Goal: Transaction & Acquisition: Purchase product/service

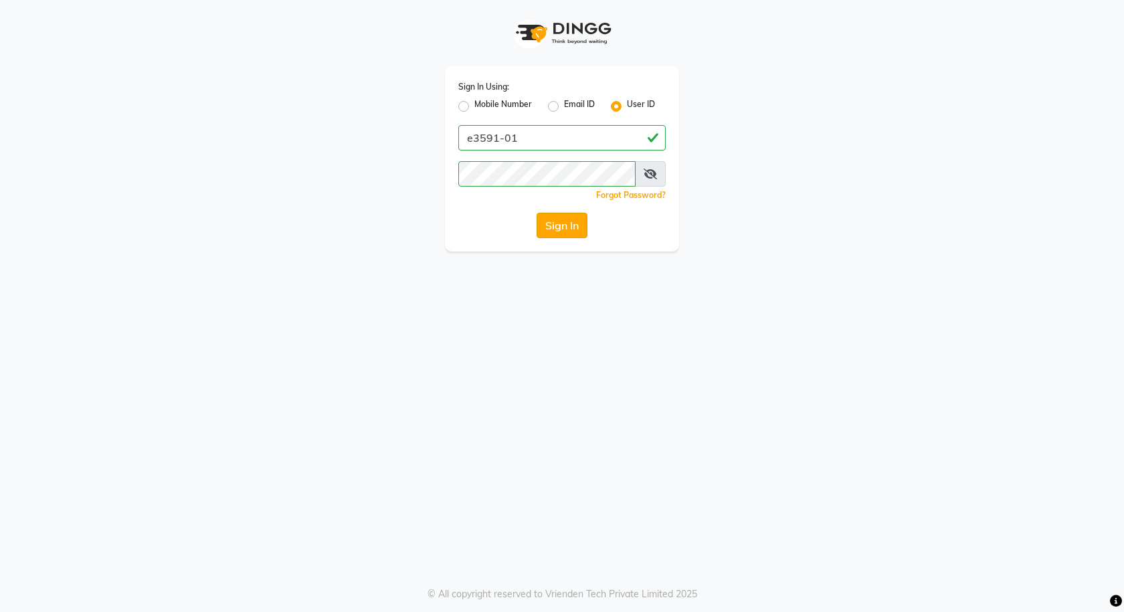
click at [577, 229] on button "Sign In" at bounding box center [562, 225] width 51 height 25
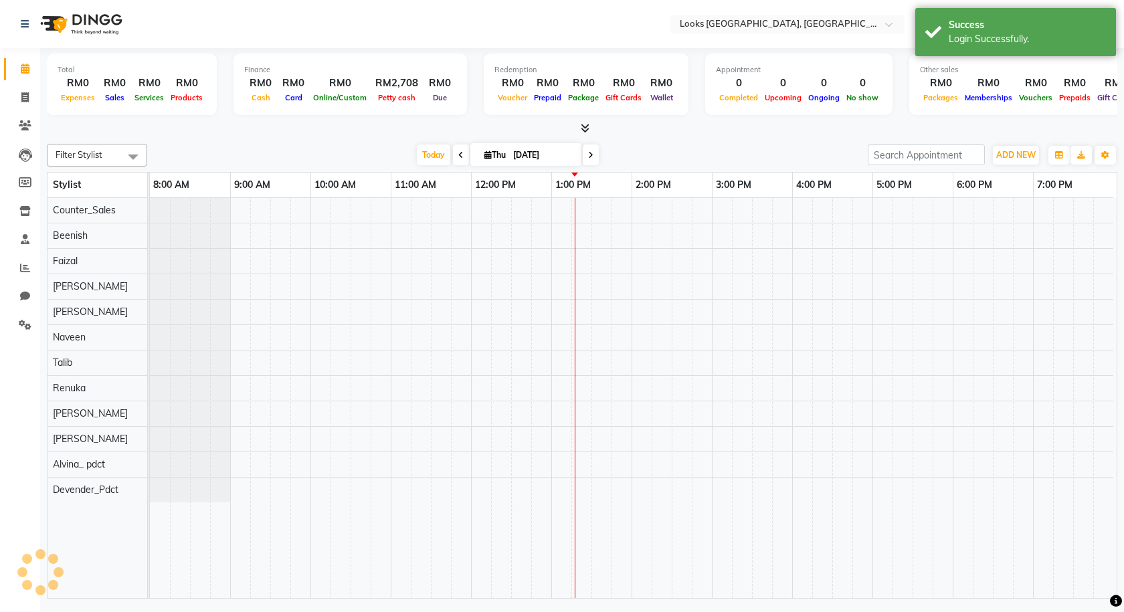
select select "en"
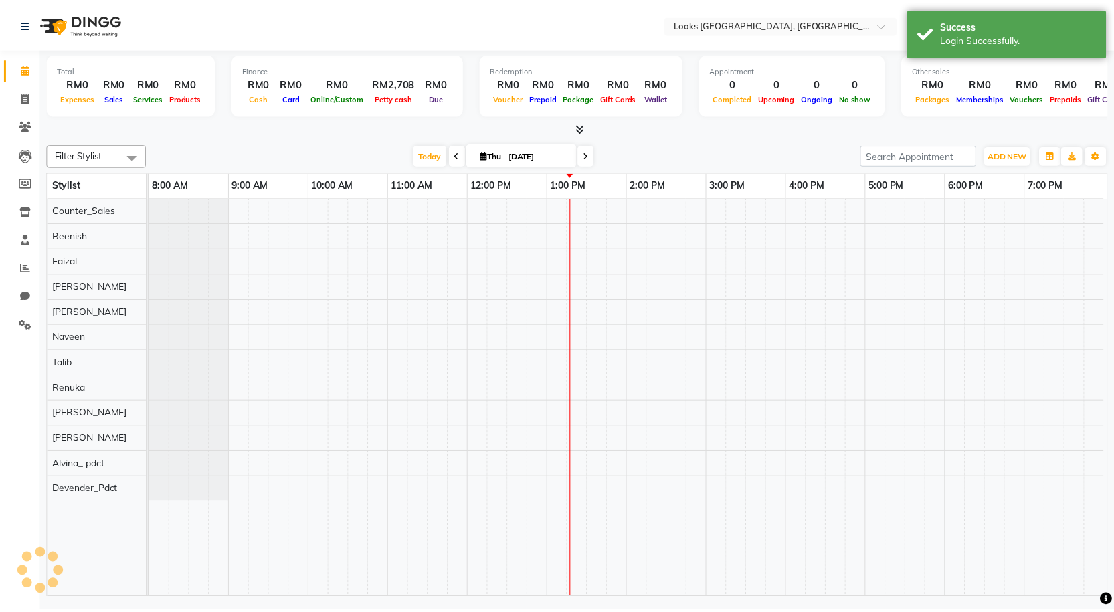
scroll to position [0, 77]
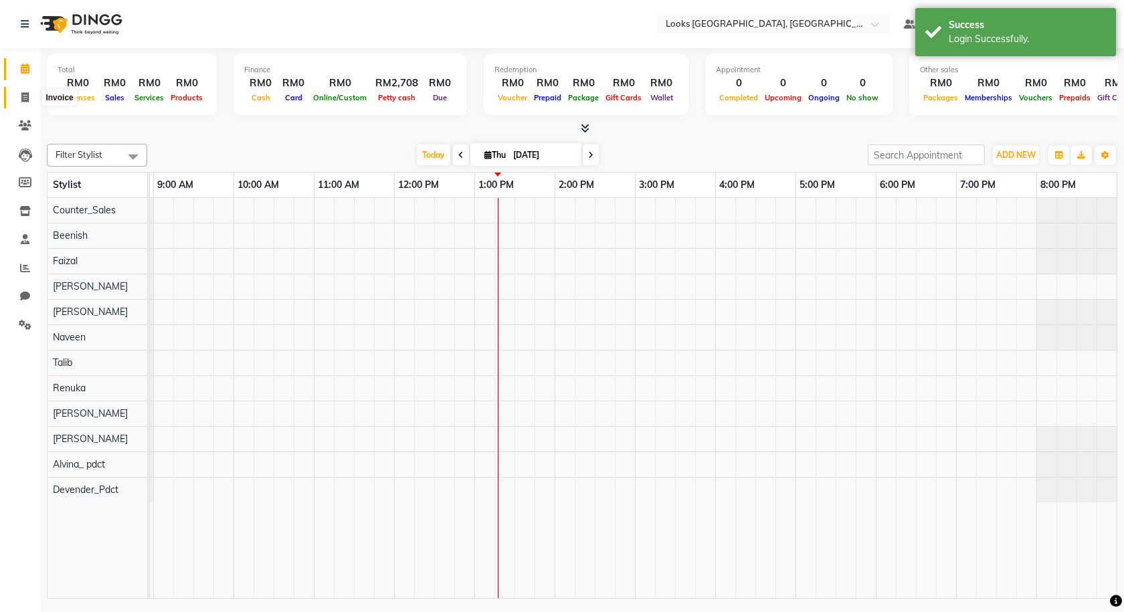
click at [34, 98] on span at bounding box center [24, 97] width 23 height 15
select select "service"
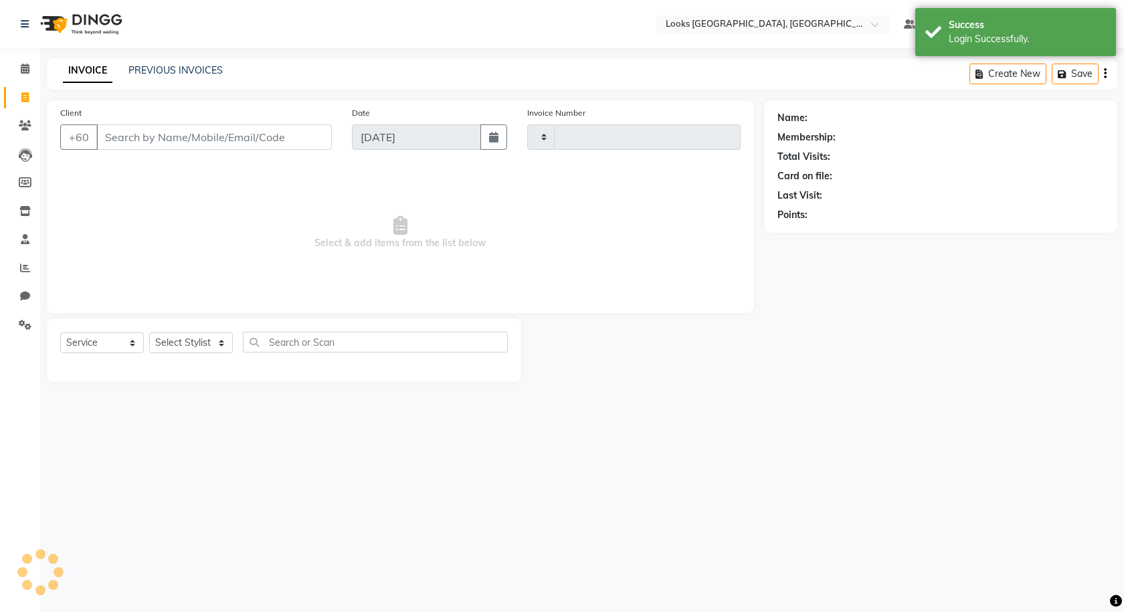
type input "1239"
select select "8109"
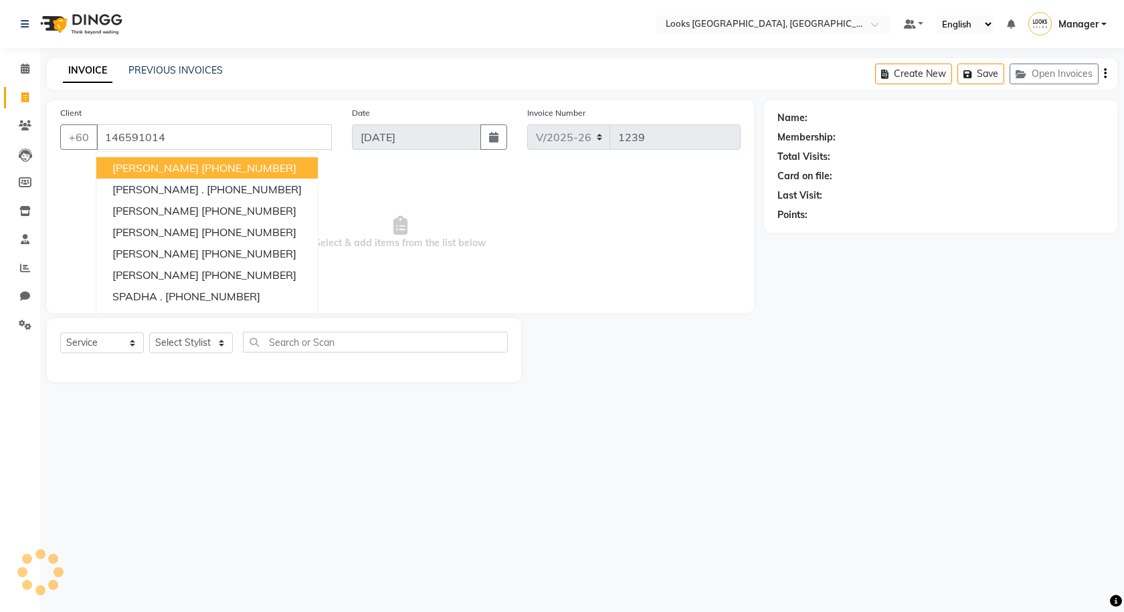
type input "146591014"
select select "1: Object"
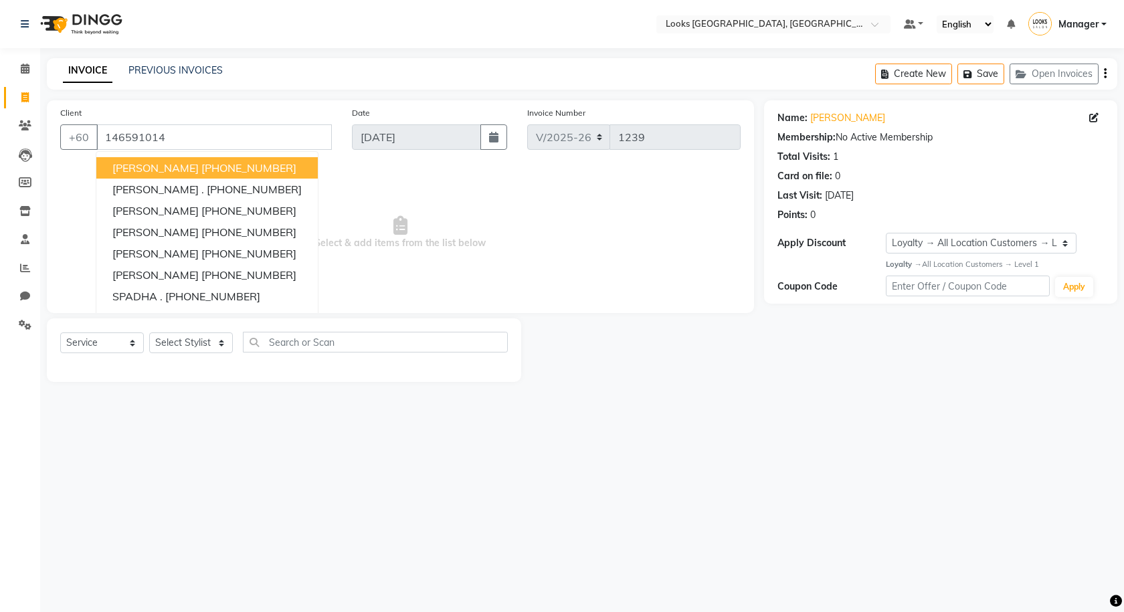
click at [763, 399] on main "INVOICE PREVIOUS INVOICES Create New Save Open Invoices Client +60 146591014 ra…" at bounding box center [582, 230] width 1084 height 344
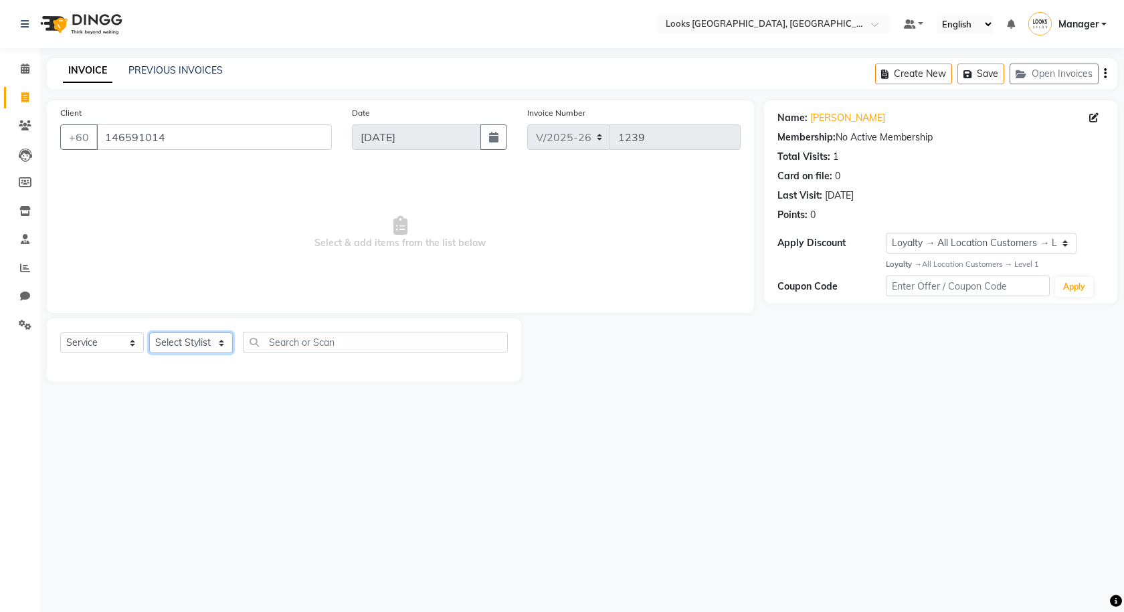
click at [185, 349] on select "Select Stylist Alvina_ pdct Awaiz_Mgr Beenish Counter_Sales [PERSON_NAME] Deven…" at bounding box center [191, 342] width 84 height 21
select select "75539"
click at [149, 332] on select "Select Stylist Alvina_ pdct Awaiz_Mgr Beenish Counter_Sales [PERSON_NAME] Deven…" at bounding box center [191, 342] width 84 height 21
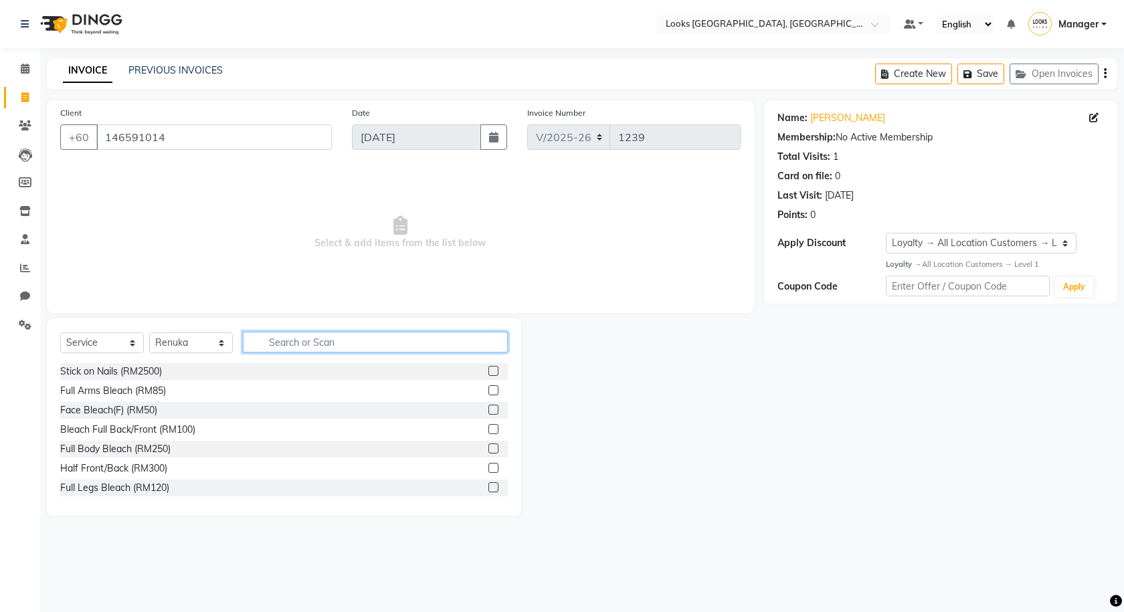
click at [297, 342] on input "text" at bounding box center [375, 342] width 265 height 21
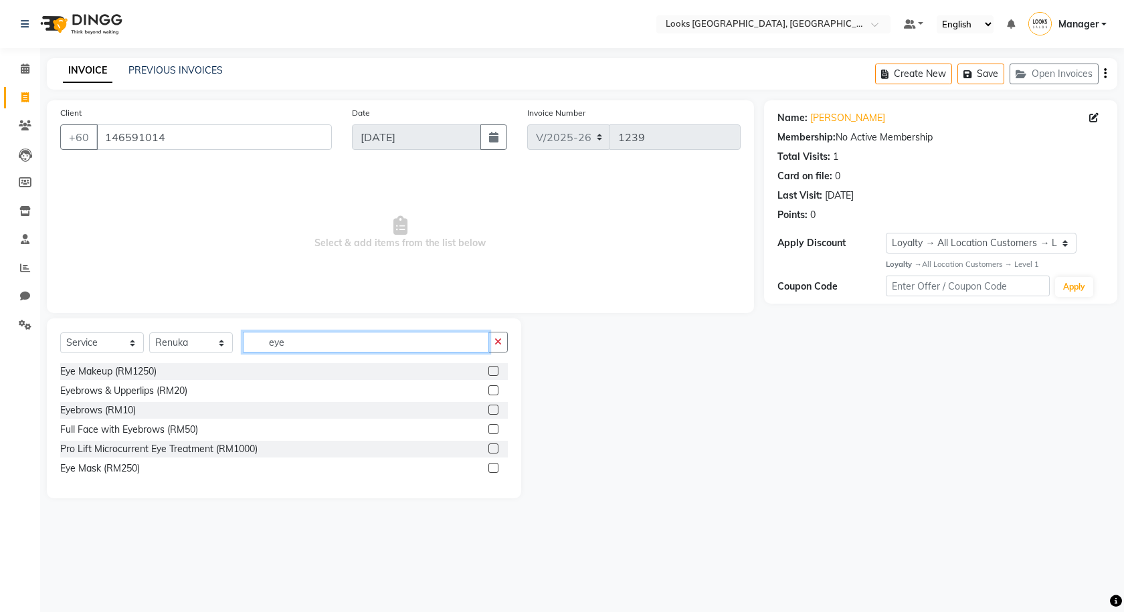
type input "eye"
click at [498, 407] on label at bounding box center [493, 410] width 10 height 10
click at [497, 407] on input "checkbox" at bounding box center [492, 410] width 9 height 9
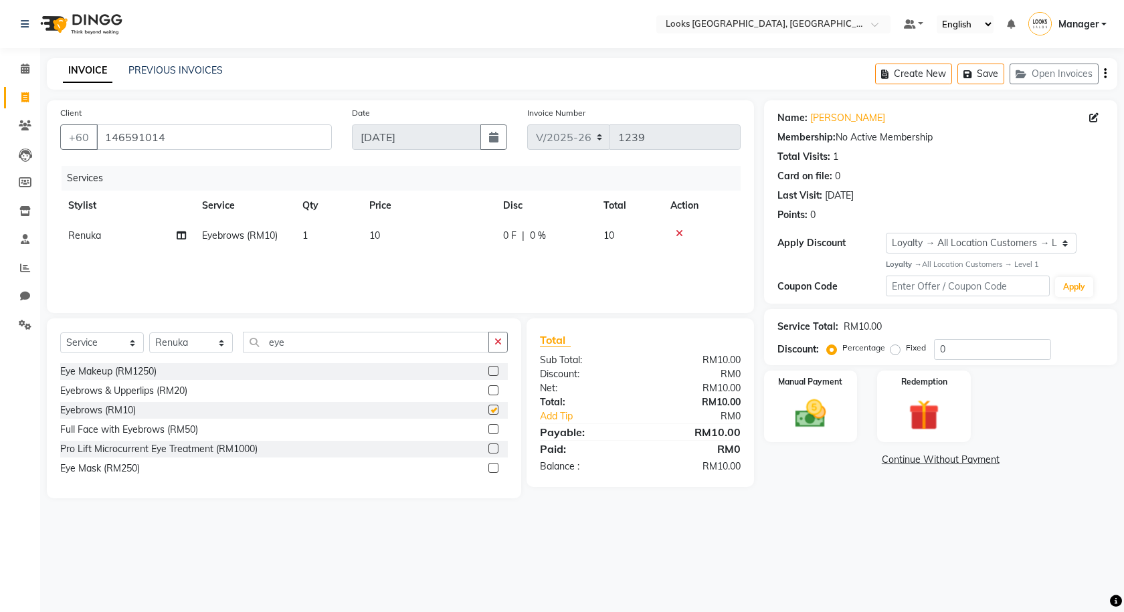
checkbox input "false"
click at [492, 339] on button "button" at bounding box center [497, 342] width 19 height 21
type input "under"
click at [499, 411] on div at bounding box center [497, 410] width 19 height 17
click at [497, 409] on label at bounding box center [493, 410] width 10 height 10
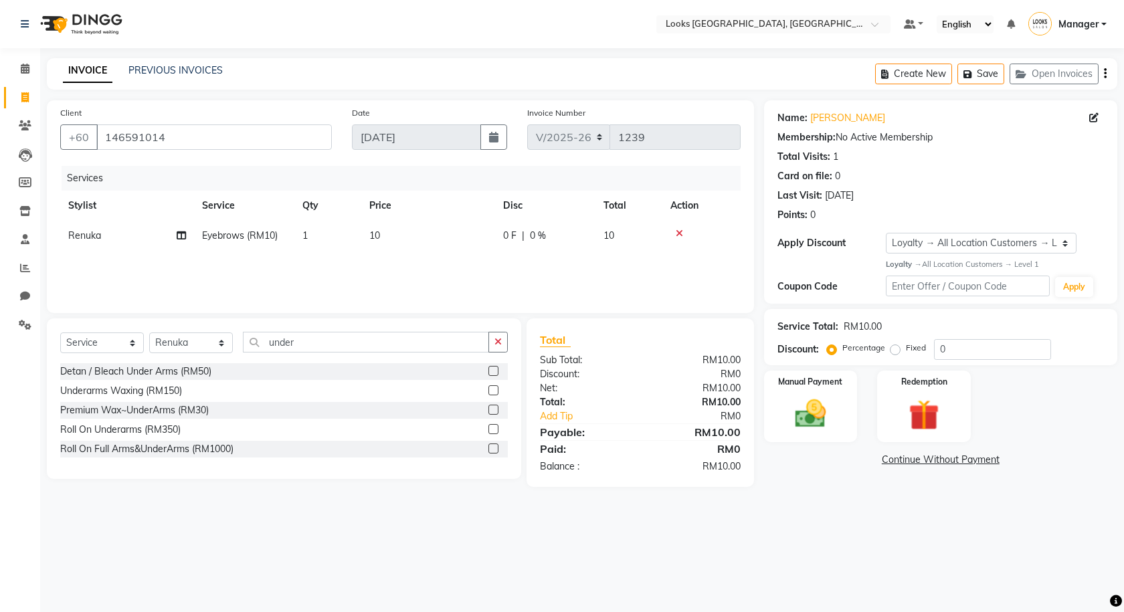
click at [497, 409] on input "checkbox" at bounding box center [492, 410] width 9 height 9
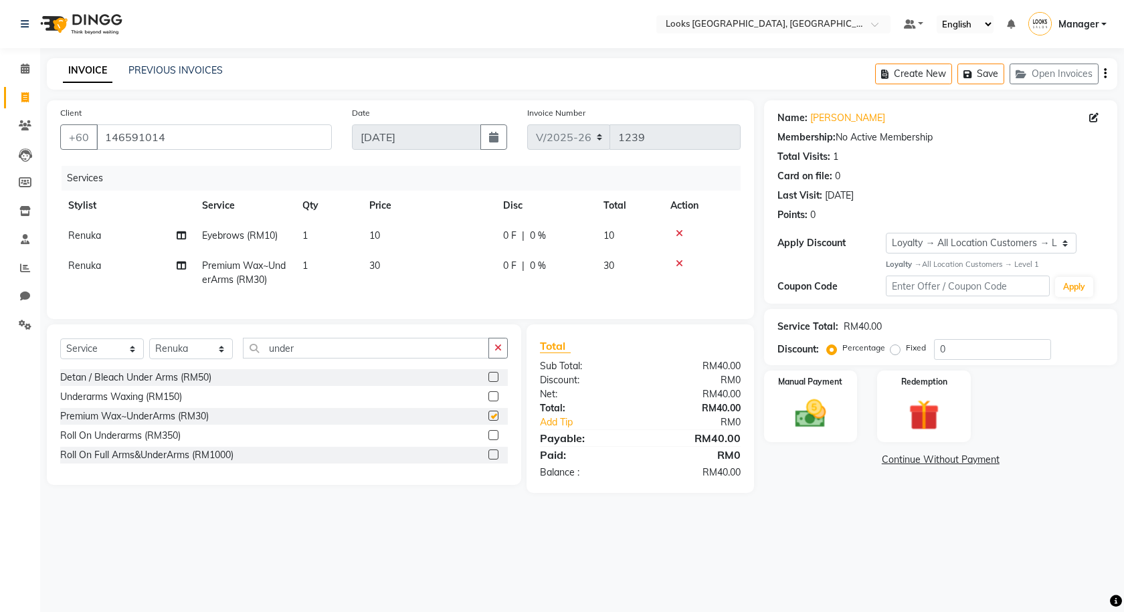
checkbox input "false"
click at [437, 279] on td "30" at bounding box center [428, 273] width 134 height 44
select select "75539"
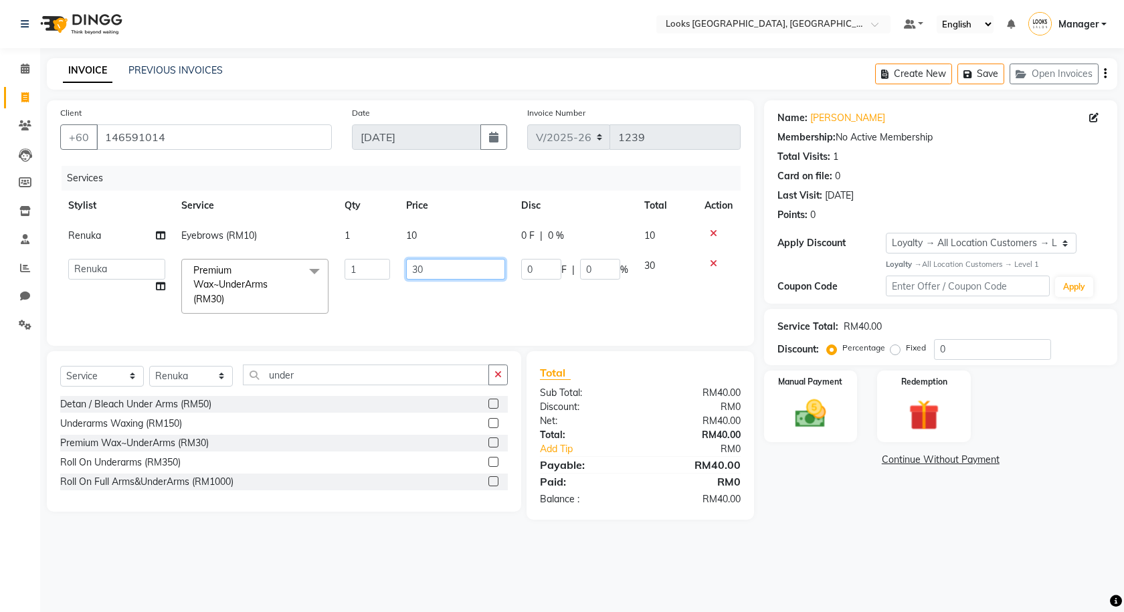
drag, startPoint x: 453, startPoint y: 266, endPoint x: 388, endPoint y: 283, distance: 67.0
click at [393, 282] on tr "Alvina_ pdct Awaiz_Mgr Beenish Counter_Sales Cynthia_pdct Devender_Pdct Faizal …" at bounding box center [400, 286] width 680 height 71
type input "35"
click at [472, 583] on div "Select Location × Looks Kuala Lumpur, Malaysia Default Panel My Panel English E…" at bounding box center [562, 306] width 1124 height 612
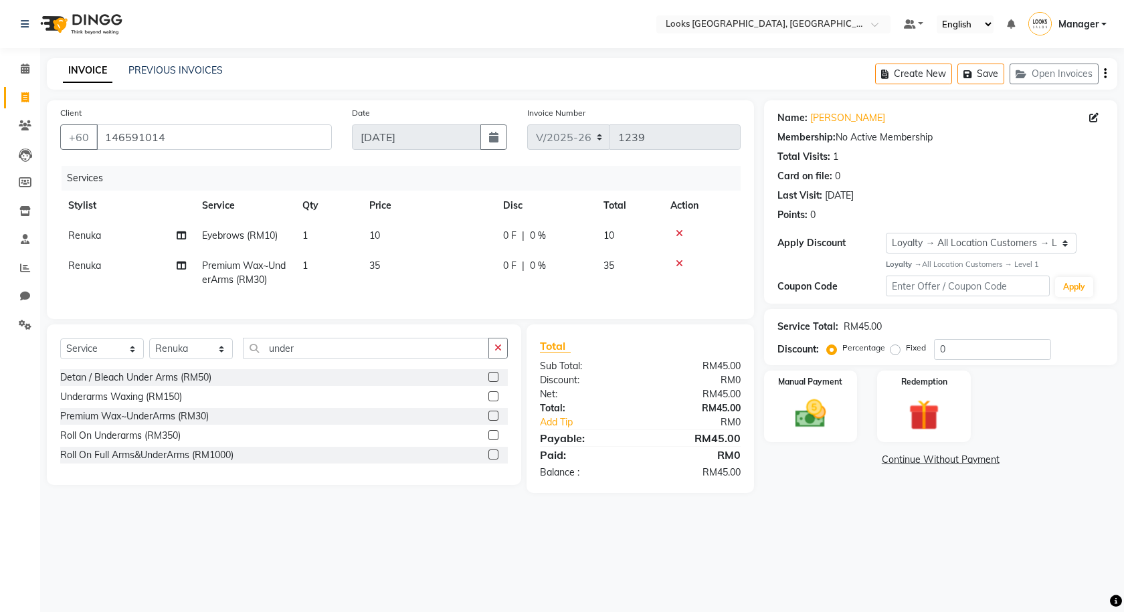
click at [345, 262] on td "1" at bounding box center [327, 273] width 67 height 44
select select "75539"
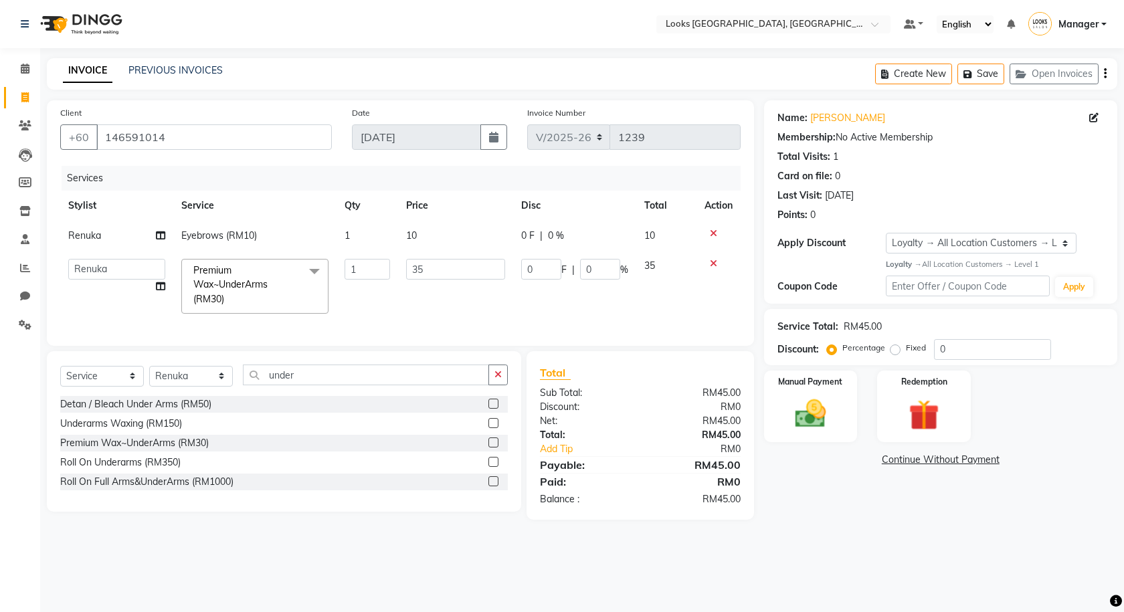
click at [365, 235] on td "1" at bounding box center [367, 236] width 62 height 30
select select "75539"
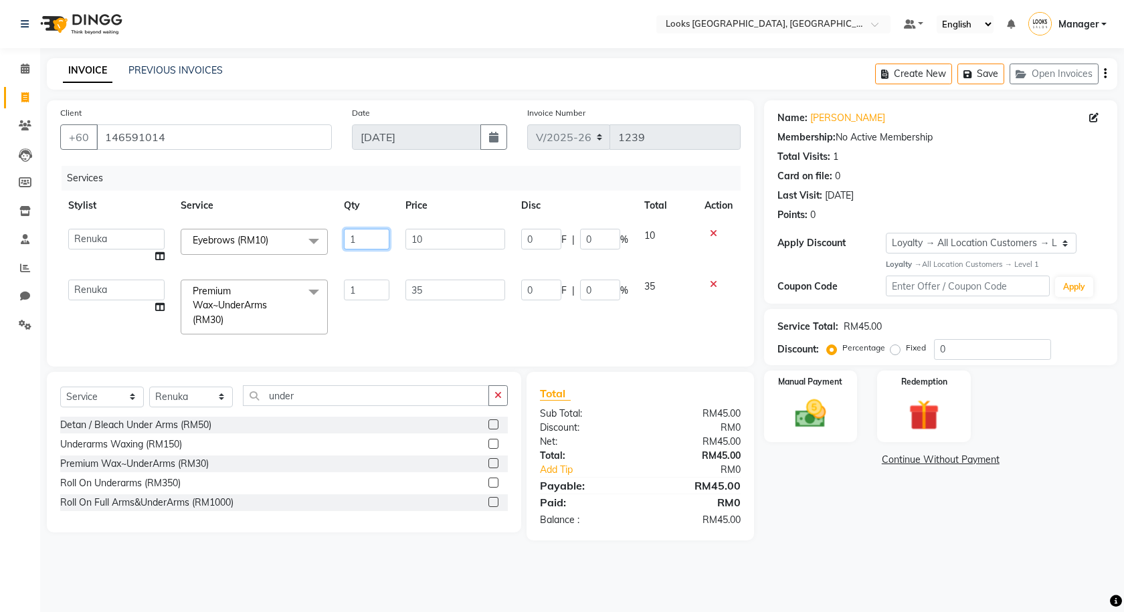
drag, startPoint x: 364, startPoint y: 239, endPoint x: 330, endPoint y: 233, distance: 34.0
click at [330, 233] on tr "Alvina_ pdct Awaiz_Mgr Beenish Counter_Sales Cynthia_pdct Devender_Pdct Faizal …" at bounding box center [400, 246] width 680 height 51
type input "2"
click at [837, 516] on div "Name: Ramya K Membership: No Active Membership Total Visits: 1 Card on file: 0 …" at bounding box center [945, 320] width 363 height 440
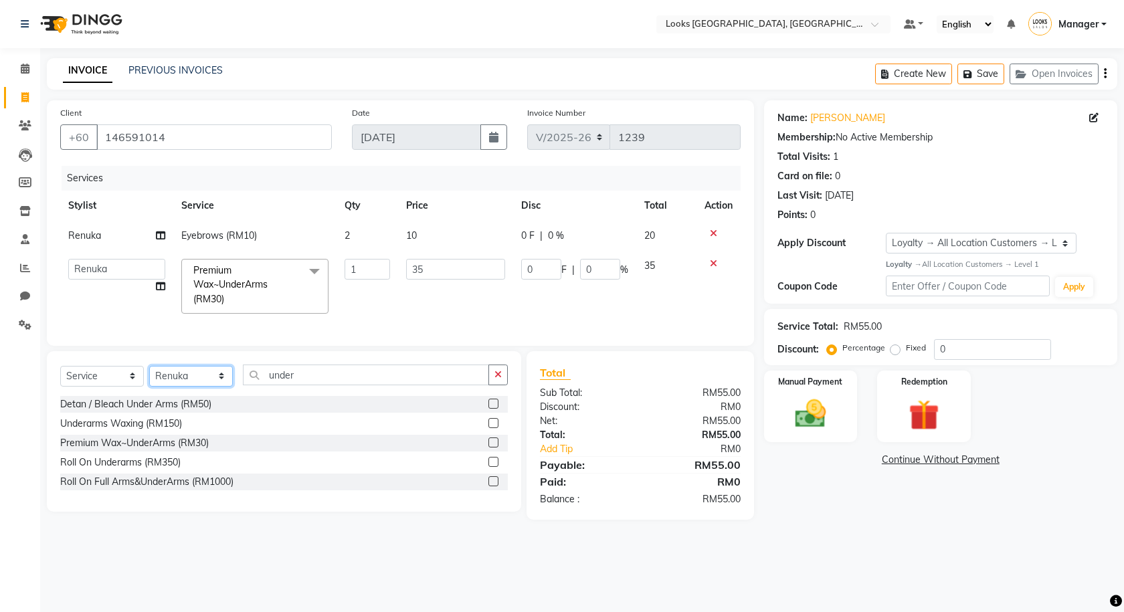
click at [188, 387] on select "Select Stylist Alvina_ pdct Awaiz_Mgr Beenish Counter_Sales [PERSON_NAME] Deven…" at bounding box center [191, 376] width 84 height 21
click at [107, 378] on select "Select Service Product Membership Package Voucher Prepaid Gift Card" at bounding box center [102, 376] width 84 height 21
select select "product"
click at [60, 375] on select "Select Service Product Membership Package Voucher Prepaid Gift Card" at bounding box center [102, 376] width 84 height 21
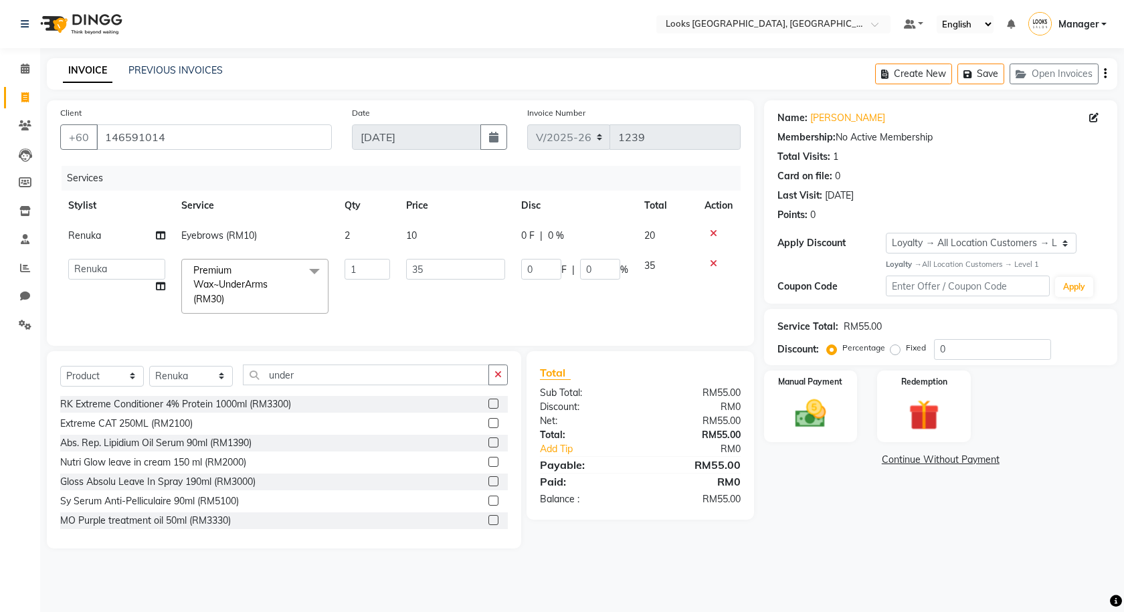
click at [510, 382] on div "Select Service Product Membership Package Voucher Prepaid Gift Card Select Styl…" at bounding box center [284, 449] width 474 height 197
click at [500, 379] on icon "button" at bounding box center [497, 374] width 7 height 9
click at [430, 383] on input "text" at bounding box center [375, 375] width 265 height 21
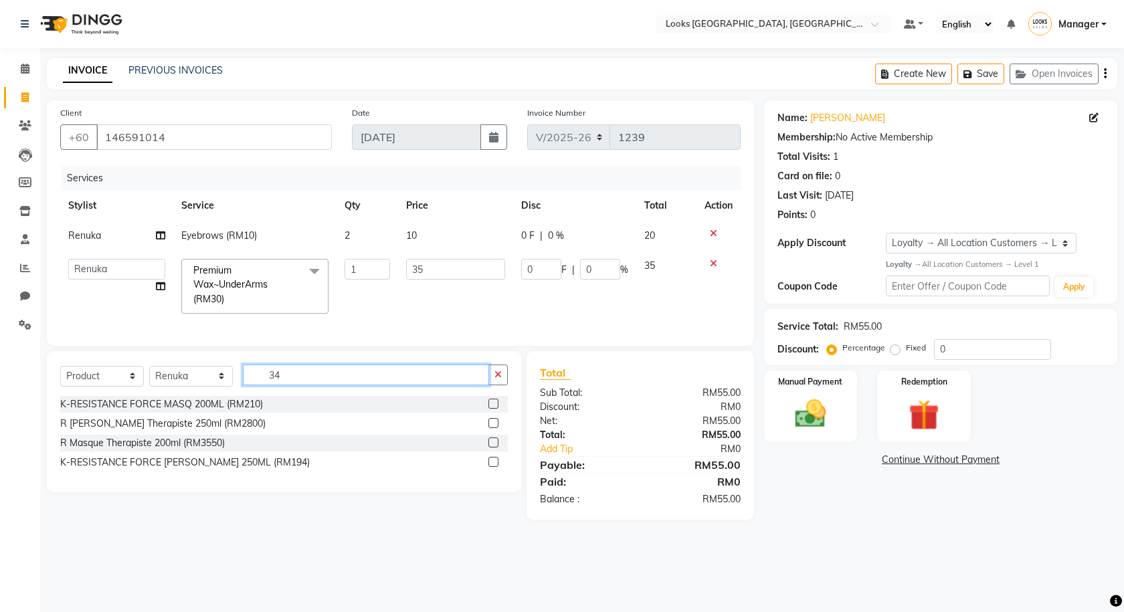
type input "3"
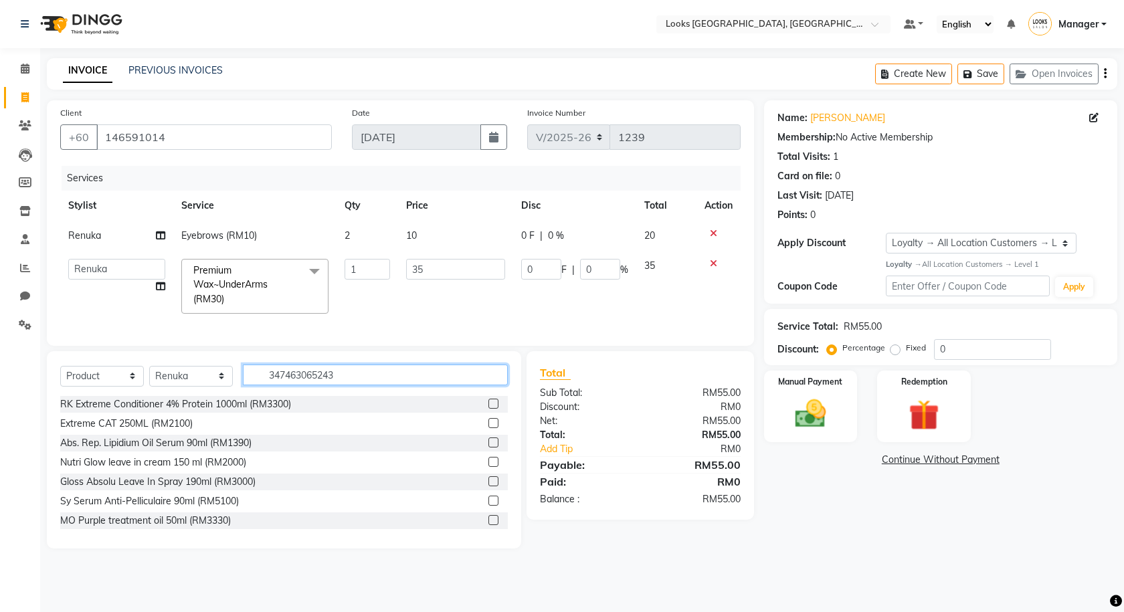
type input "3474630652439"
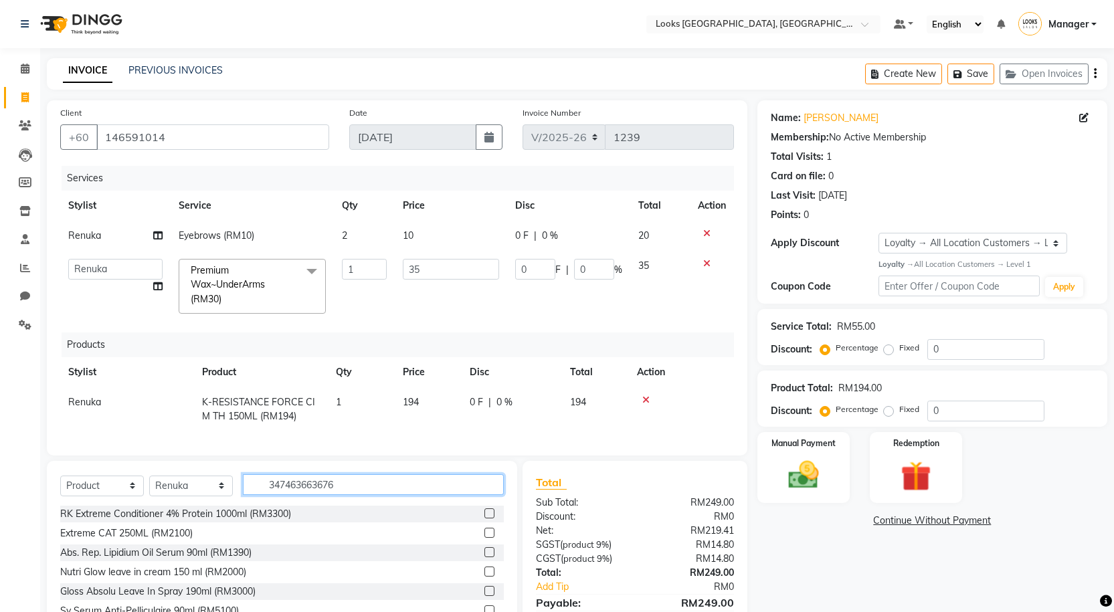
type input "3474636636761"
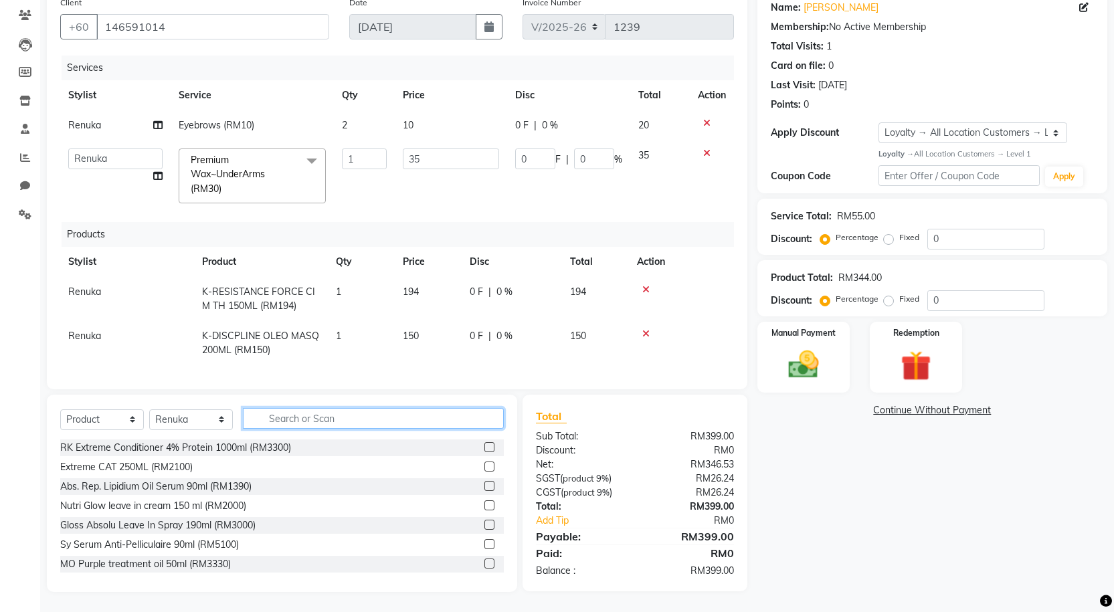
paste input "K-RESISTANCE FORCE BAIN 250ML"
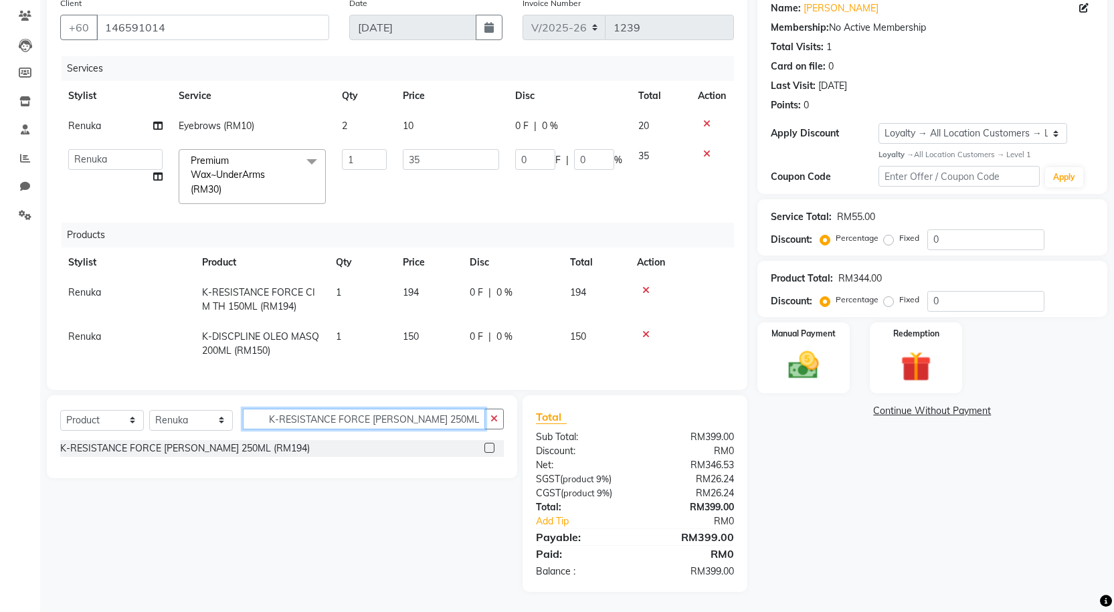
type input "K-RESISTANCE FORCE BAIN 250ML"
click at [490, 446] on label at bounding box center [489, 448] width 10 height 10
click at [490, 446] on input "checkbox" at bounding box center [488, 448] width 9 height 9
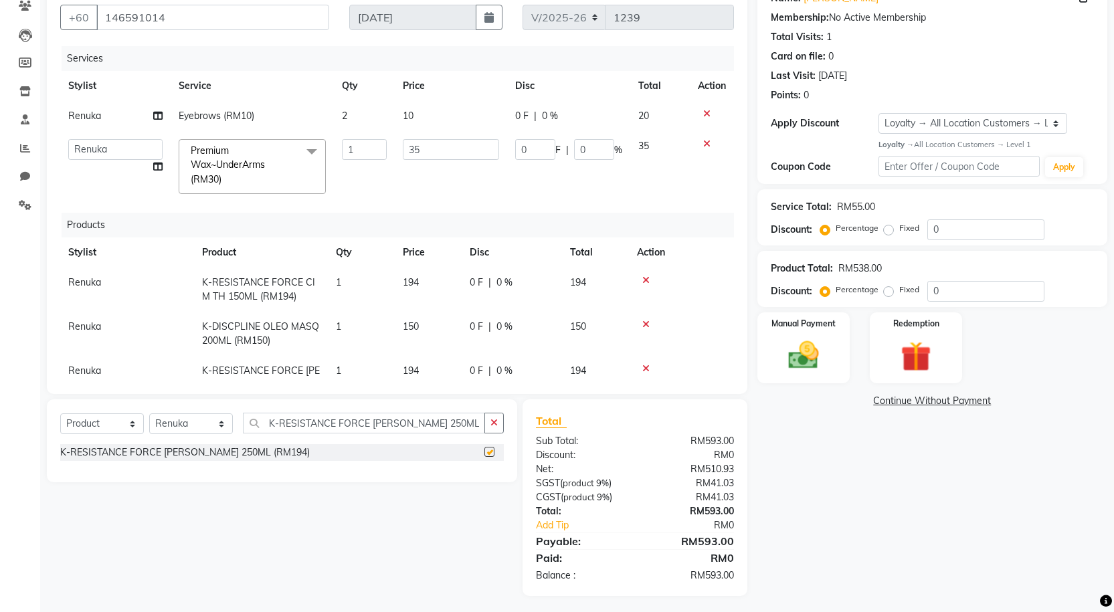
checkbox input "false"
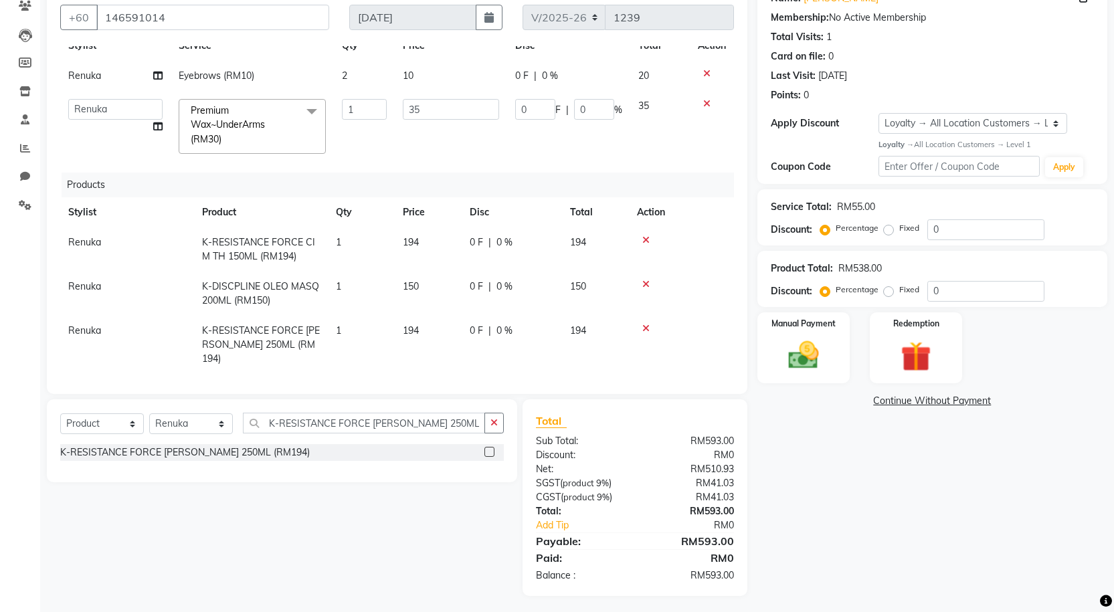
click at [423, 354] on td "194" at bounding box center [428, 345] width 67 height 58
select select "75539"
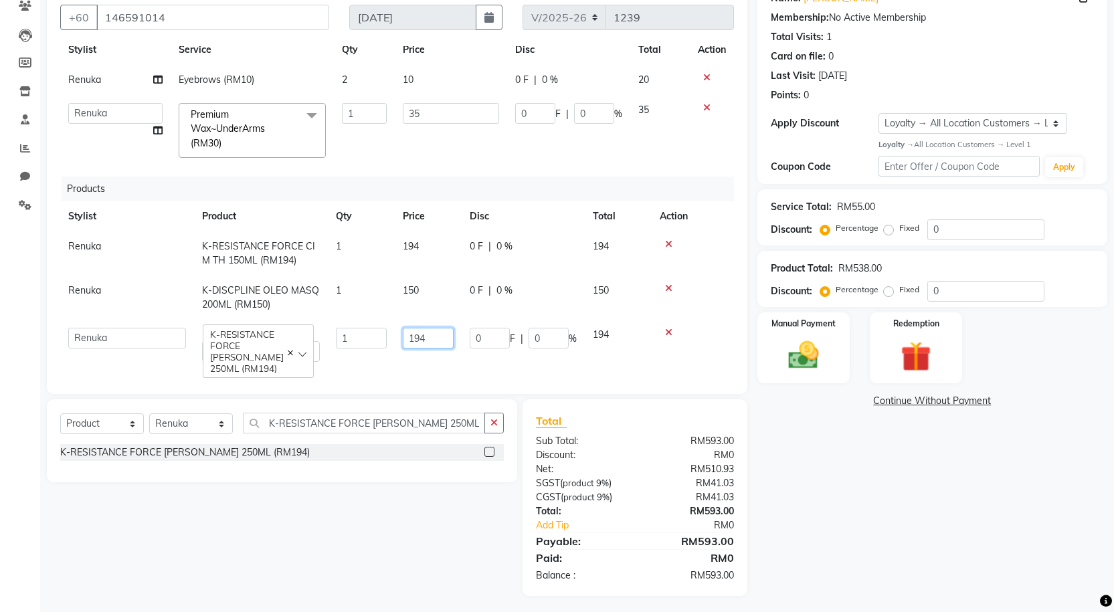
drag, startPoint x: 434, startPoint y: 338, endPoint x: 393, endPoint y: 334, distance: 41.7
click at [393, 334] on tr "Alvina_ pdct Awaiz_Mgr Beenish Counter_Sales Cynthia_pdct Devender_Pdct Faizal …" at bounding box center [397, 345] width 674 height 50
type input "130"
click at [428, 269] on td "194" at bounding box center [428, 253] width 67 height 44
select select "75539"
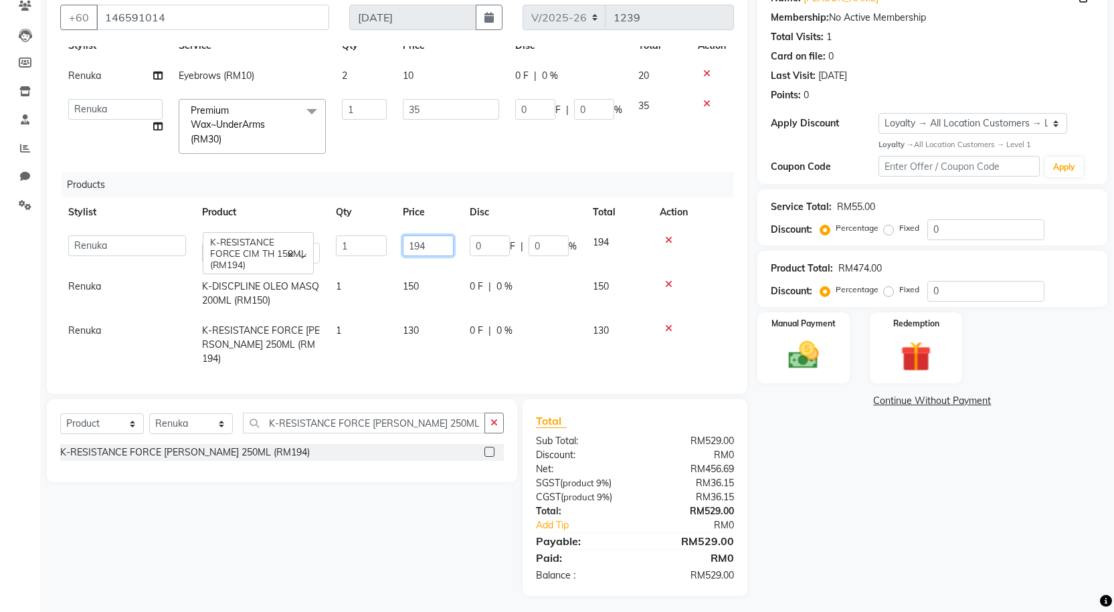
drag, startPoint x: 438, startPoint y: 241, endPoint x: 389, endPoint y: 238, distance: 49.6
click at [389, 238] on tr "Alvina_ pdct Awaiz_Mgr Beenish Counter_Sales Cynthia_pdct Devender_Pdct Faizal …" at bounding box center [397, 249] width 674 height 44
type input "145"
click at [838, 449] on div "Name: Ramya K Membership: No Active Membership Total Visits: 1 Card on file: 0 …" at bounding box center [937, 288] width 360 height 615
click at [437, 290] on td "150" at bounding box center [428, 294] width 67 height 44
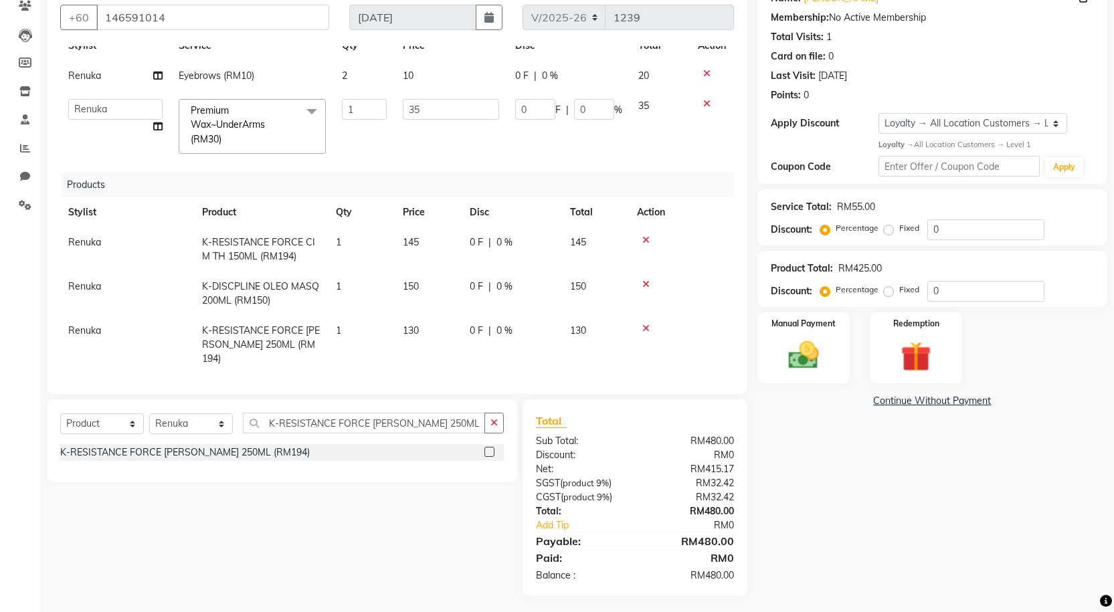
select select "75539"
drag, startPoint x: 449, startPoint y: 289, endPoint x: 363, endPoint y: 287, distance: 85.7
click at [390, 288] on tr "Alvina_ pdct Awaiz_Mgr Beenish Counter_Sales Cynthia_pdct Devender_Pdct Faizal …" at bounding box center [397, 294] width 674 height 44
type input "230"
click at [805, 502] on div "Name: Ramya K Membership: No Active Membership Total Visits: 1 Card on file: 0 …" at bounding box center [937, 288] width 360 height 615
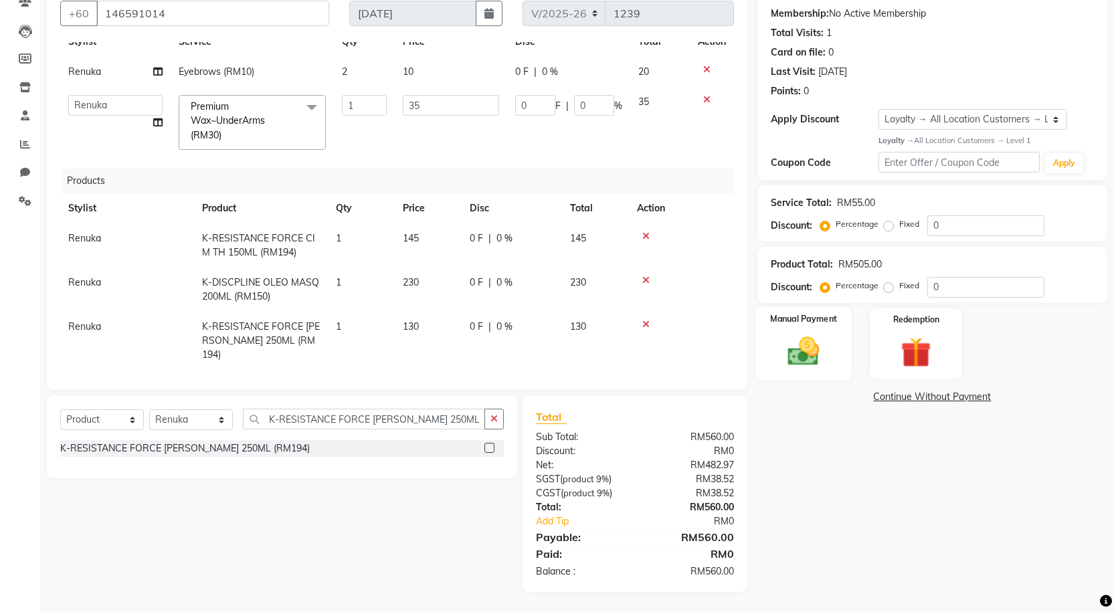
click at [807, 364] on img at bounding box center [803, 351] width 52 height 36
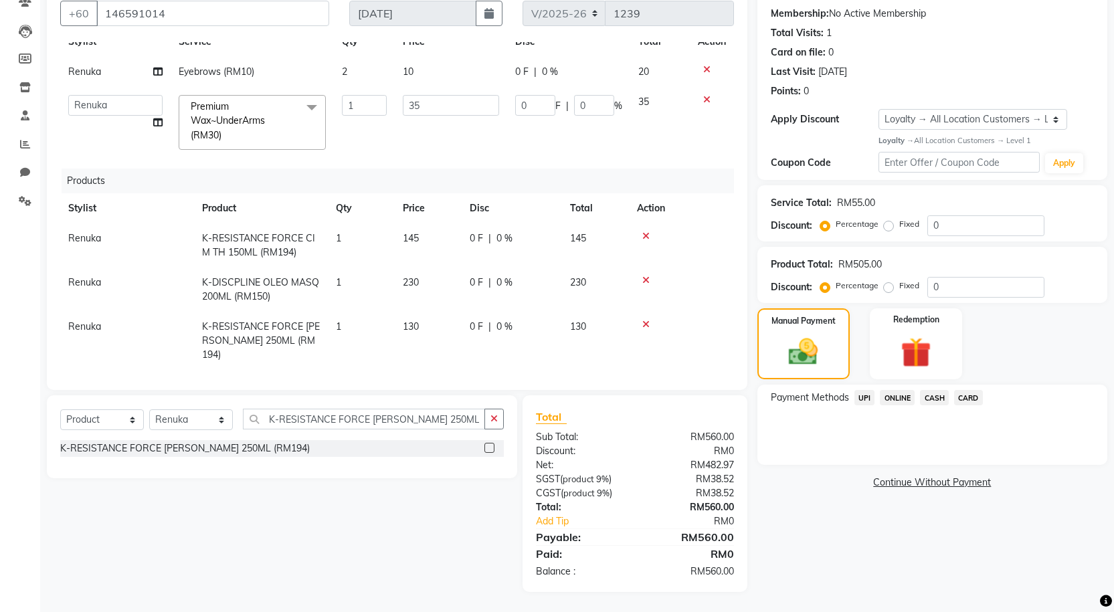
click at [969, 400] on span "CARD" at bounding box center [968, 397] width 29 height 15
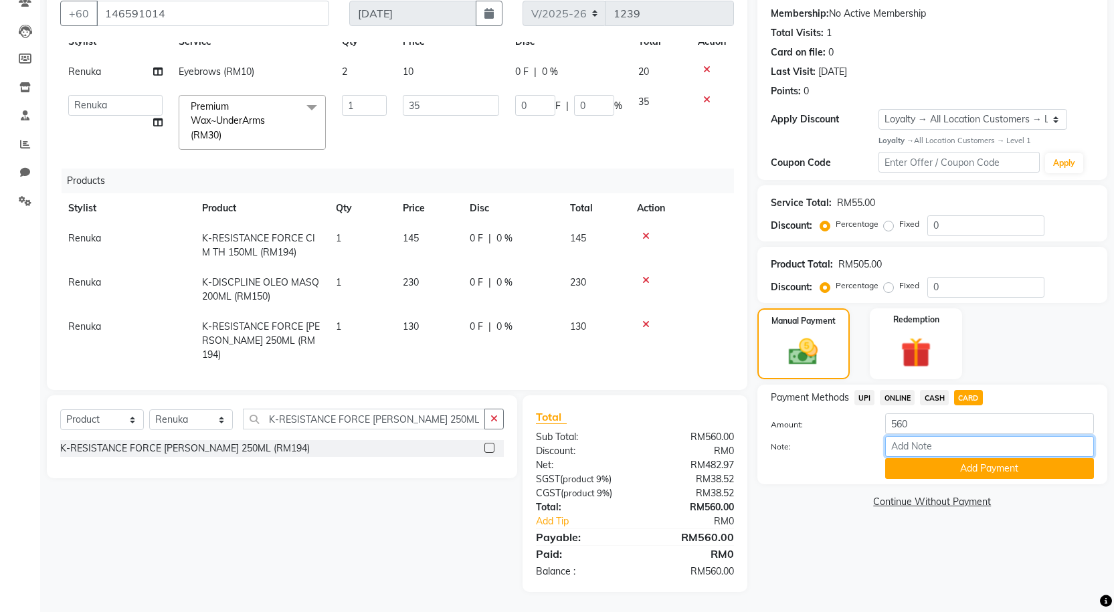
click at [957, 450] on input "Note:" at bounding box center [989, 446] width 209 height 21
type input "9"
type input "6111"
click at [908, 473] on button "Add Payment" at bounding box center [989, 468] width 209 height 21
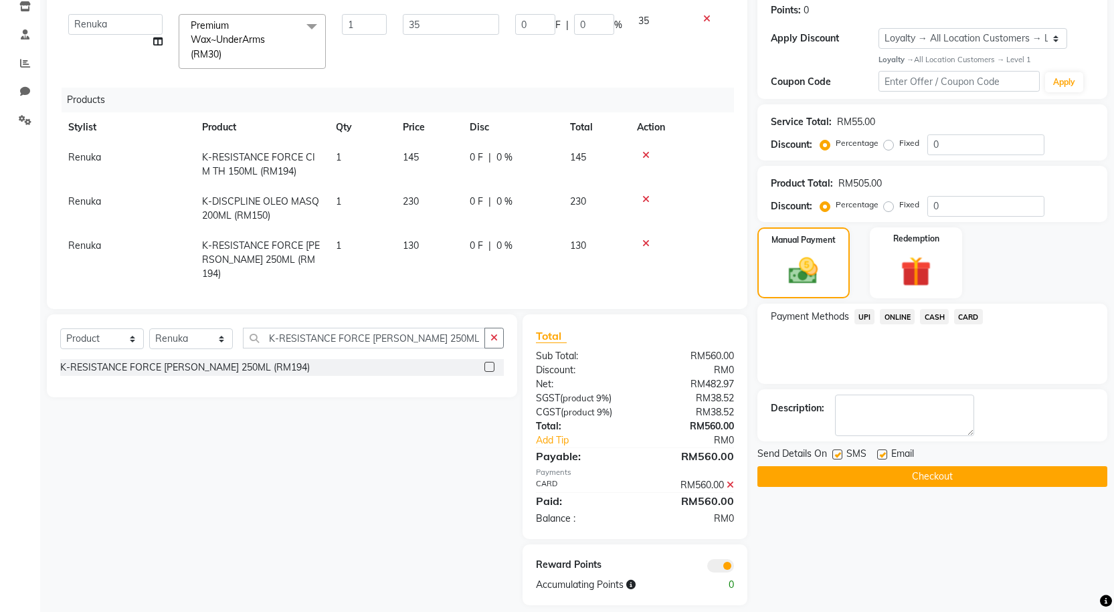
scroll to position [218, 0]
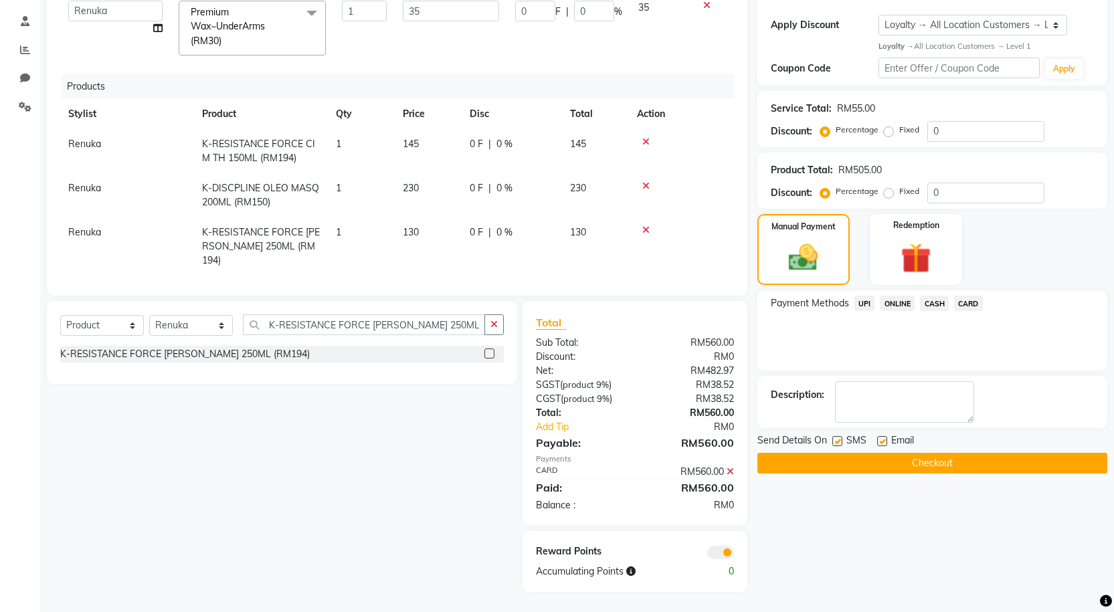
click at [839, 462] on button "Checkout" at bounding box center [932, 463] width 350 height 21
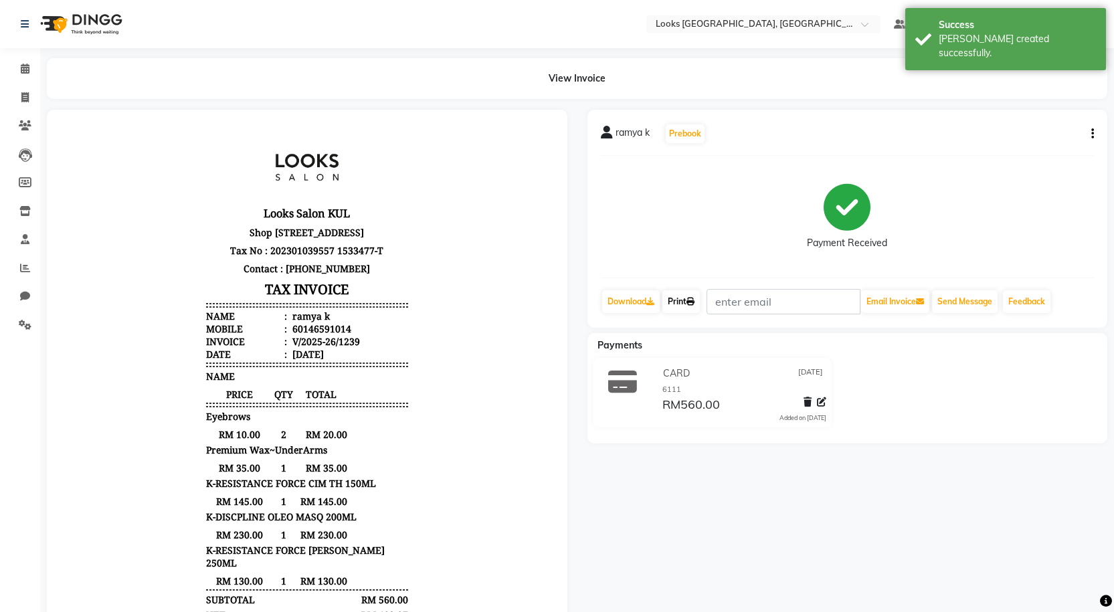
click at [682, 302] on link "Print" at bounding box center [680, 301] width 37 height 23
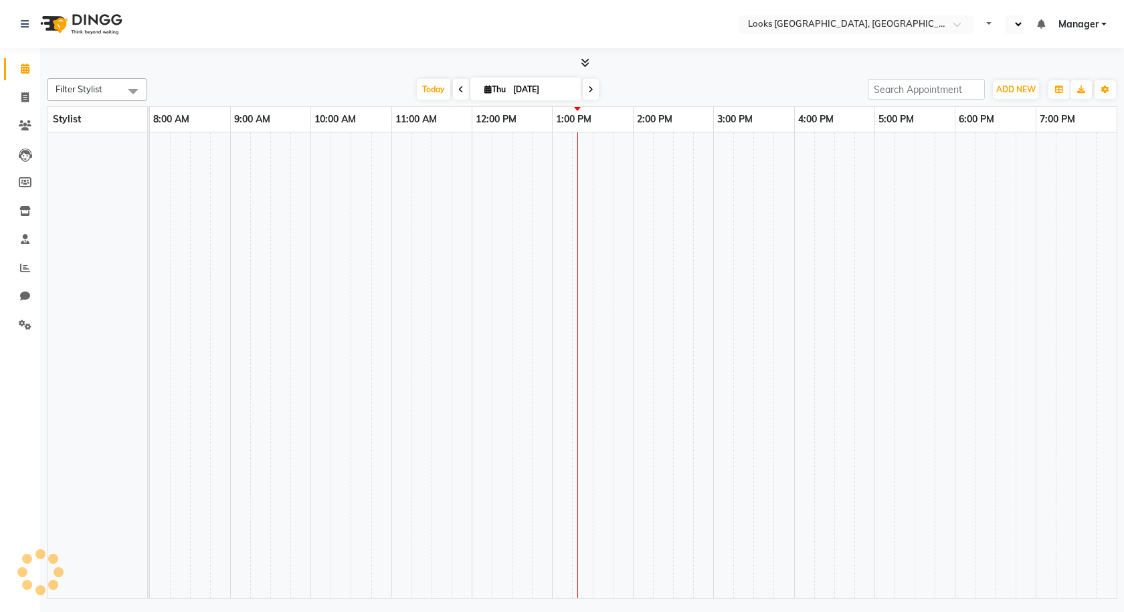
select select "en"
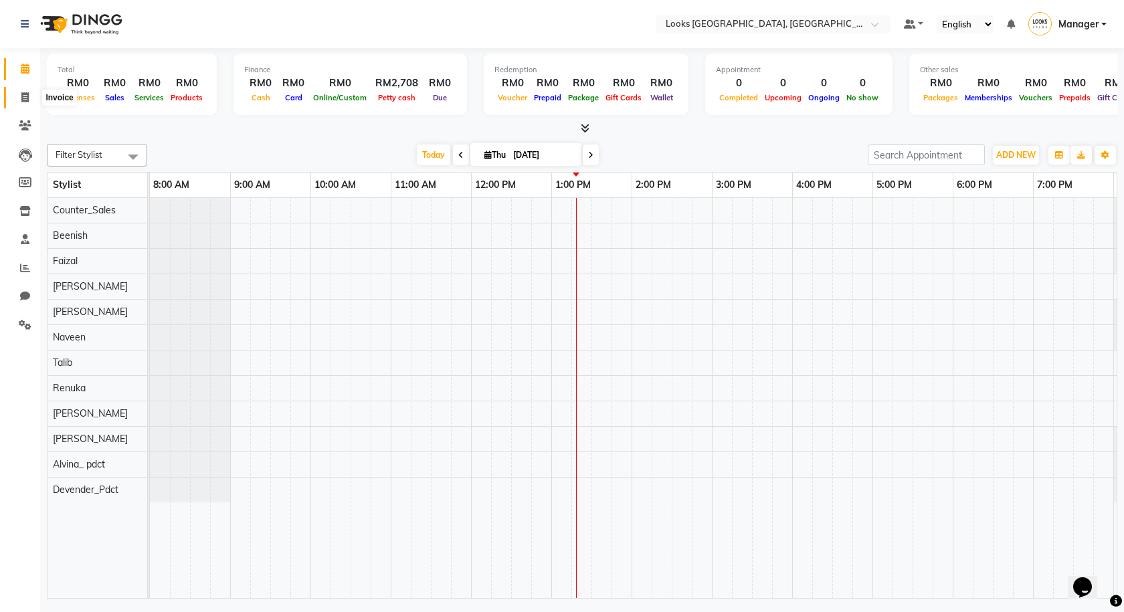
click at [24, 100] on icon at bounding box center [24, 97] width 7 height 10
select select "8109"
select select "service"
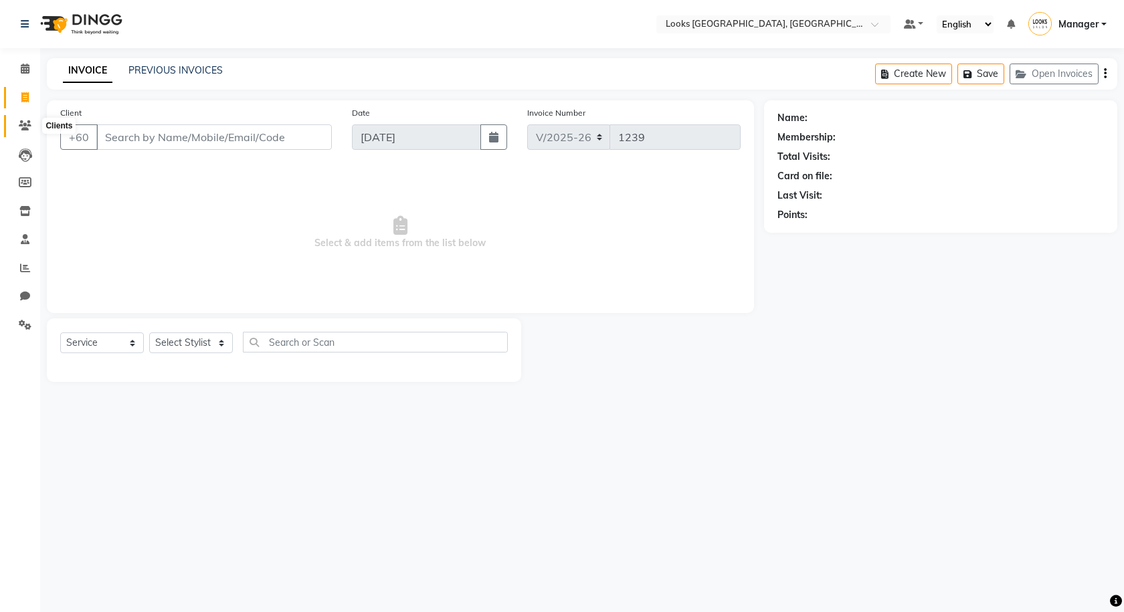
click at [25, 129] on icon at bounding box center [25, 125] width 13 height 10
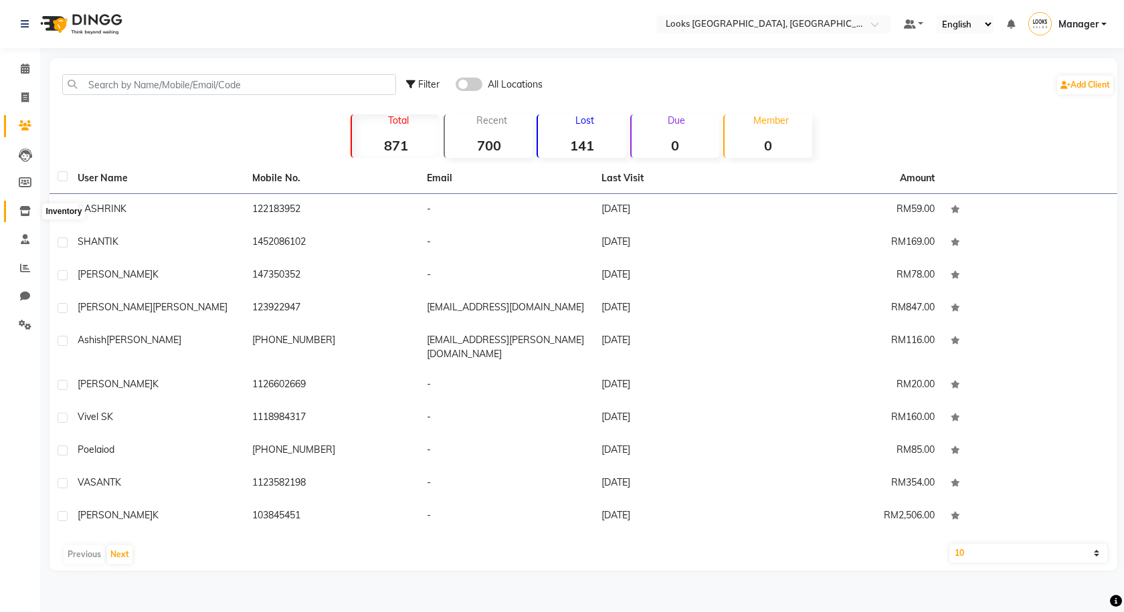
click at [27, 207] on icon at bounding box center [24, 211] width 11 height 10
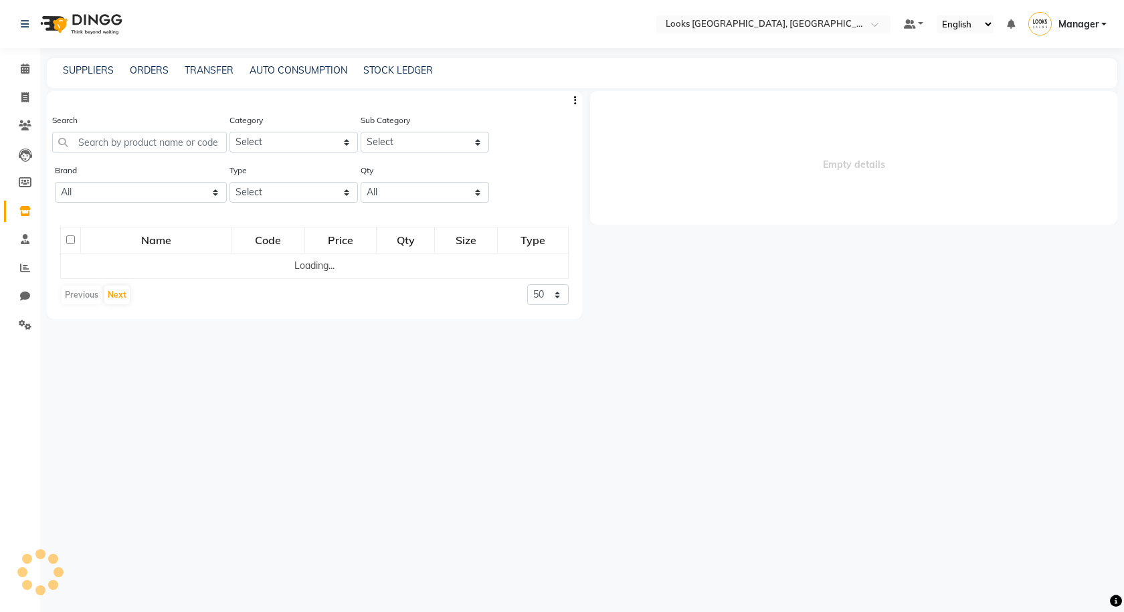
select select
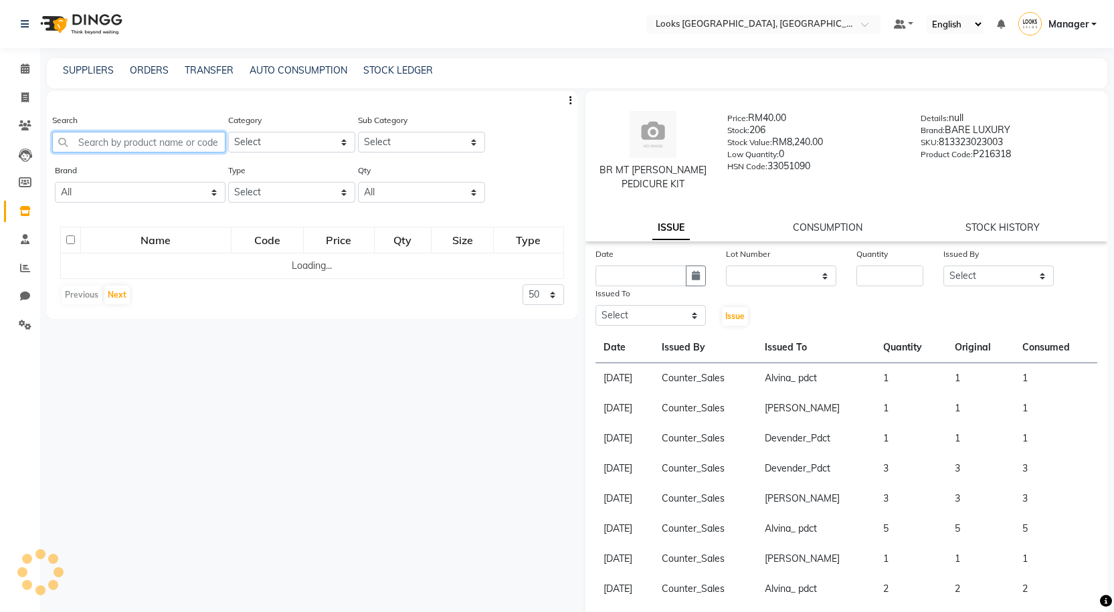
click at [126, 143] on input "text" at bounding box center [138, 142] width 173 height 21
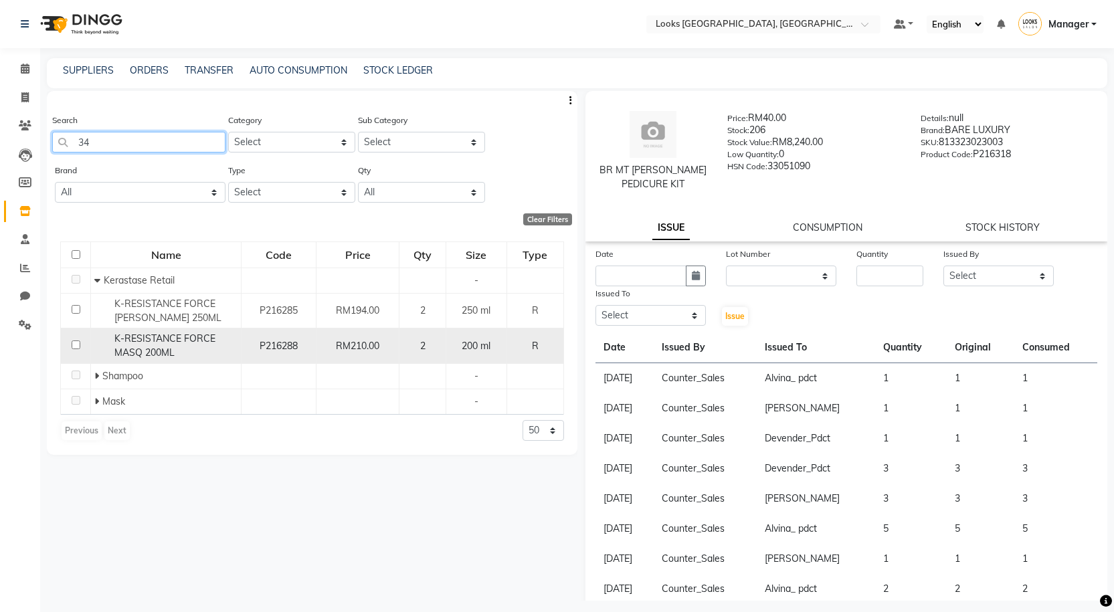
type input "3"
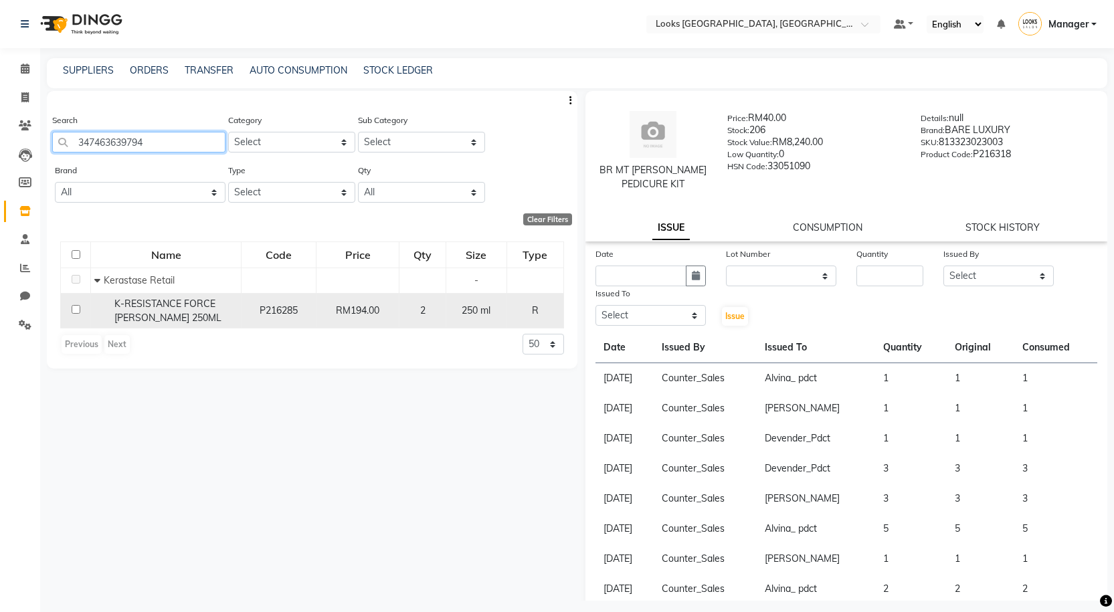
type input "347463639794"
drag, startPoint x: 112, startPoint y: 304, endPoint x: 181, endPoint y: 320, distance: 70.9
click at [181, 320] on div "K-RESISTANCE FORCE BAIN 250ML" at bounding box center [165, 311] width 143 height 28
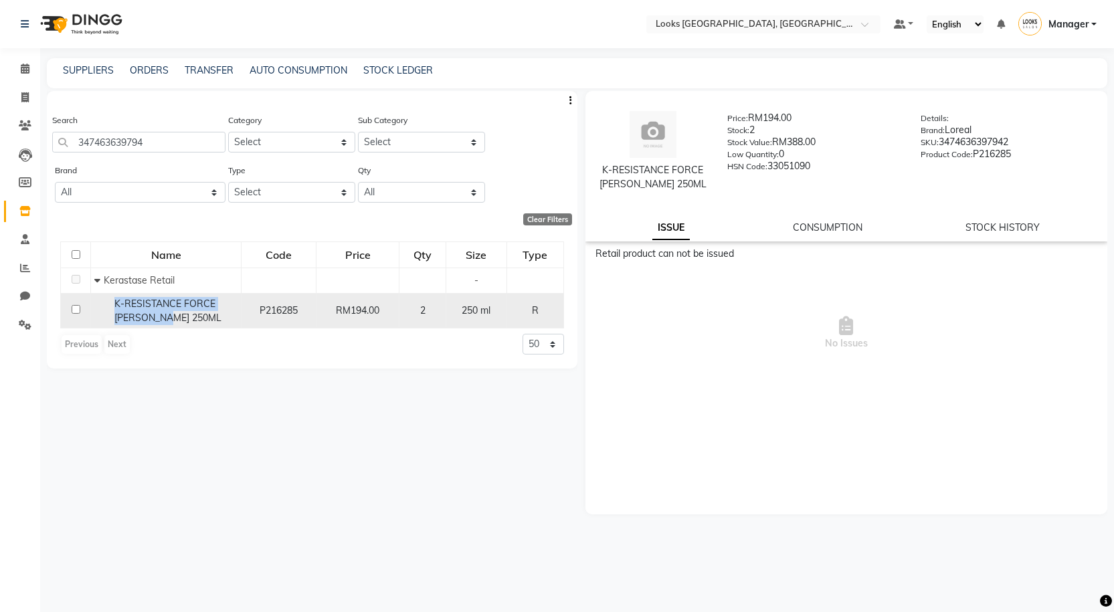
copy span "K-RESISTANCE FORCE BAIN 250ML"
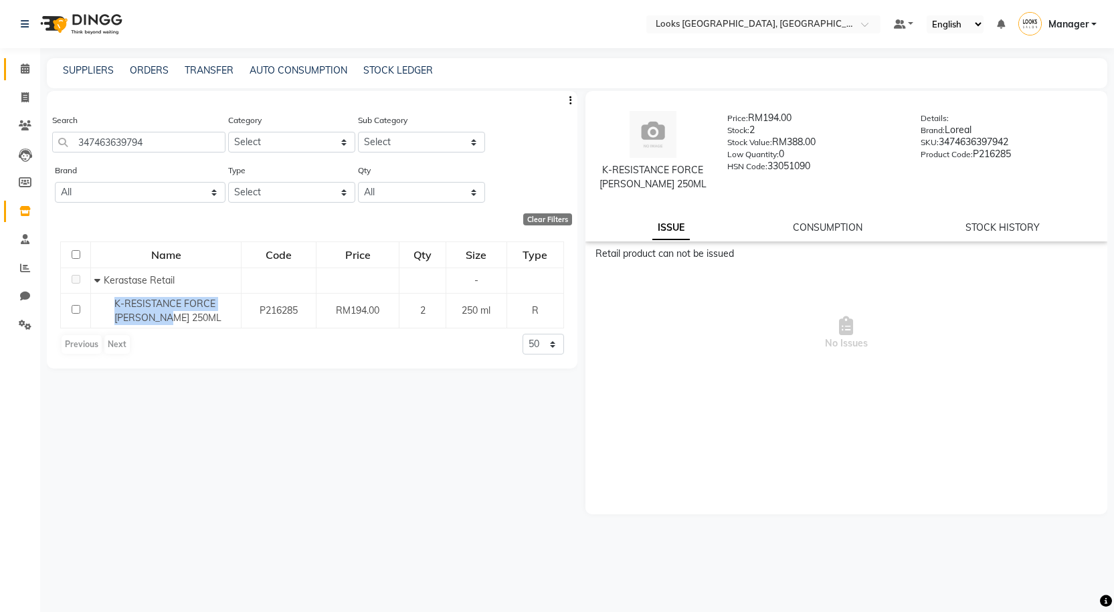
drag, startPoint x: 23, startPoint y: 61, endPoint x: 47, endPoint y: 44, distance: 29.3
click at [23, 61] on link "Calendar" at bounding box center [20, 69] width 32 height 22
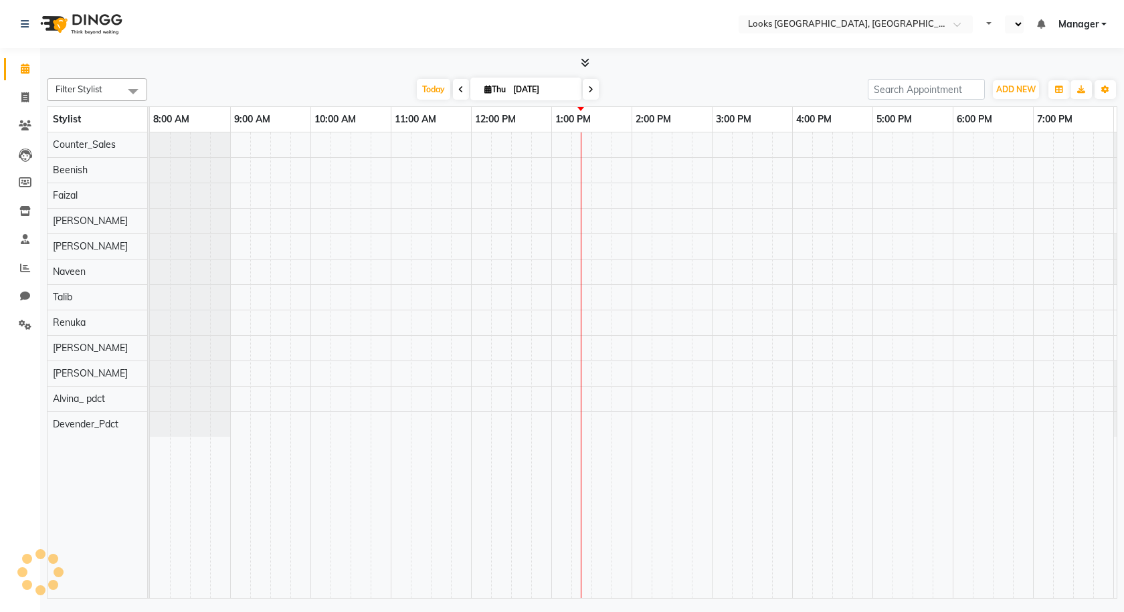
select select "en"
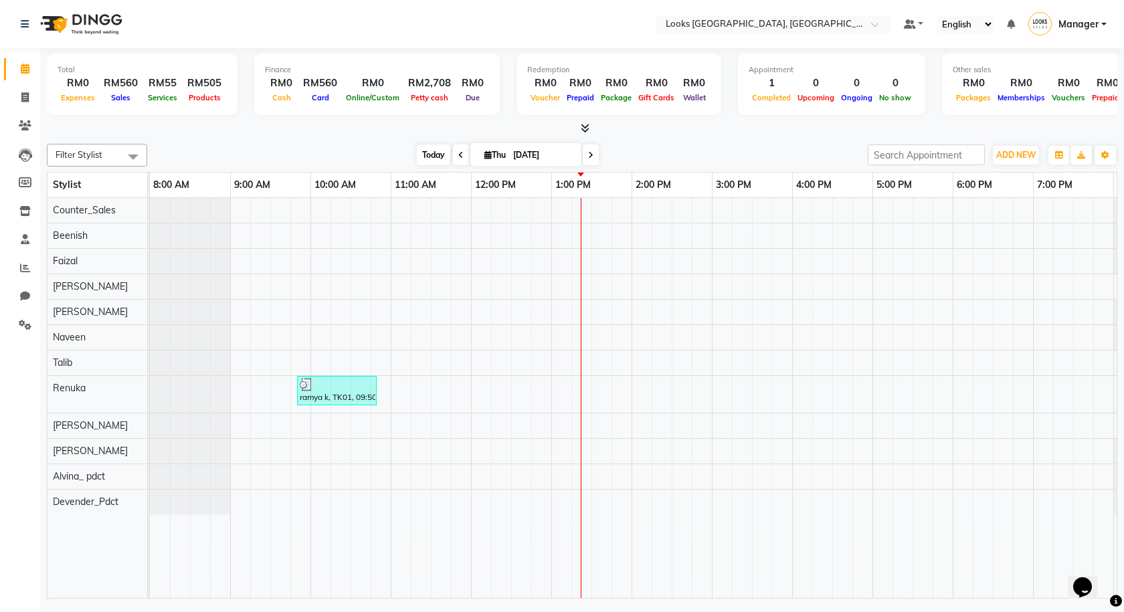
click at [442, 154] on span "Today" at bounding box center [433, 154] width 33 height 21
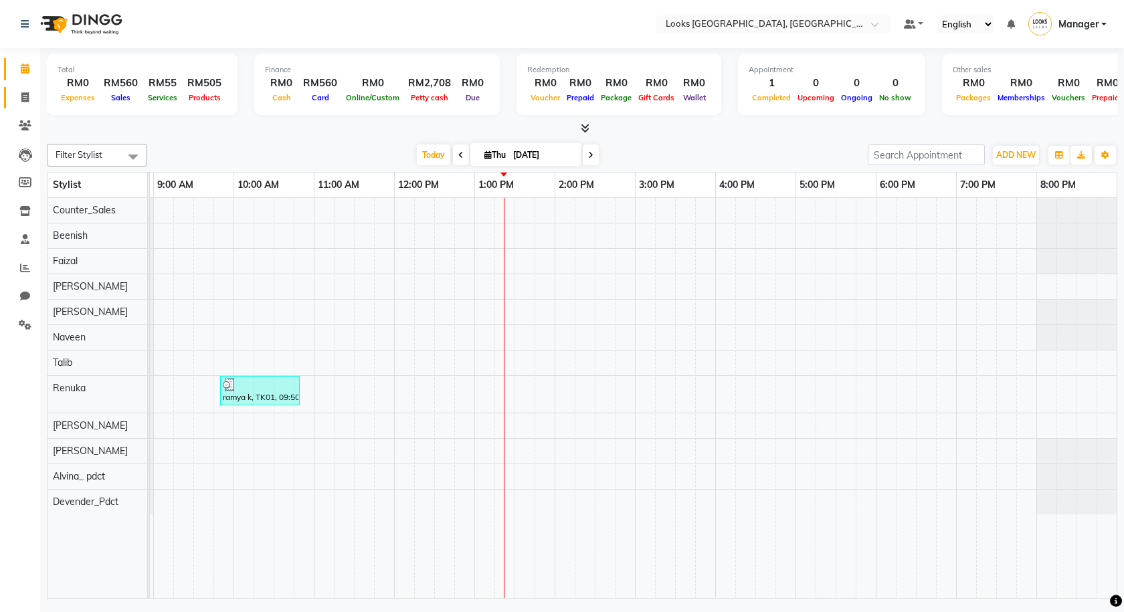
click at [17, 108] on link "Invoice" at bounding box center [20, 98] width 32 height 22
select select "8109"
select select "service"
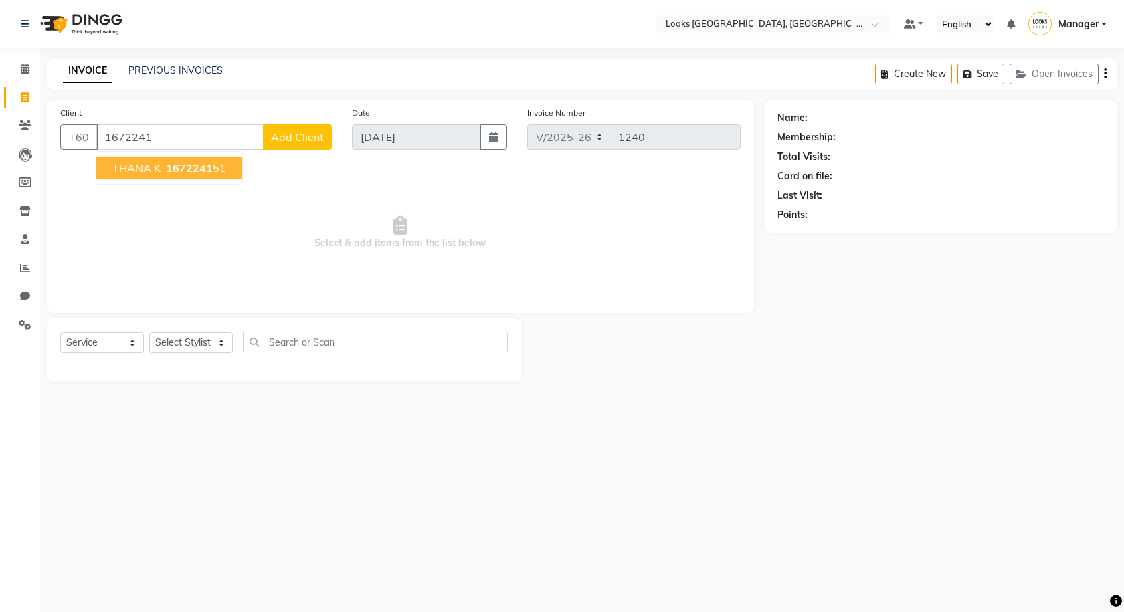
click at [202, 165] on span "1672241" at bounding box center [189, 167] width 47 height 13
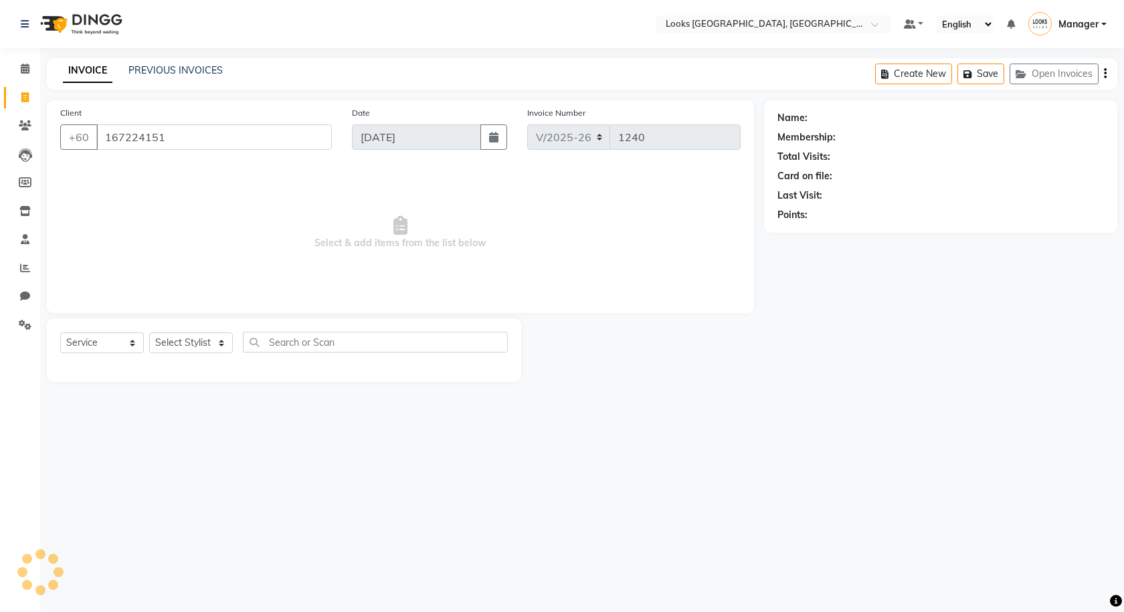
type input "167224151"
select select "1: Object"
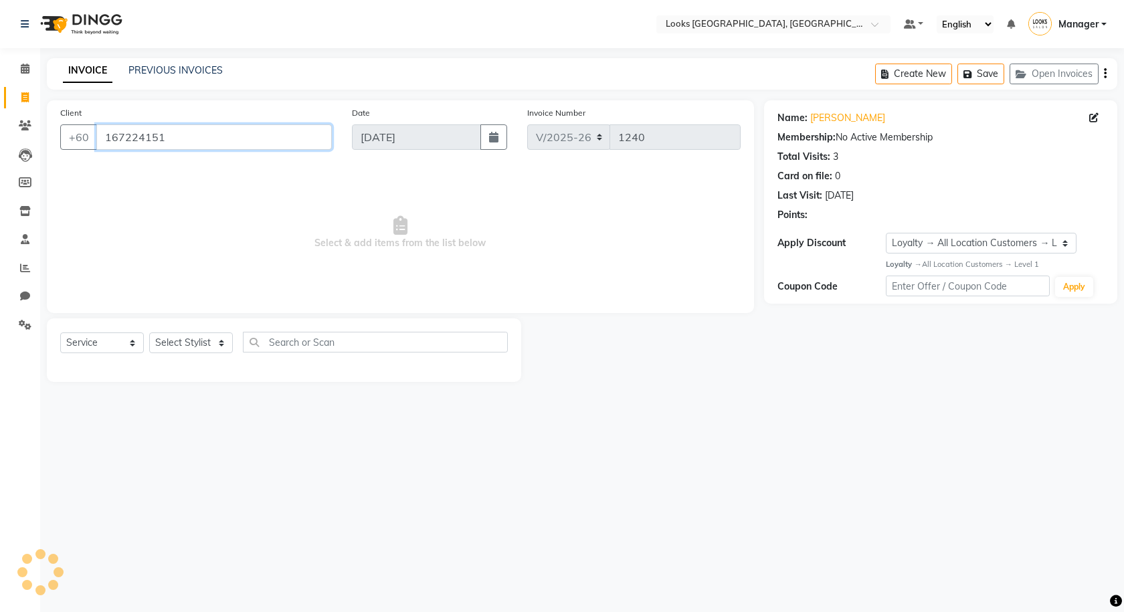
click at [184, 149] on input "167224151" at bounding box center [213, 136] width 235 height 25
click at [173, 147] on input "167224151" at bounding box center [213, 136] width 235 height 25
click at [219, 220] on span "Select & add items from the list below" at bounding box center [400, 233] width 680 height 134
drag, startPoint x: 176, startPoint y: 130, endPoint x: 76, endPoint y: 128, distance: 99.7
click at [76, 128] on div "[PHONE_NUMBER]" at bounding box center [196, 136] width 272 height 25
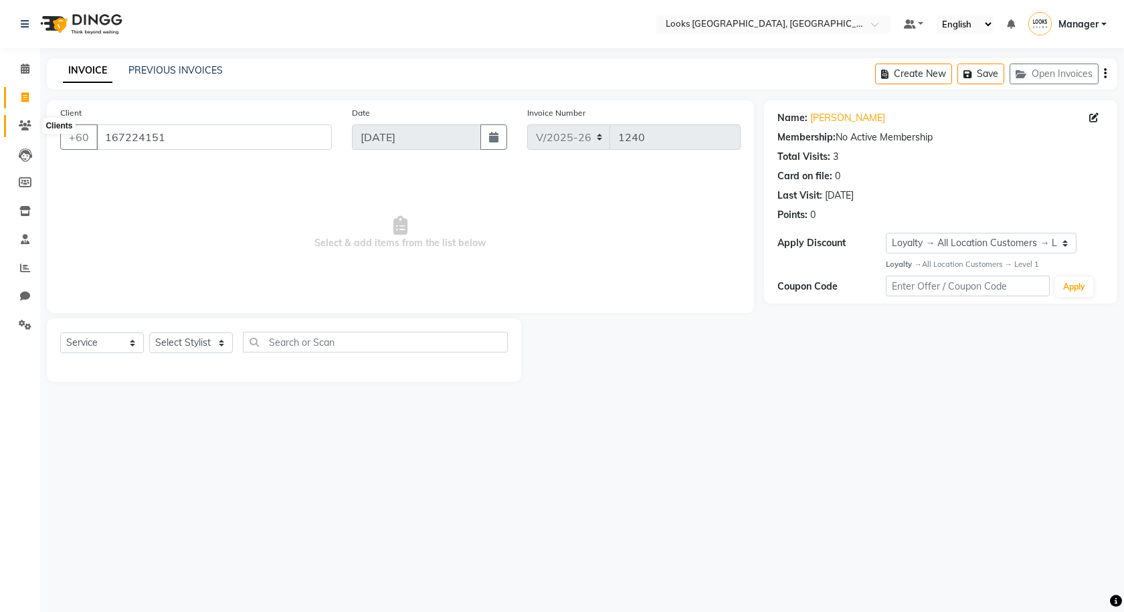
click at [22, 118] on link "Clients" at bounding box center [20, 126] width 32 height 22
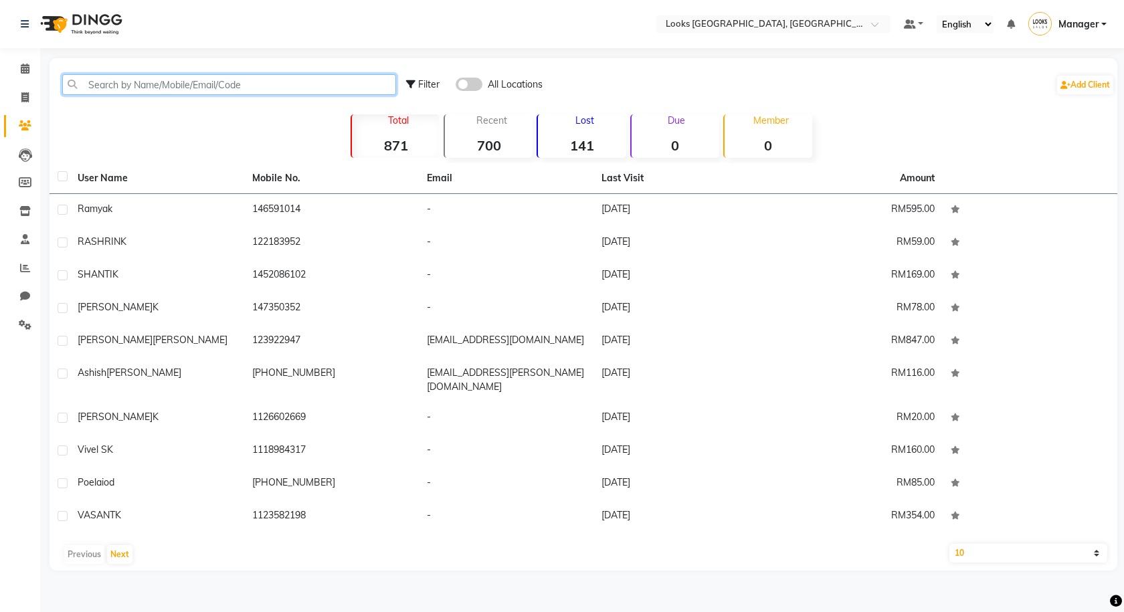
click at [258, 87] on input "text" at bounding box center [229, 84] width 334 height 21
paste input "167224151"
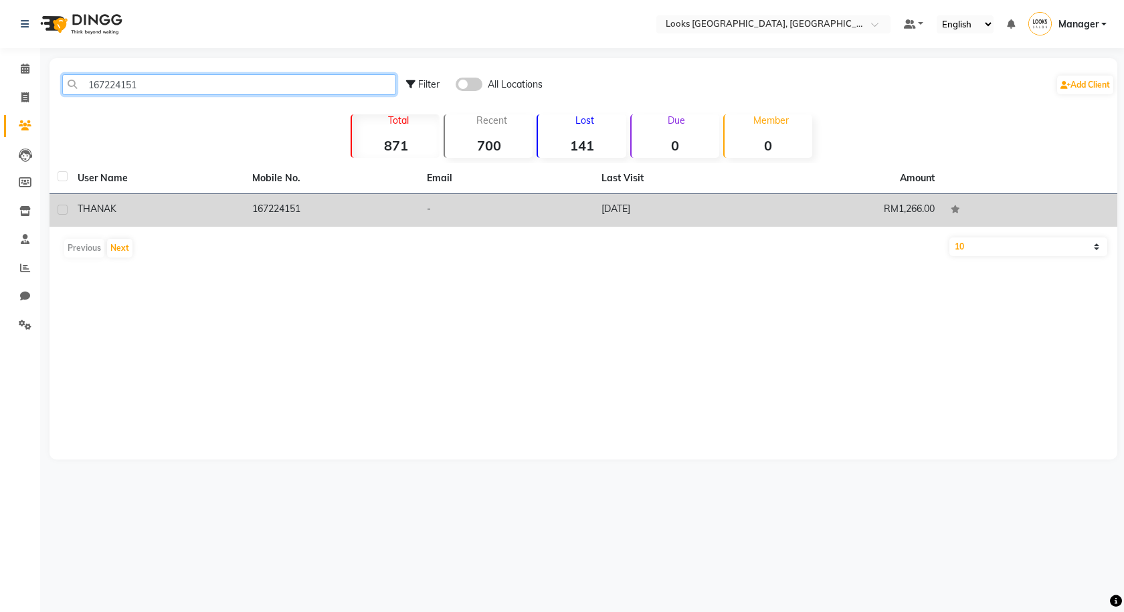
type input "167224151"
click at [282, 218] on td "167224151" at bounding box center [331, 210] width 175 height 33
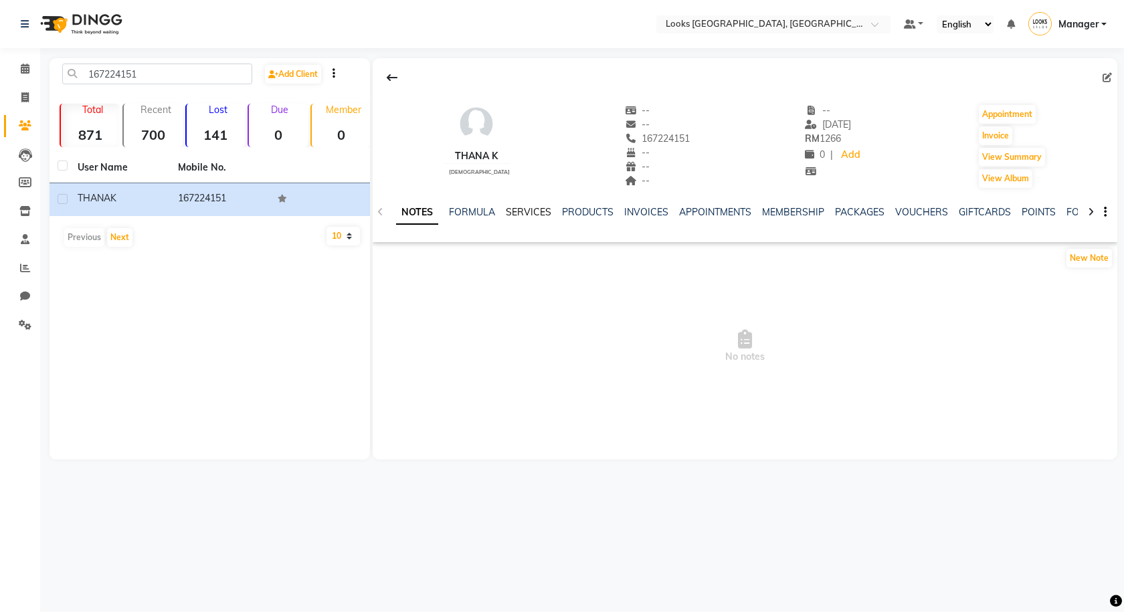
click at [535, 214] on link "SERVICES" at bounding box center [528, 212] width 45 height 12
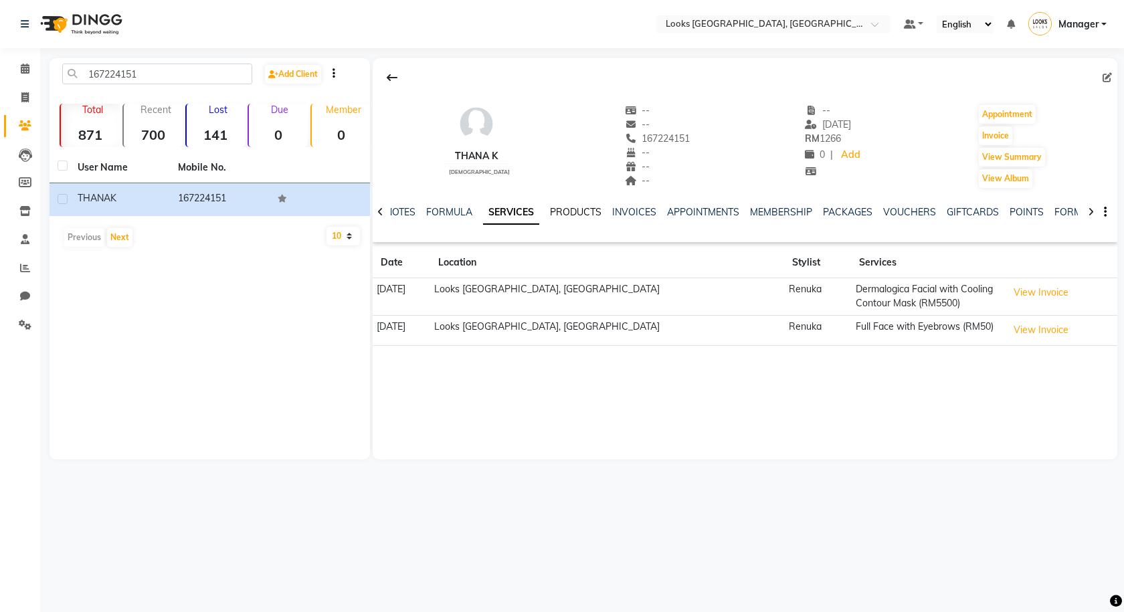
click at [567, 212] on link "PRODUCTS" at bounding box center [576, 212] width 52 height 12
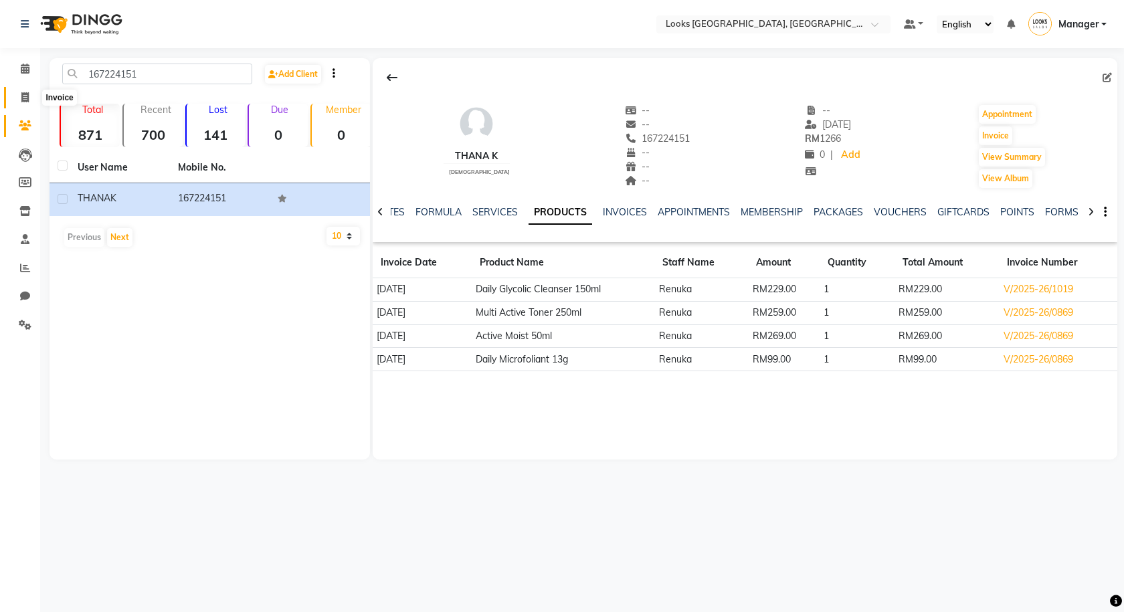
click at [30, 91] on span at bounding box center [24, 97] width 23 height 15
select select "service"
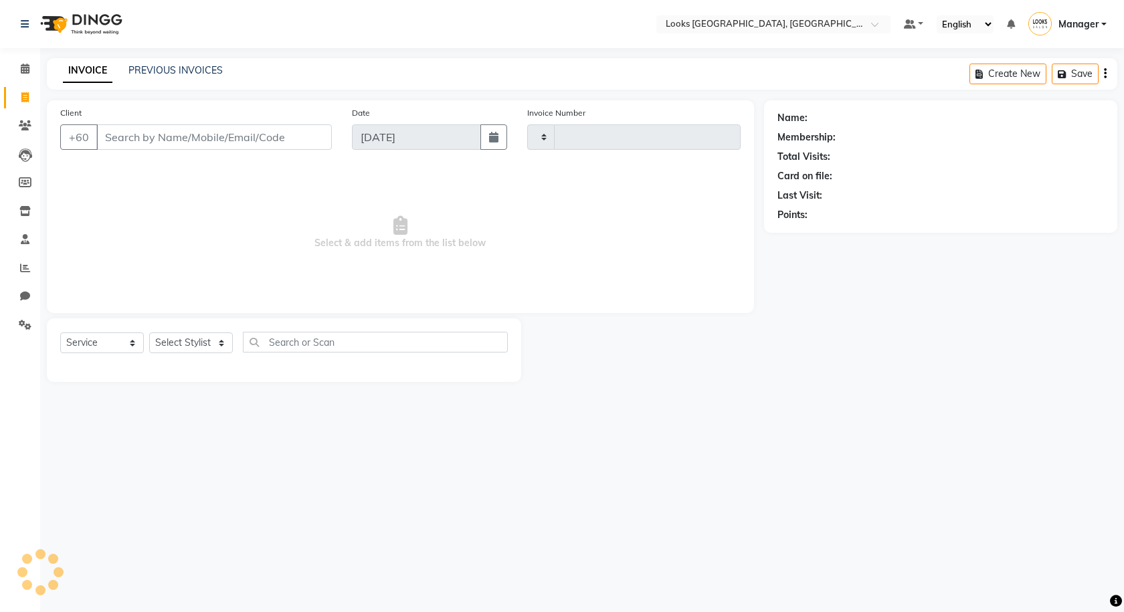
type input "1240"
select select "8109"
type input "167224151"
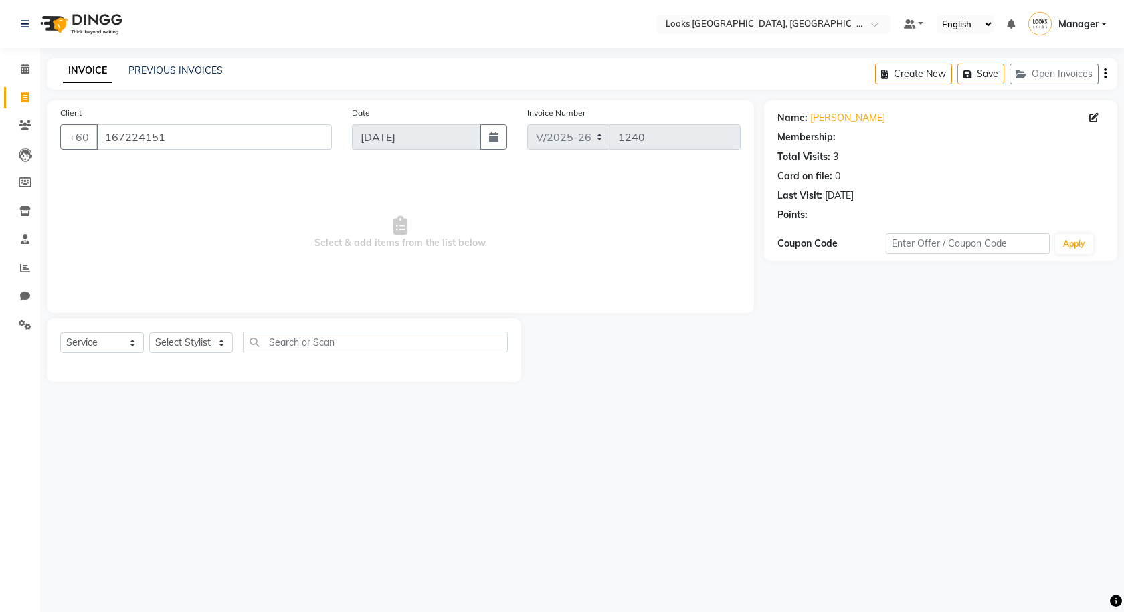
select select "1: Object"
click at [250, 316] on div "Client [PHONE_NUMBER] Date [DATE] Invoice Number V/2025 V/[PHONE_NUMBER] Select…" at bounding box center [400, 241] width 727 height 282
click at [207, 332] on div "Select Service Product Membership Package Voucher Prepaid Gift Card Select Styl…" at bounding box center [284, 347] width 448 height 31
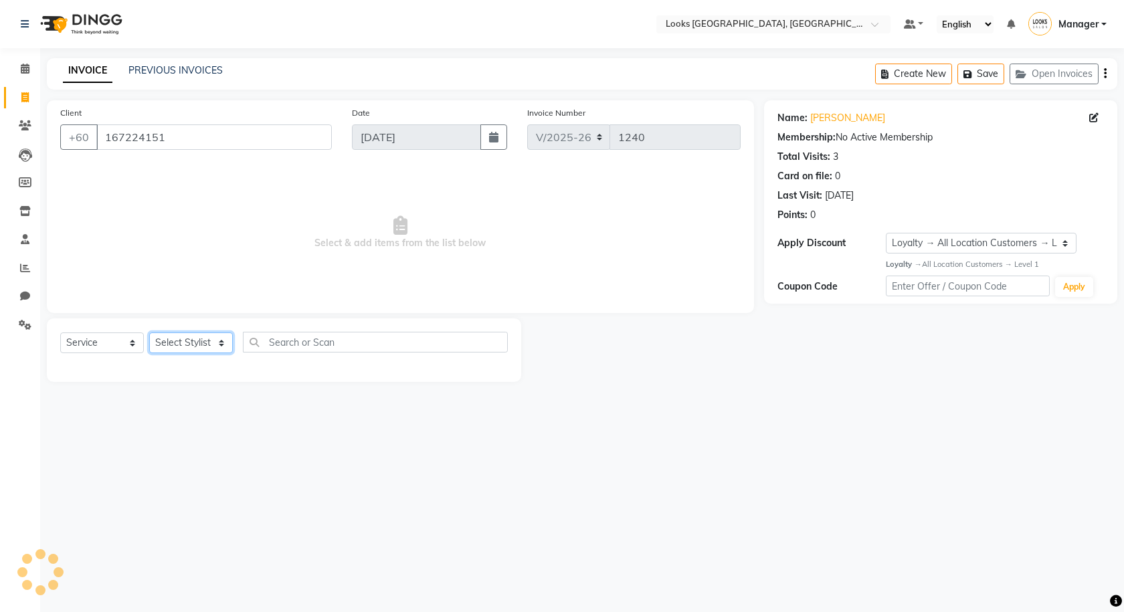
click at [201, 341] on select "Select Stylist Alvina_ pdct Awaiz_Mgr Beenish Counter_Sales [PERSON_NAME] Deven…" at bounding box center [191, 342] width 84 height 21
select select "75539"
click at [149, 332] on select "Select Stylist Alvina_ pdct Awaiz_Mgr Beenish Counter_Sales [PERSON_NAME] Deven…" at bounding box center [191, 342] width 84 height 21
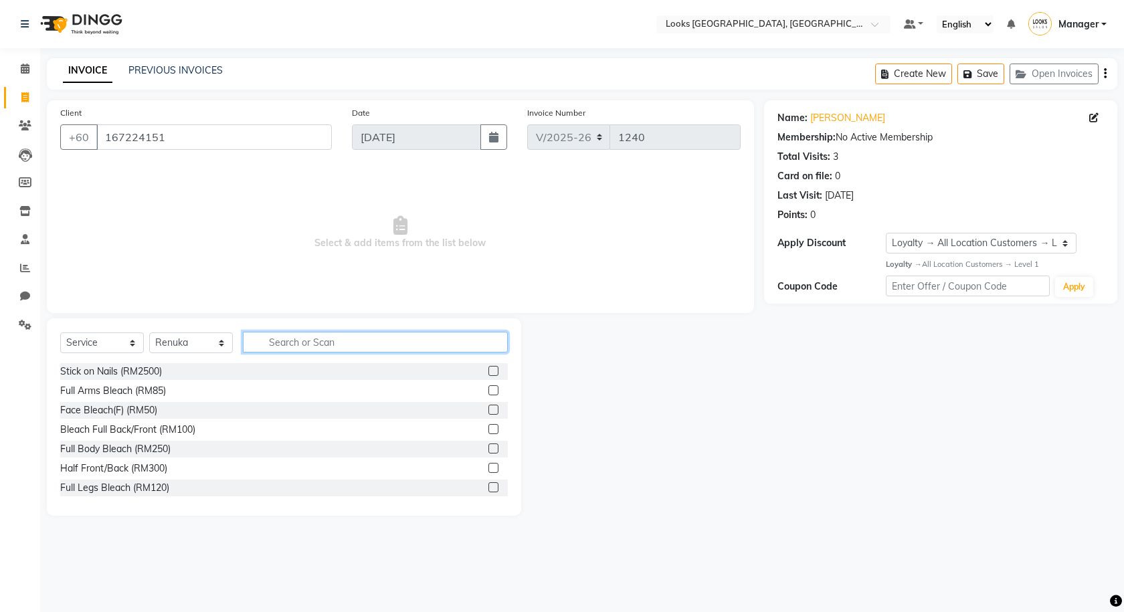
click at [305, 346] on input "text" at bounding box center [375, 342] width 265 height 21
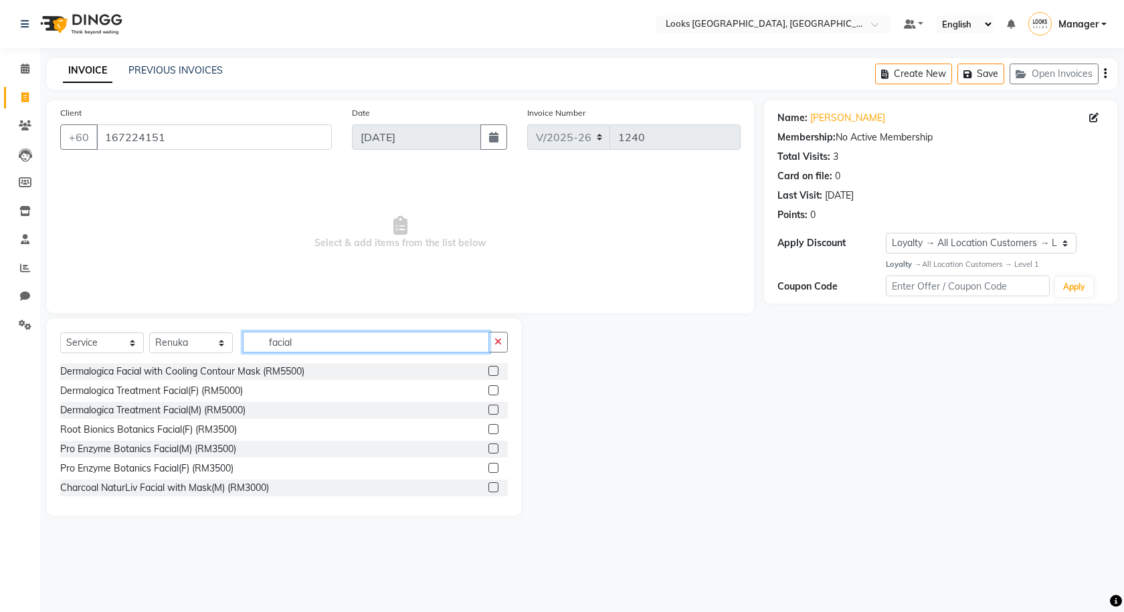
type input "facial"
click at [488, 371] on label at bounding box center [493, 371] width 10 height 10
click at [488, 371] on input "checkbox" at bounding box center [492, 371] width 9 height 9
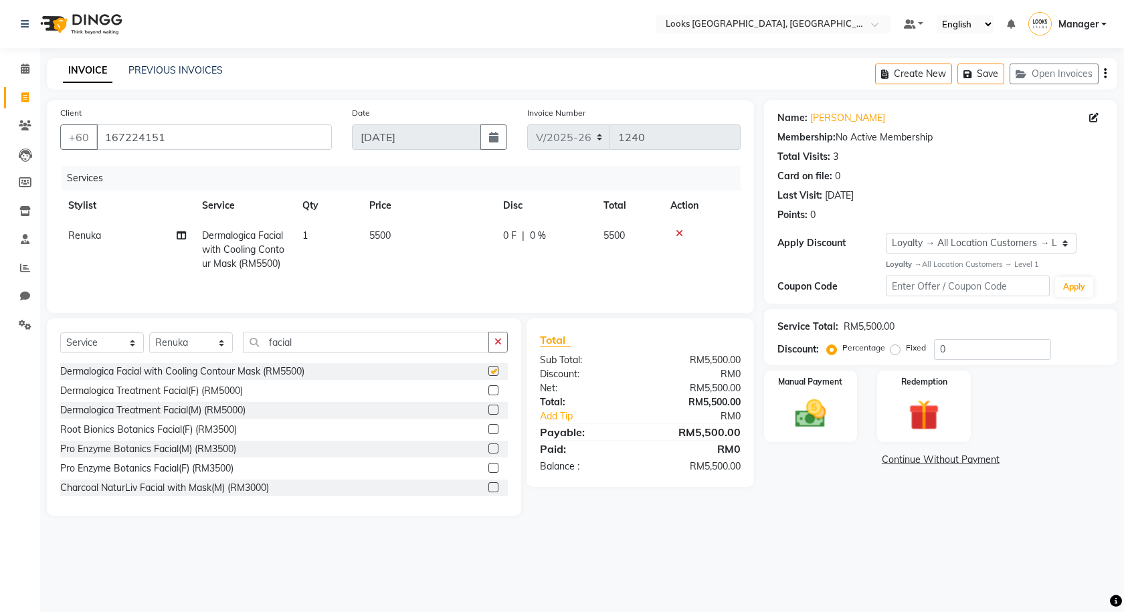
checkbox input "false"
drag, startPoint x: 431, startPoint y: 259, endPoint x: 439, endPoint y: 252, distance: 9.9
click at [431, 258] on td "5500" at bounding box center [428, 250] width 134 height 58
select select "75539"
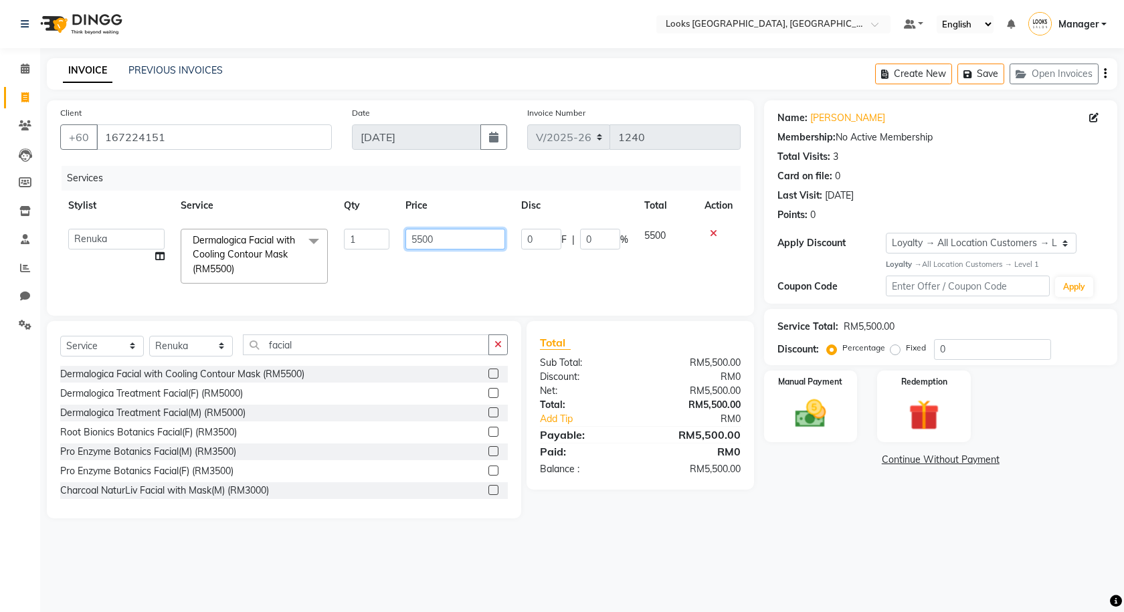
drag, startPoint x: 450, startPoint y: 245, endPoint x: 405, endPoint y: 245, distance: 45.5
click at [405, 245] on td "5500" at bounding box center [454, 256] width 115 height 71
type input "500"
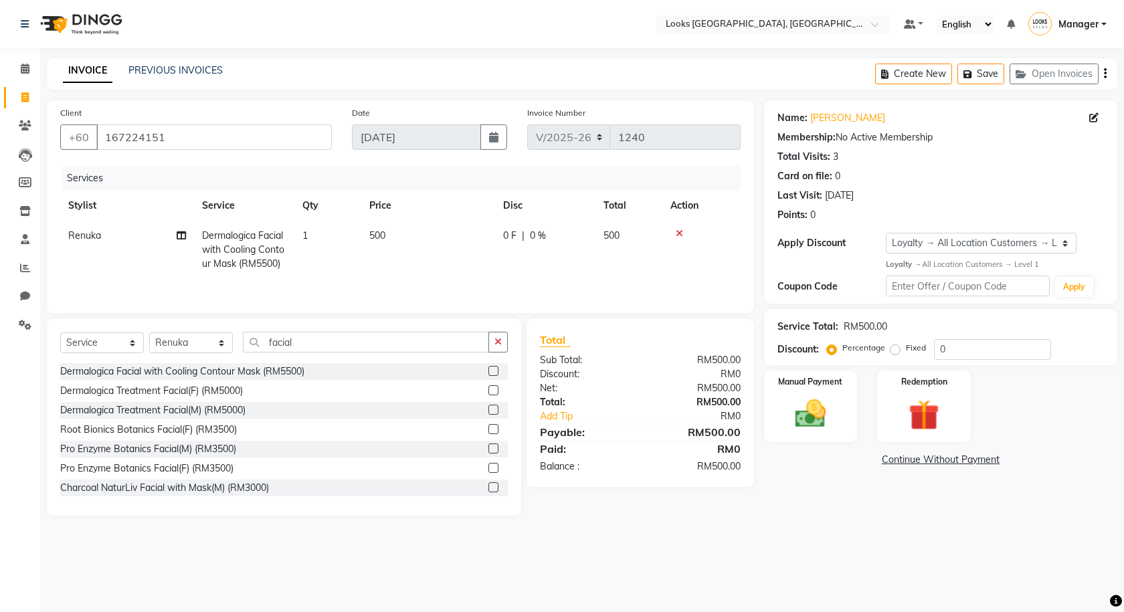
click at [465, 550] on div "Select Location × Looks [GEOGRAPHIC_DATA], [GEOGRAPHIC_DATA] Default Panel My P…" at bounding box center [562, 306] width 1124 height 612
click at [989, 67] on button "Save" at bounding box center [980, 74] width 47 height 21
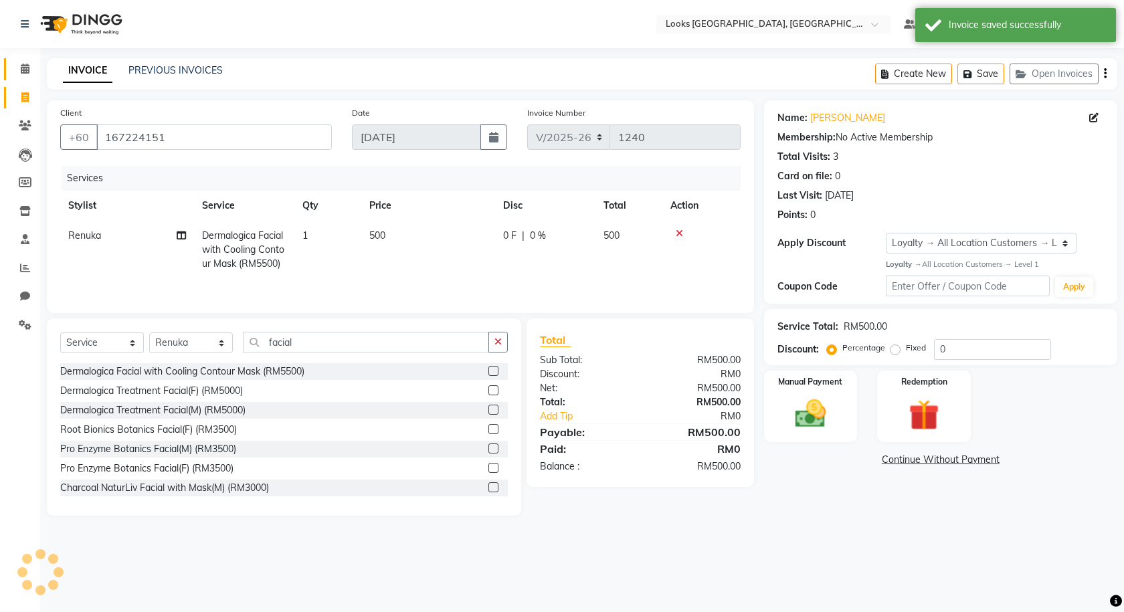
click at [7, 65] on link "Calendar" at bounding box center [20, 69] width 32 height 22
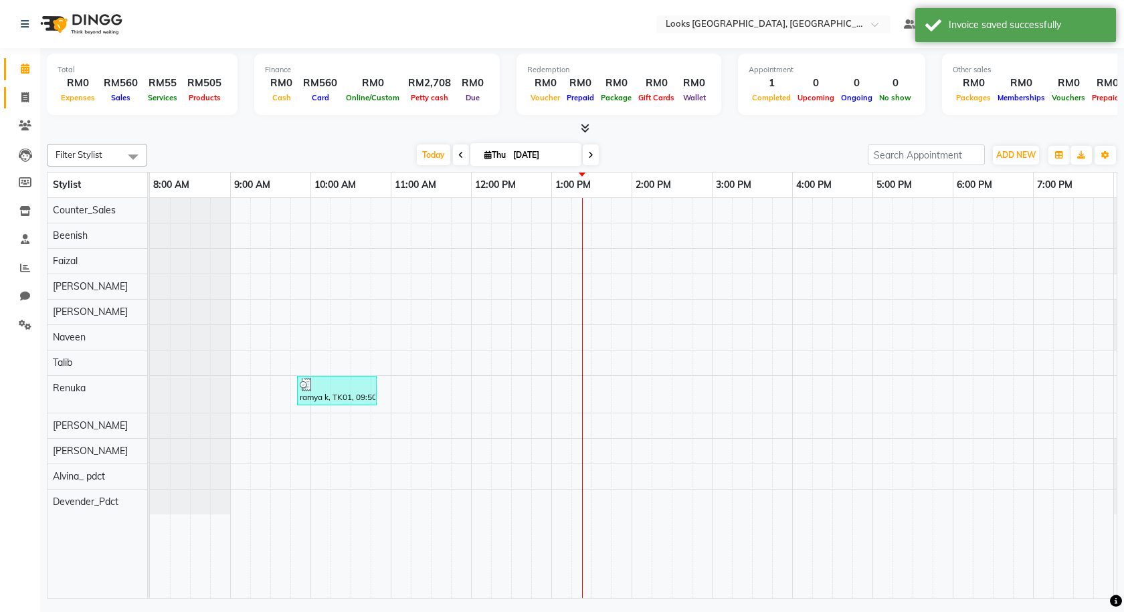
click at [13, 87] on link "Invoice" at bounding box center [20, 98] width 32 height 22
select select "service"
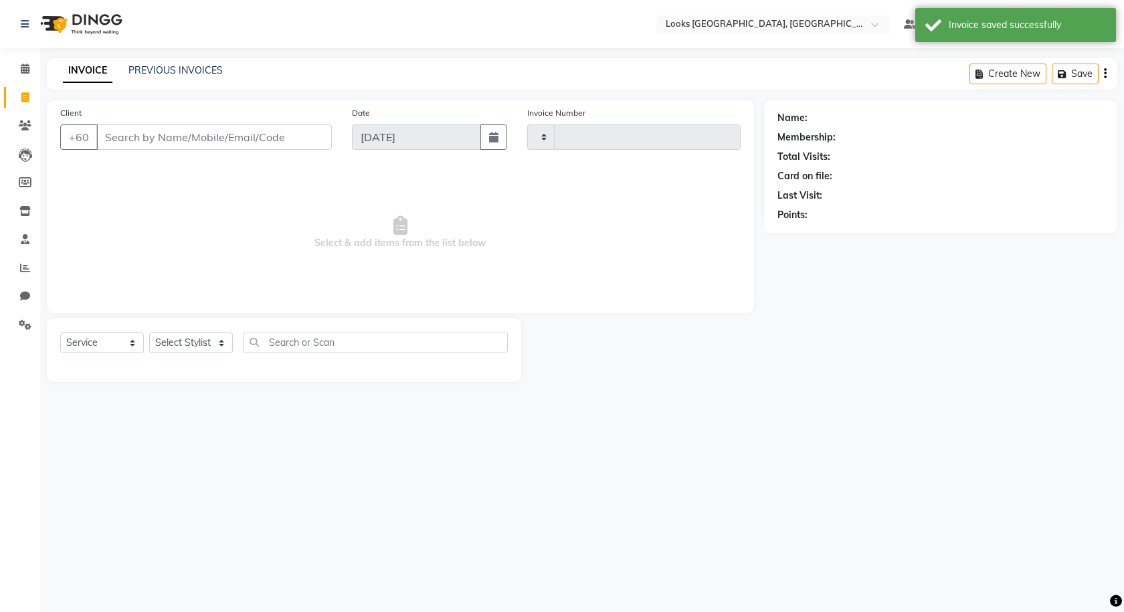
type input "1240"
select select "8109"
click at [1063, 72] on button "Open Invoices" at bounding box center [1053, 74] width 89 height 21
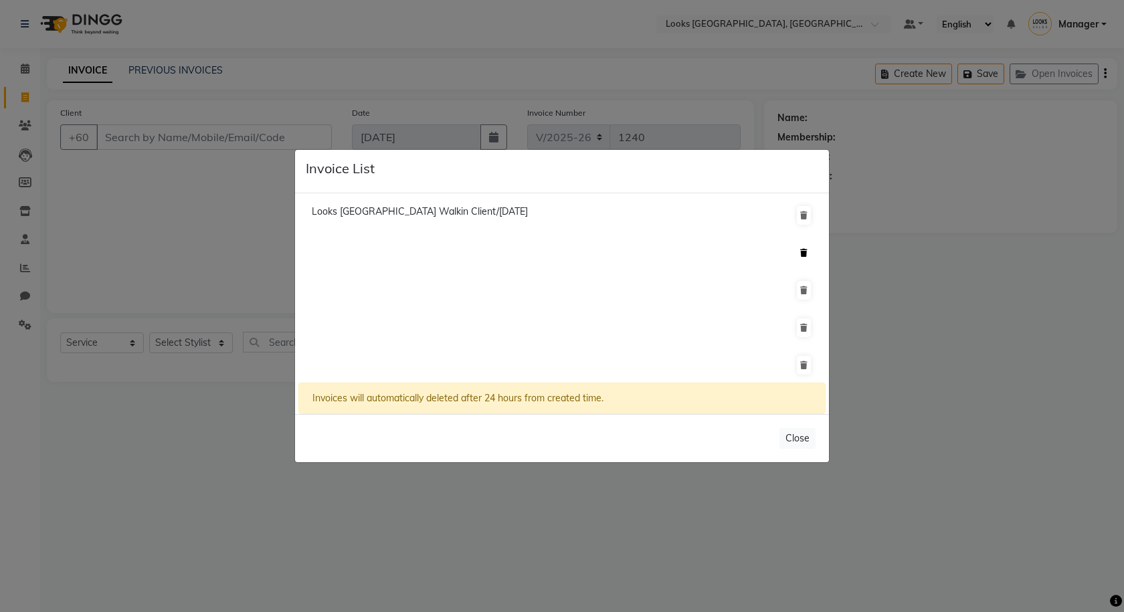
click at [799, 253] on button at bounding box center [804, 253] width 14 height 19
click at [800, 286] on icon at bounding box center [803, 290] width 7 height 8
click at [800, 324] on icon at bounding box center [803, 328] width 7 height 8
click at [800, 363] on icon at bounding box center [803, 365] width 7 height 8
click at [806, 439] on button "Close" at bounding box center [797, 438] width 36 height 21
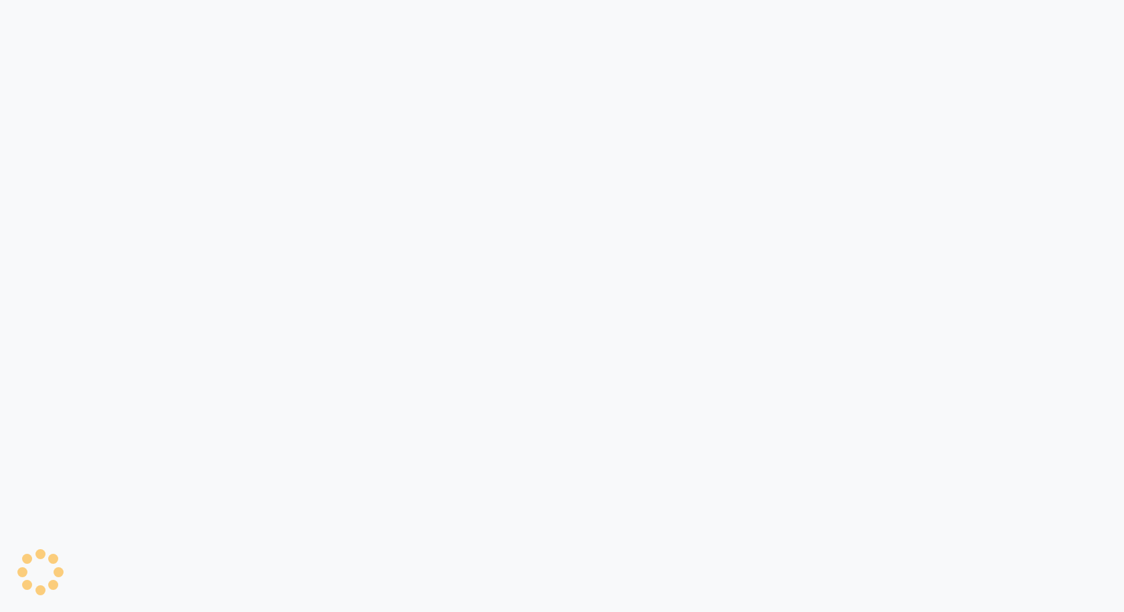
select select "service"
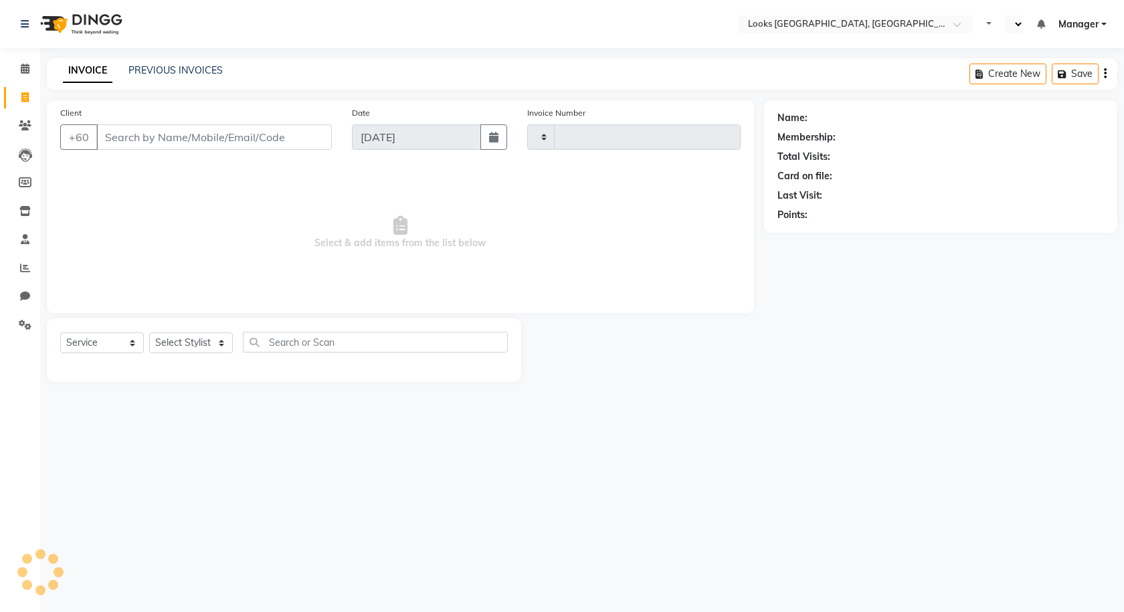
type input "1240"
select select "en"
select select "8109"
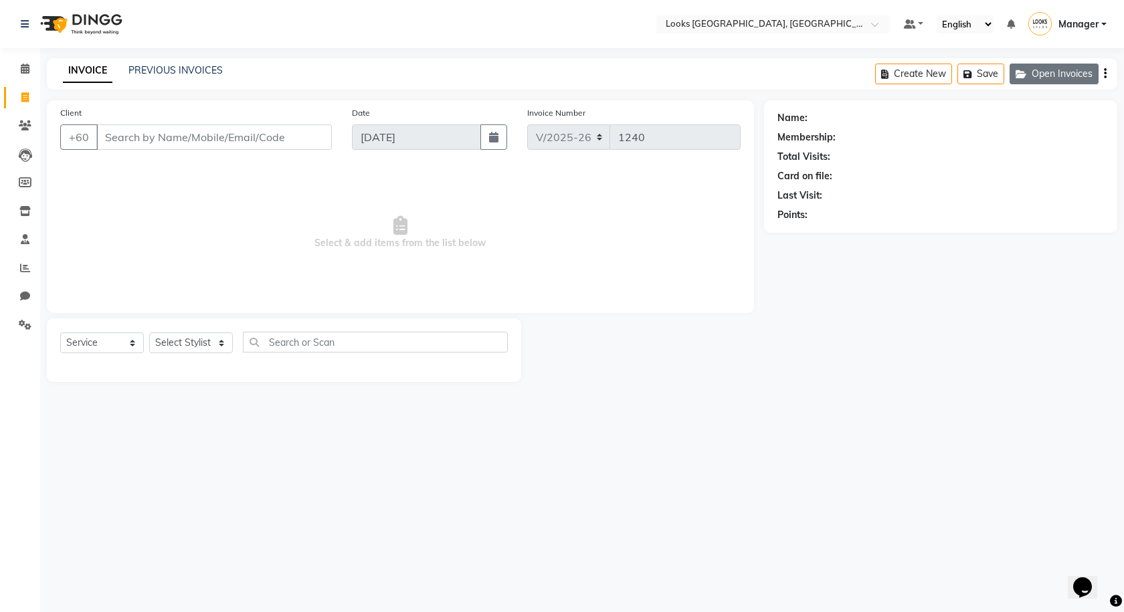
click at [1047, 66] on button "Open Invoices" at bounding box center [1053, 74] width 89 height 21
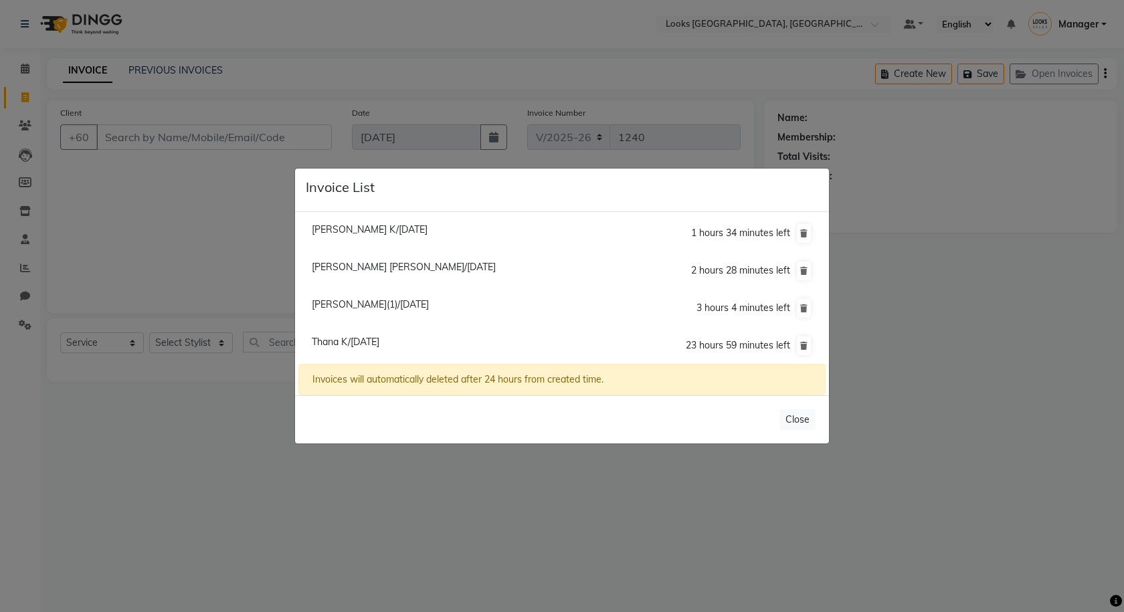
click at [389, 233] on span "Sangitha K/03 September 2025" at bounding box center [370, 229] width 116 height 12
type input "1126602669"
type input "[DATE]"
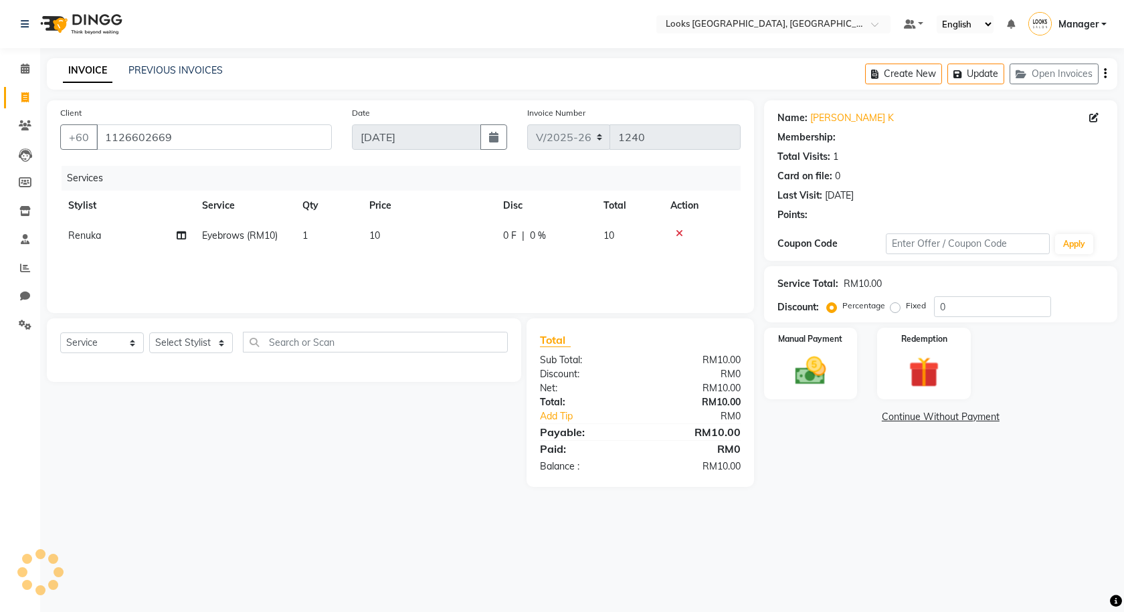
select select "1: Object"
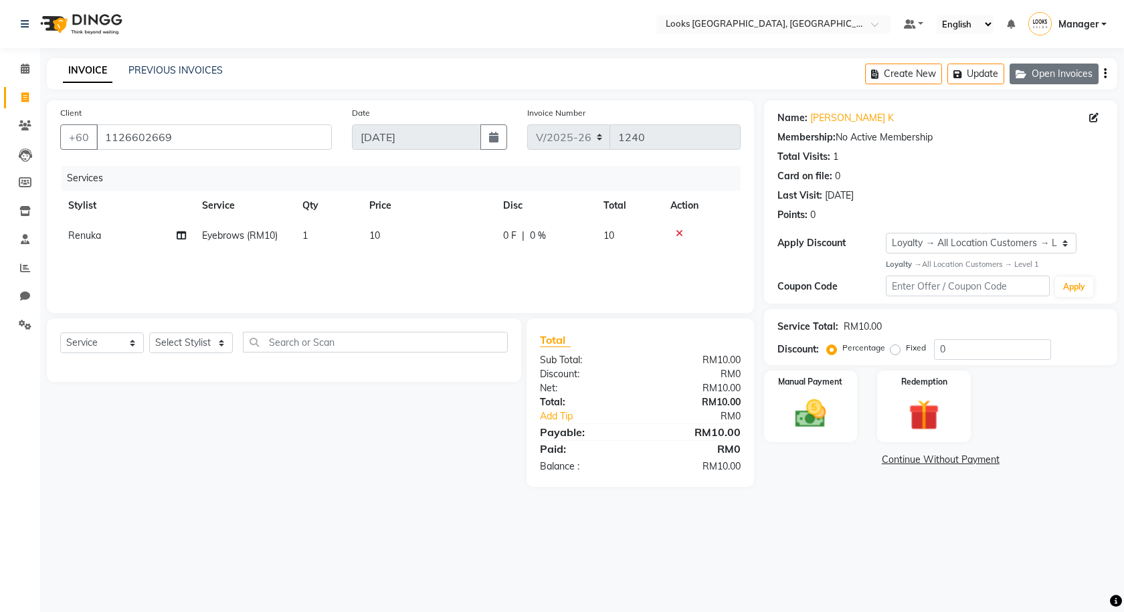
click at [1022, 68] on button "Open Invoices" at bounding box center [1053, 74] width 89 height 21
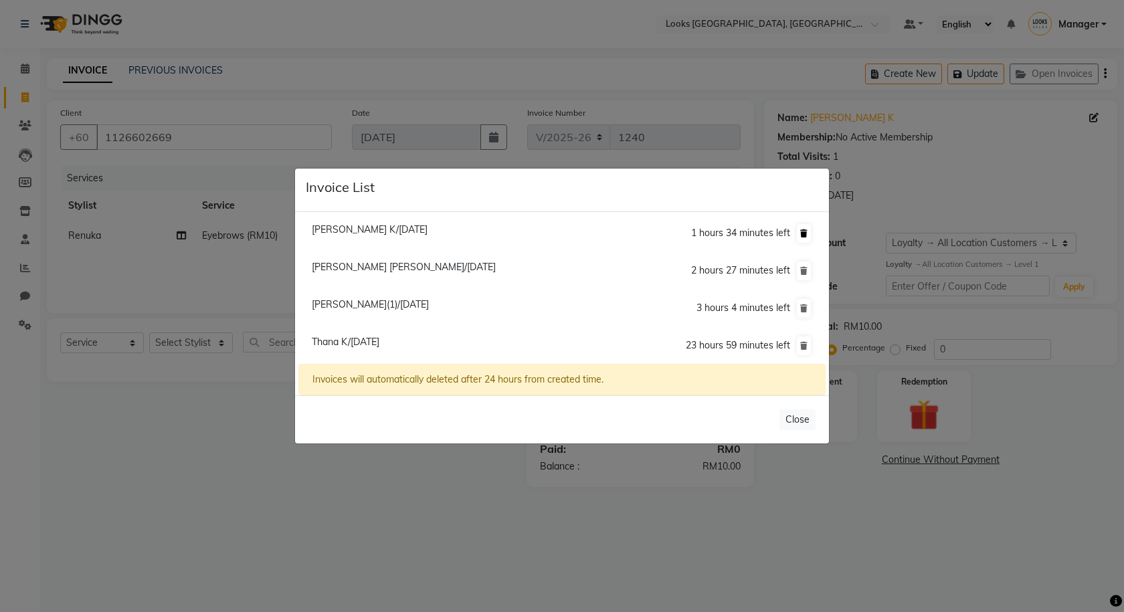
click at [809, 231] on button at bounding box center [804, 233] width 14 height 19
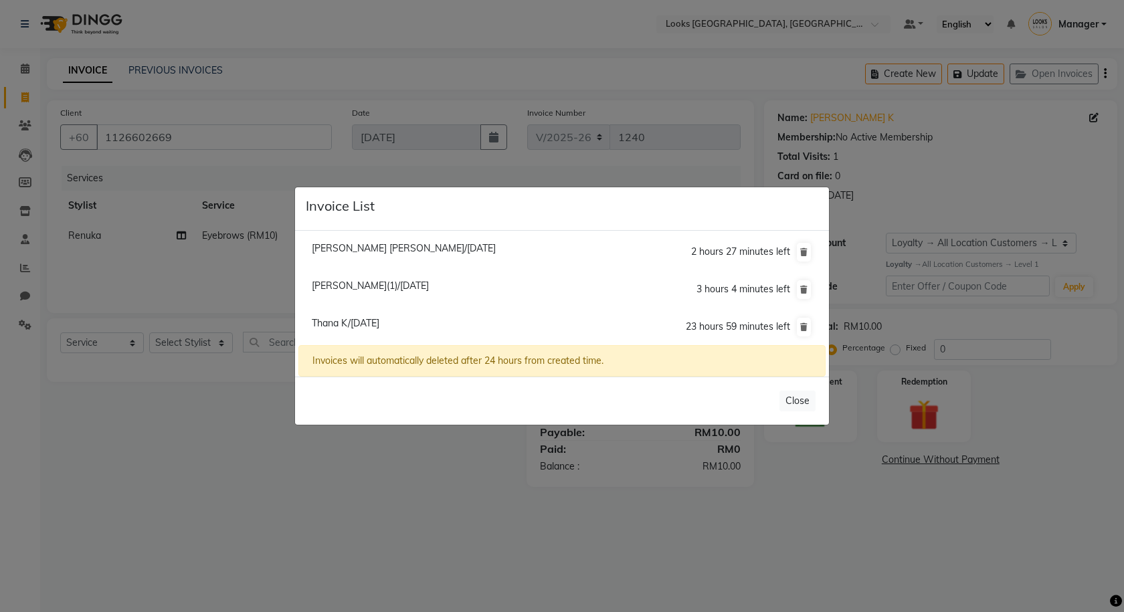
click at [480, 248] on span "R.mahaswari S.rajangam/03 September 2025" at bounding box center [404, 248] width 184 height 12
type input "123922947"
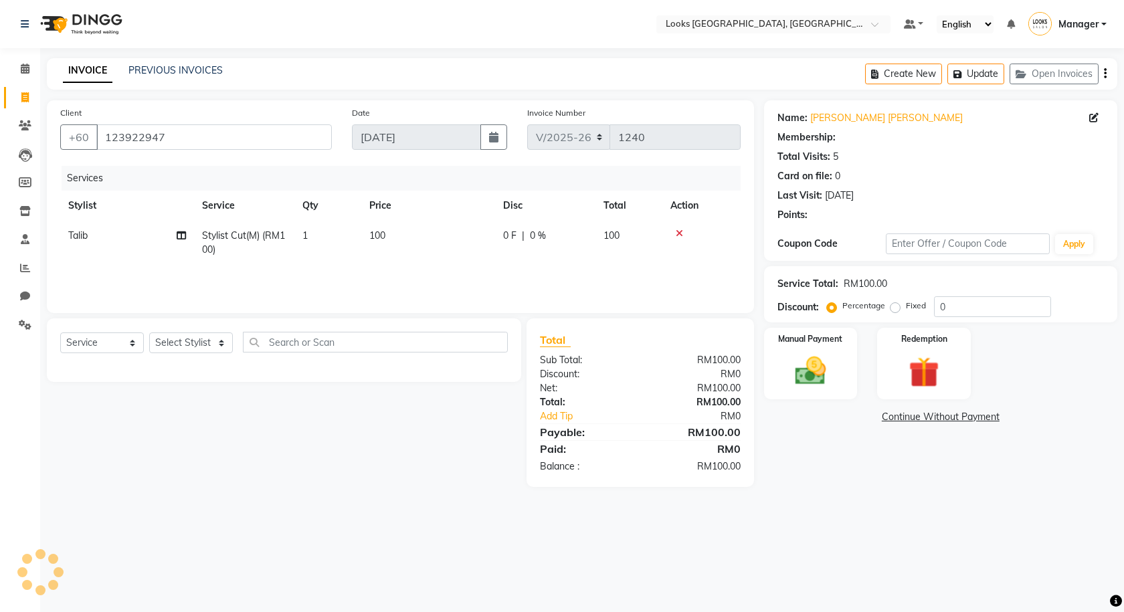
select select "1: Object"
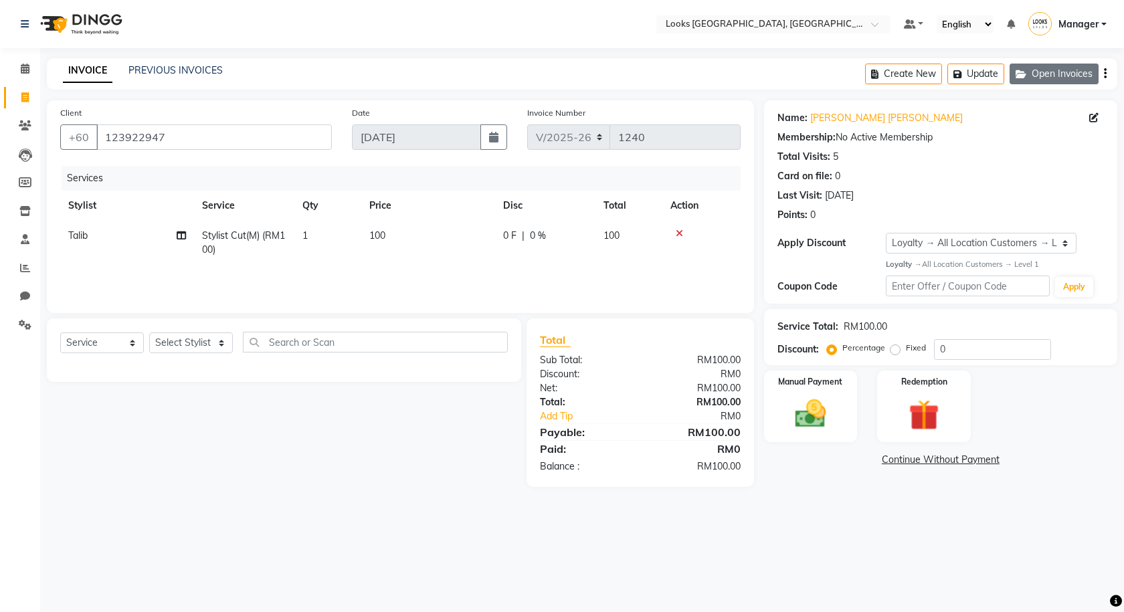
click at [1045, 74] on button "Open Invoices" at bounding box center [1053, 74] width 89 height 21
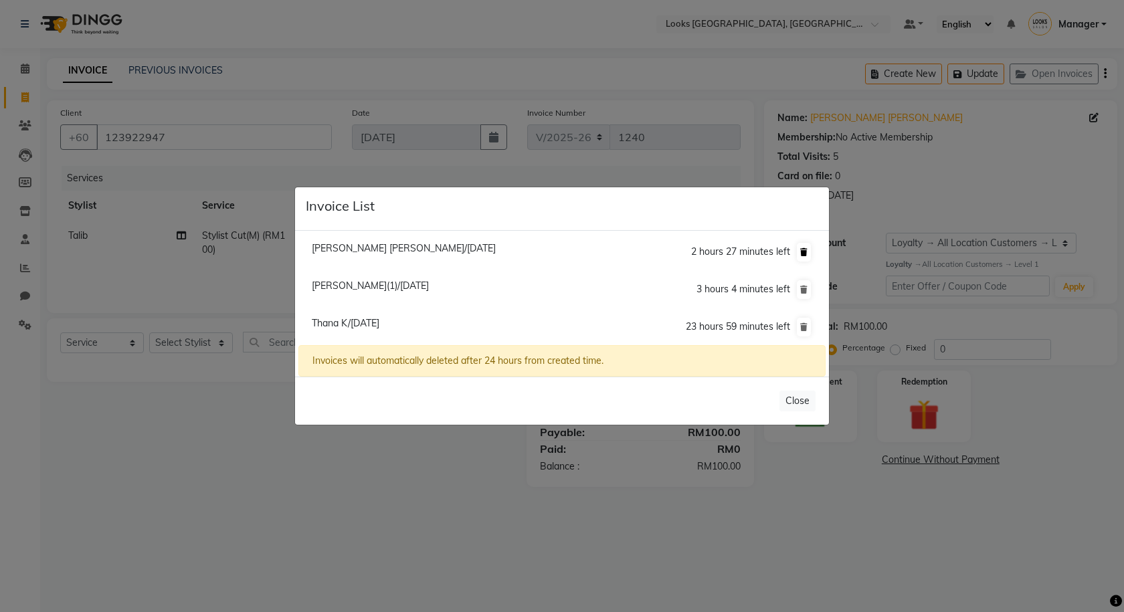
click at [806, 249] on icon at bounding box center [803, 252] width 7 height 8
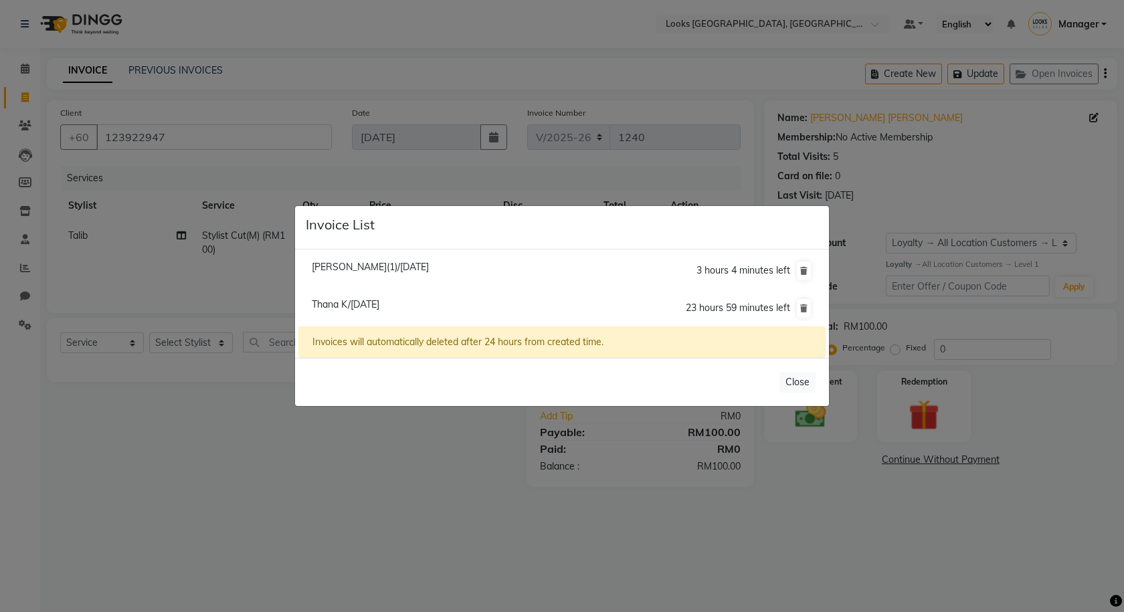
click at [387, 268] on span "Sam K(1)/03 September 2025" at bounding box center [370, 267] width 117 height 12
type input "147350352"
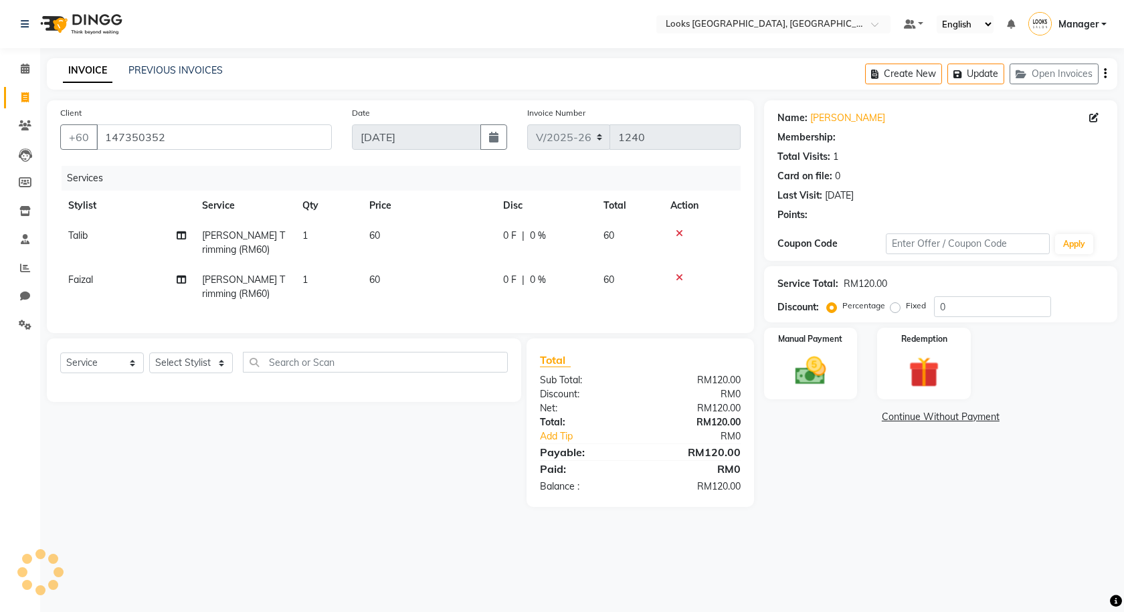
select select "1: Object"
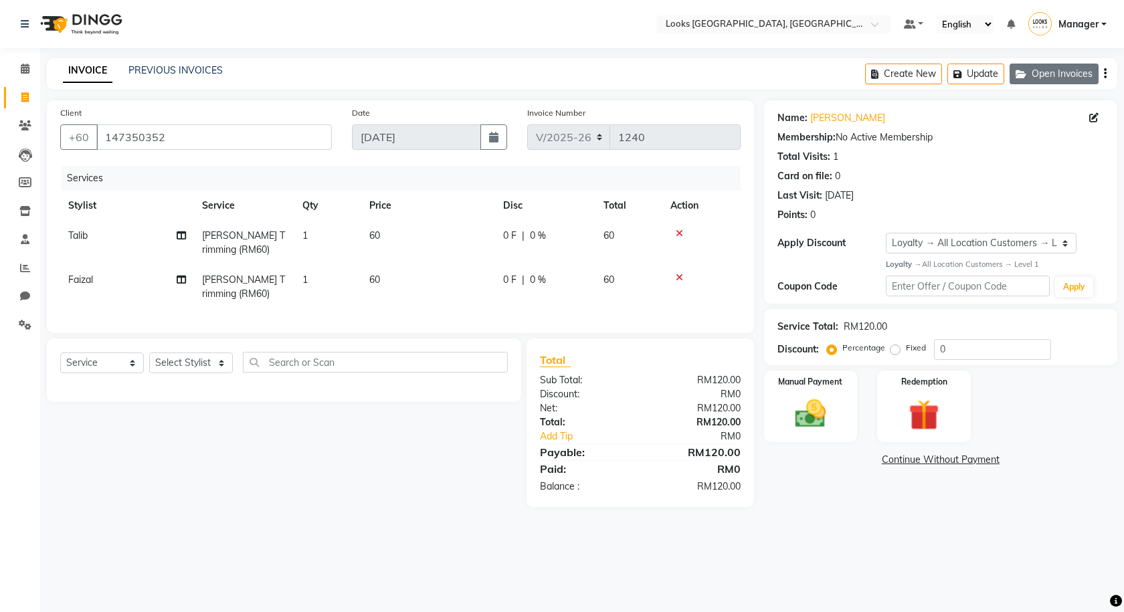
click at [1046, 75] on button "Open Invoices" at bounding box center [1053, 74] width 89 height 21
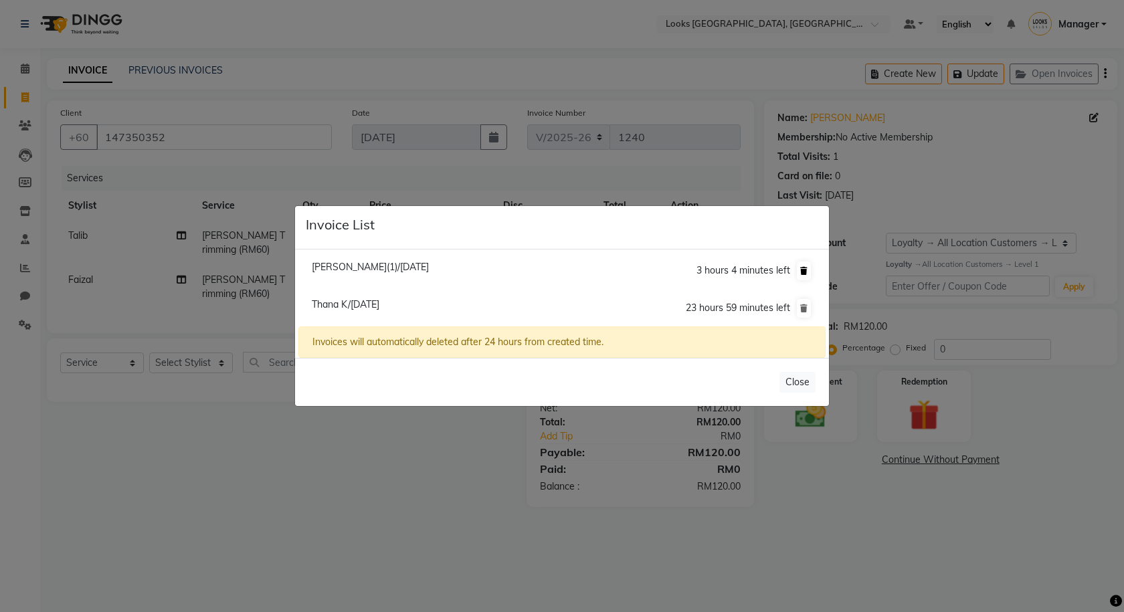
click at [807, 267] on icon at bounding box center [803, 271] width 7 height 8
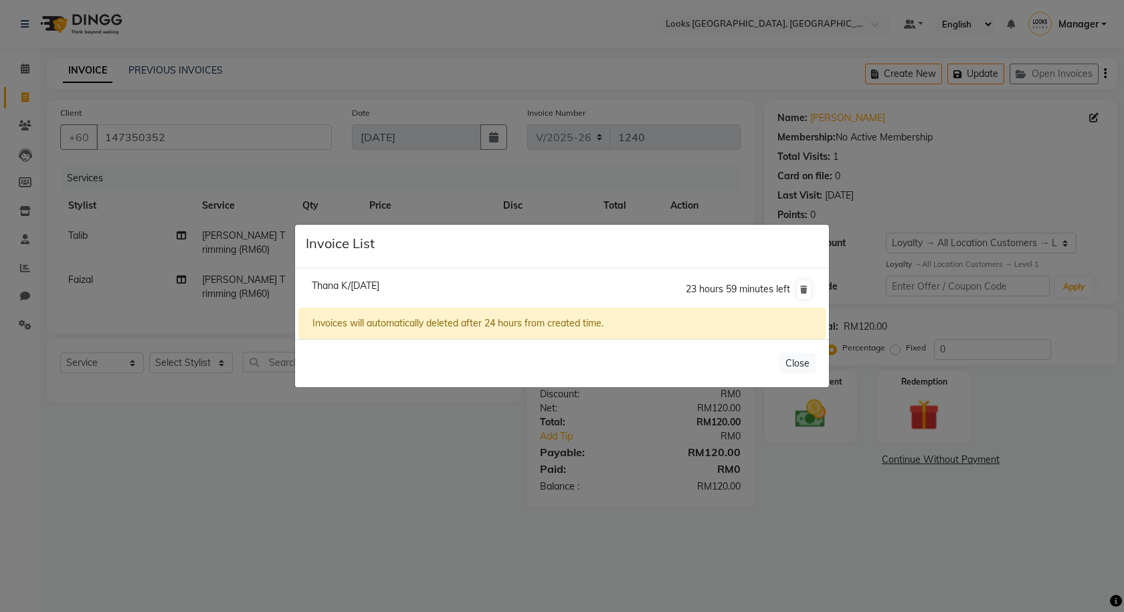
click at [30, 82] on ngb-modal-window "Invoice List Thana K/04 September 2025 23 hours 59 minutes left Invoices will a…" at bounding box center [562, 306] width 1124 height 612
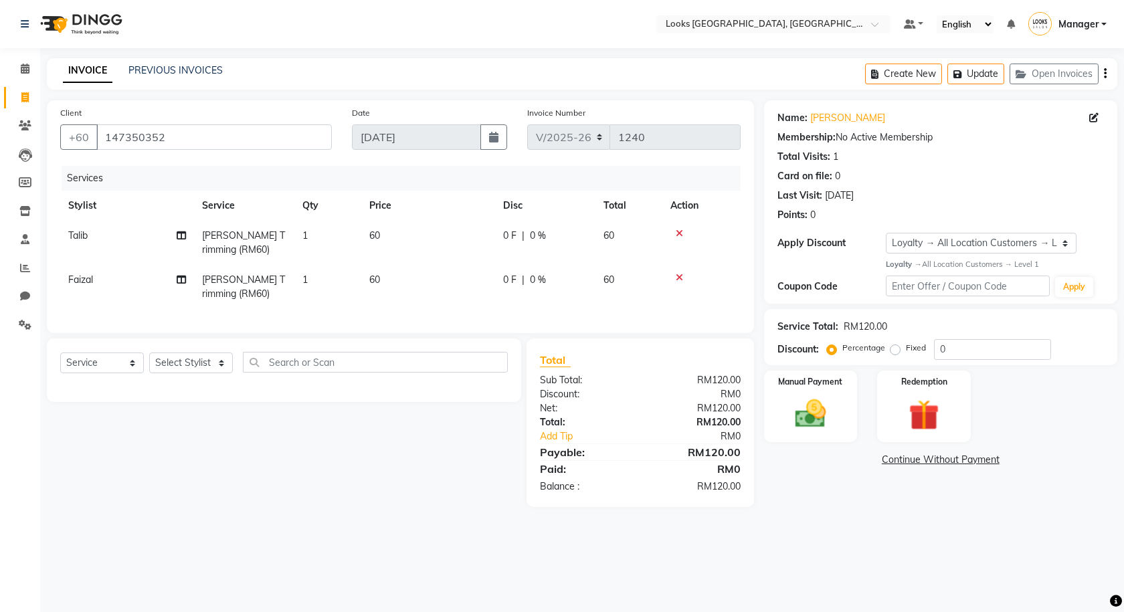
click at [22, 82] on li "Calendar" at bounding box center [20, 69] width 40 height 29
click at [21, 71] on icon at bounding box center [25, 69] width 9 height 10
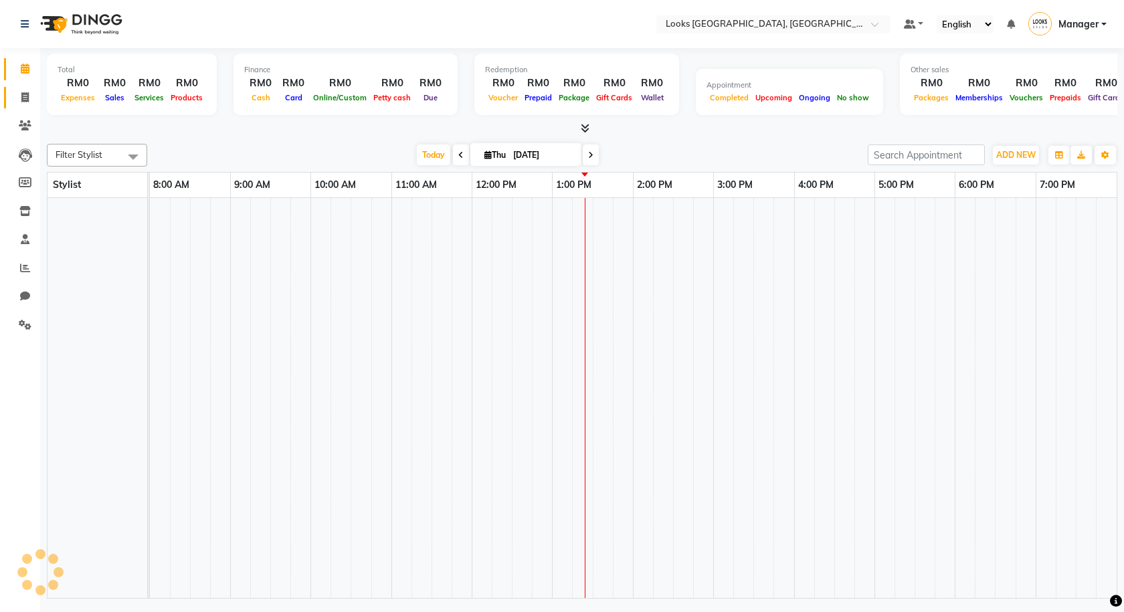
click at [21, 91] on span at bounding box center [24, 97] width 23 height 15
select select "service"
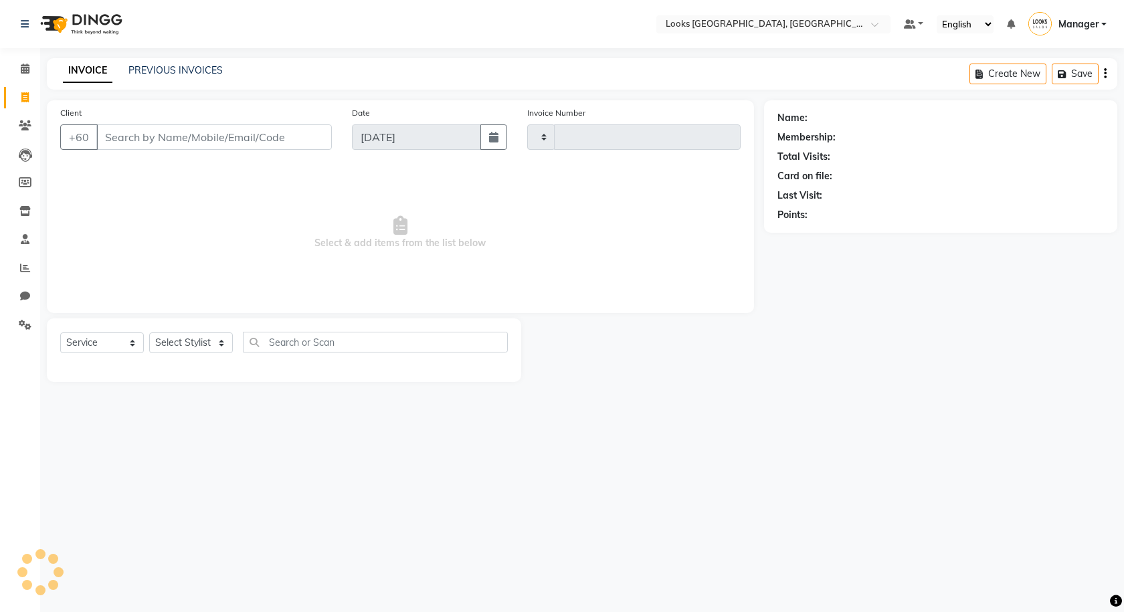
type input "1240"
select select "8109"
click at [1058, 71] on button "Open Invoices" at bounding box center [1053, 74] width 89 height 21
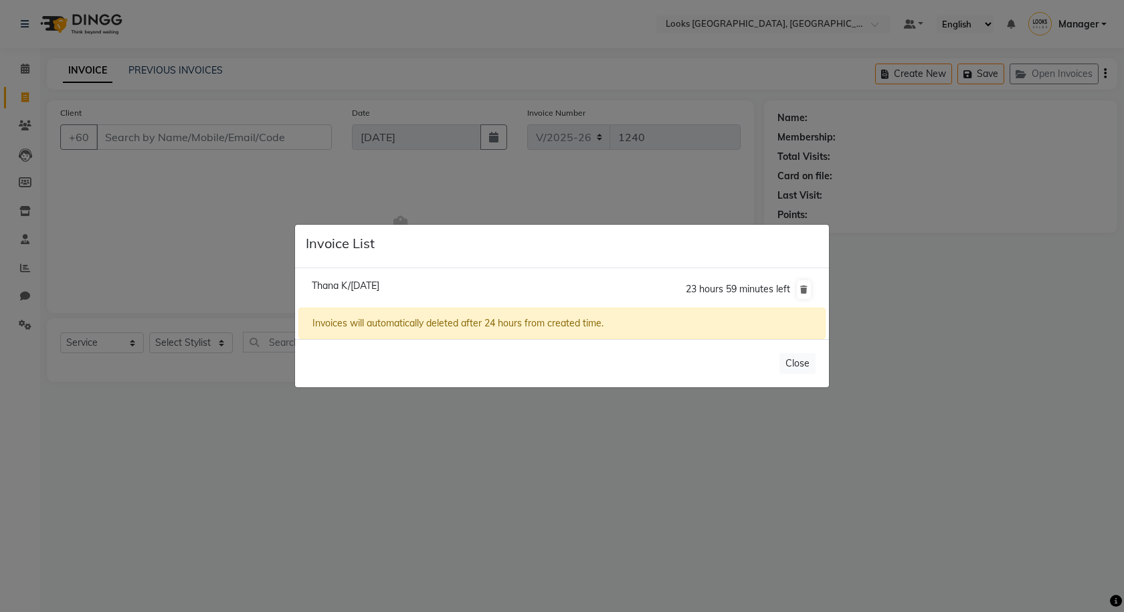
click at [379, 282] on span "Thana K/04 September 2025" at bounding box center [346, 286] width 68 height 12
type input "167224151"
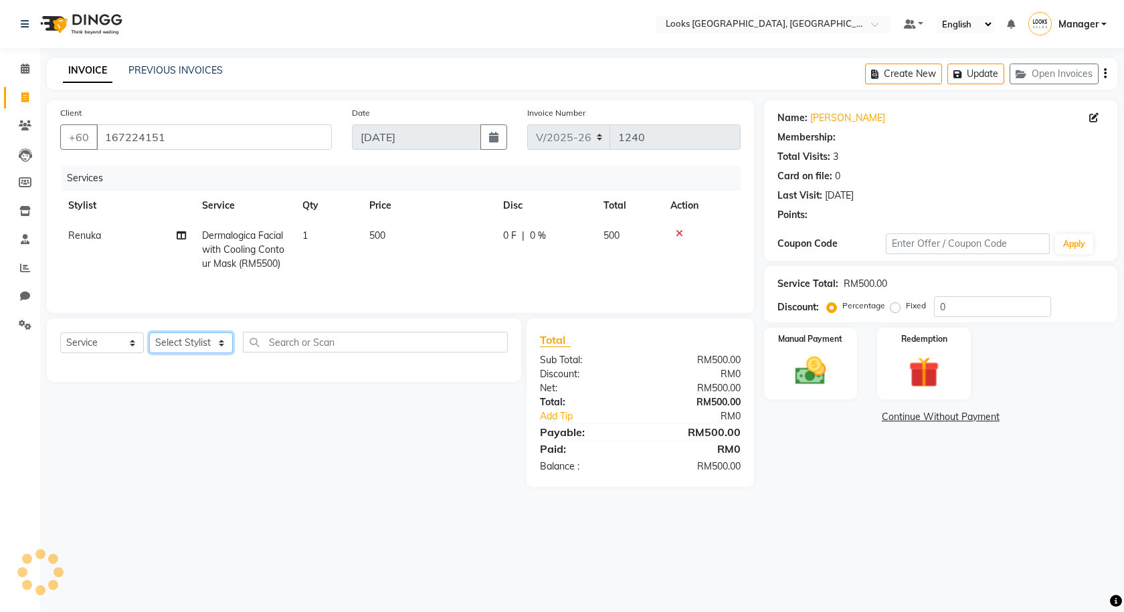
select select "1: Object"
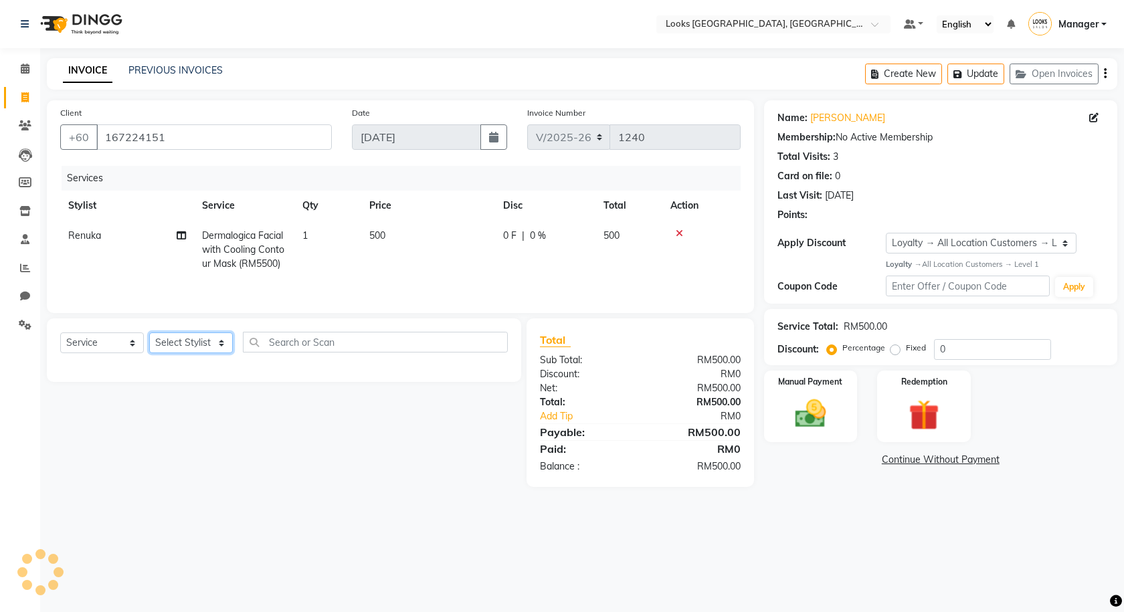
click at [181, 351] on select "Select Stylist Alvina_ pdct Awaiz_Mgr Beenish Counter_Sales [PERSON_NAME] Deven…" at bounding box center [191, 342] width 84 height 21
select select "75539"
click at [149, 332] on select "Select Stylist Alvina_ pdct Awaiz_Mgr Beenish Counter_Sales [PERSON_NAME] Deven…" at bounding box center [191, 342] width 84 height 21
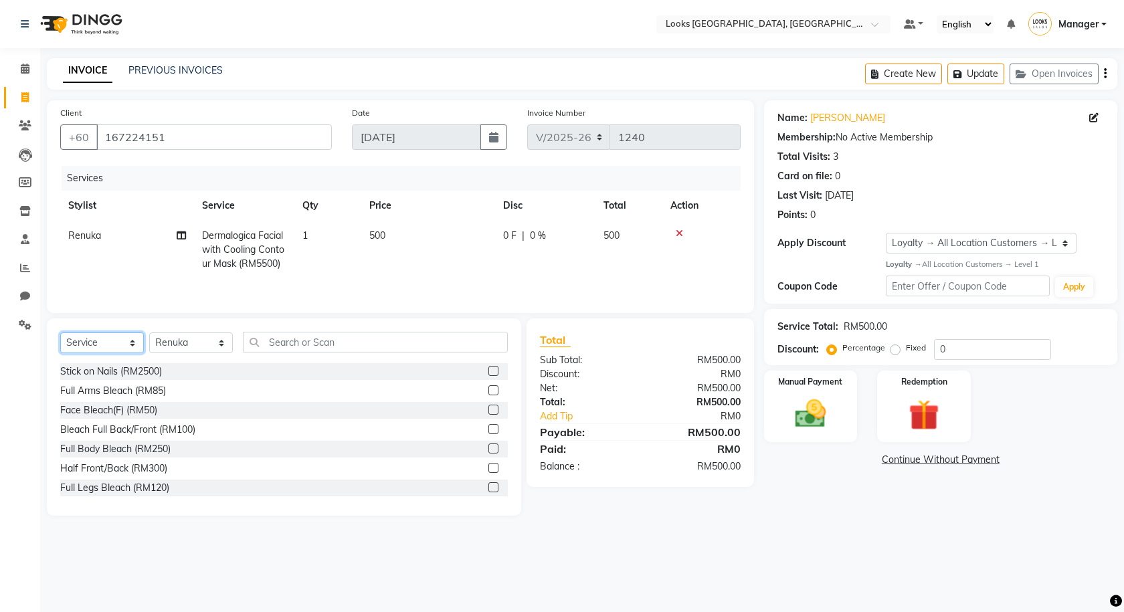
click at [94, 343] on select "Select Service Product Membership Package Voucher Prepaid Gift Card" at bounding box center [102, 342] width 84 height 21
select select "product"
click at [60, 332] on select "Select Service Product Membership Package Voucher Prepaid Gift Card" at bounding box center [102, 342] width 84 height 21
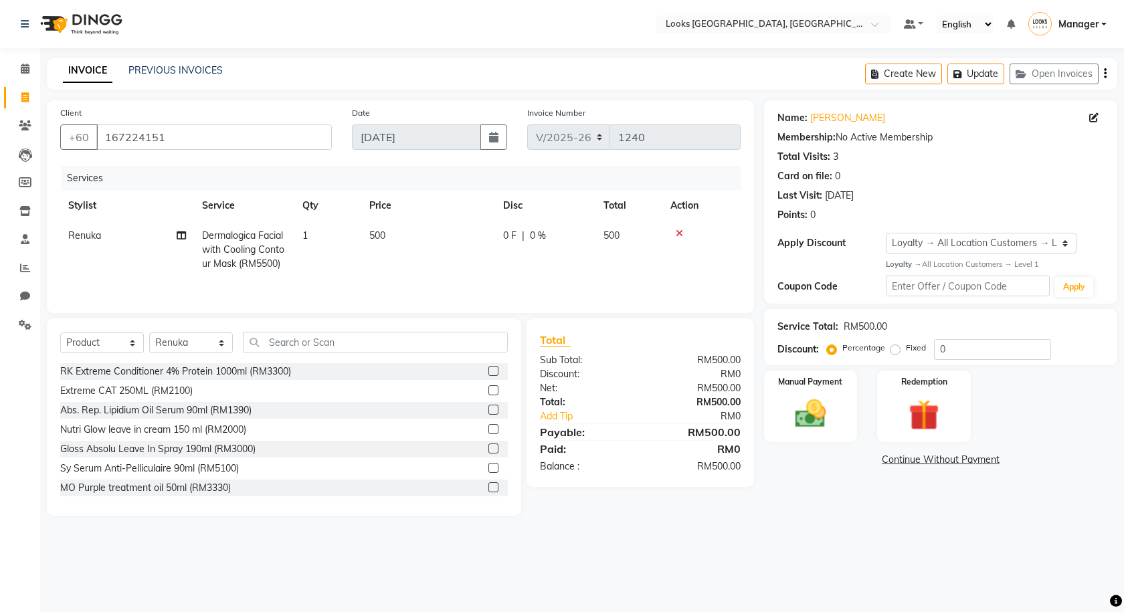
click at [319, 328] on div "Select Service Product Membership Package Voucher Prepaid Gift Card Select Styl…" at bounding box center [284, 416] width 474 height 197
click at [330, 339] on input "text" at bounding box center [375, 342] width 265 height 21
type input "666151113800"
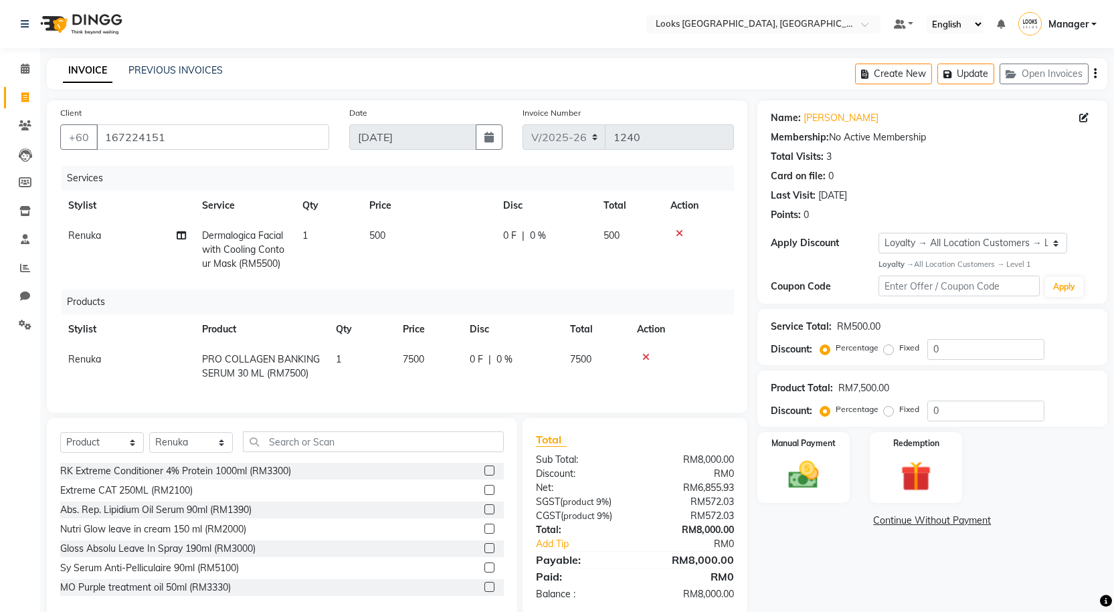
click at [448, 380] on td "7500" at bounding box center [428, 367] width 67 height 44
select select "75539"
drag, startPoint x: 442, startPoint y: 362, endPoint x: 386, endPoint y: 362, distance: 56.2
click at [389, 367] on tr "Alvina_ pdct Awaiz_Mgr Beenish Counter_Sales Cynthia_pdct Devender_Pdct Faizal …" at bounding box center [397, 367] width 674 height 44
type input "469"
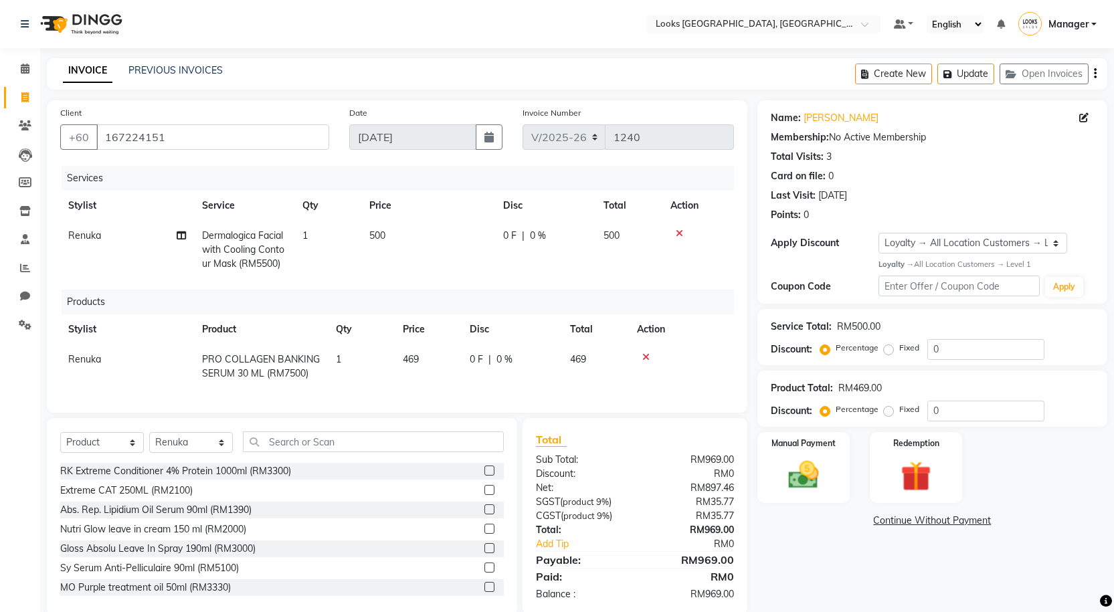
click at [843, 556] on div "Name: Thana K Membership: No Active Membership Total Visits: 3 Card on file: 0 …" at bounding box center [937, 357] width 360 height 515
click at [159, 445] on select "Select Stylist Alvina_ pdct Awaiz_Mgr Beenish Counter_Sales [PERSON_NAME] Deven…" at bounding box center [191, 442] width 84 height 21
select select "75538"
click at [149, 442] on select "Select Stylist Alvina_ pdct Awaiz_Mgr Beenish Counter_Sales [PERSON_NAME] Deven…" at bounding box center [191, 442] width 84 height 21
click at [128, 453] on select "Select Service Product Membership Package Voucher Prepaid Gift Card" at bounding box center [102, 442] width 84 height 21
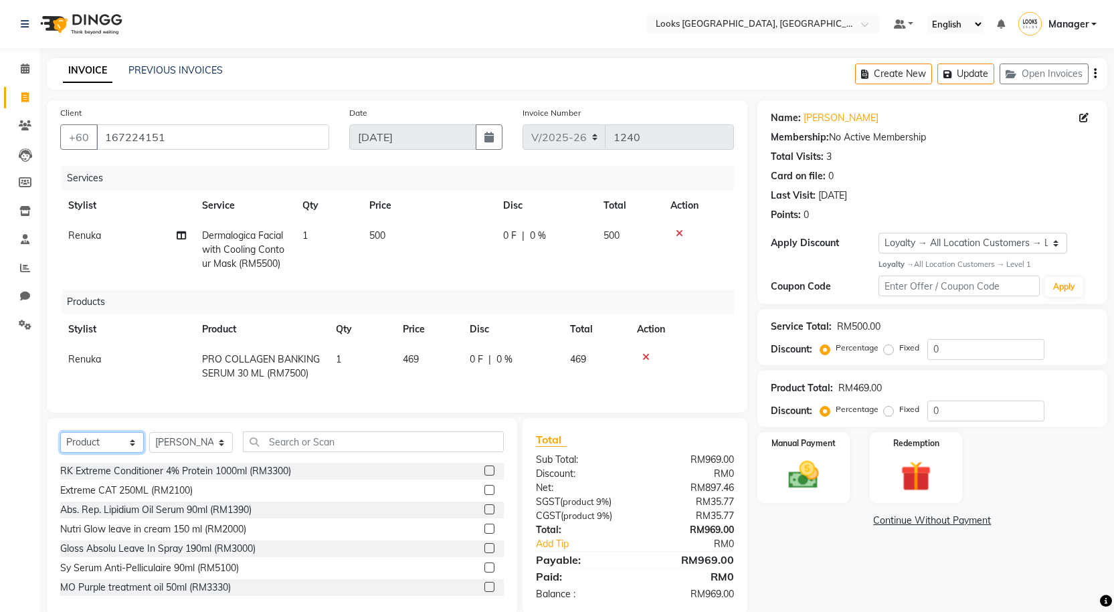
select select "service"
click at [60, 442] on select "Select Service Product Membership Package Voucher Prepaid Gift Card" at bounding box center [102, 442] width 84 height 21
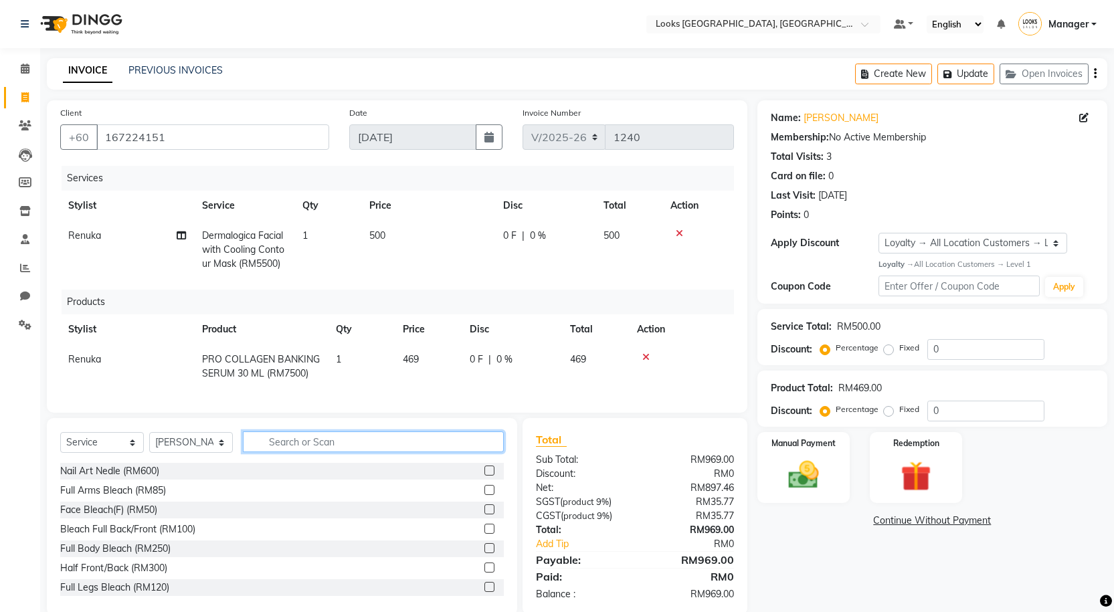
click at [319, 452] on input "text" at bounding box center [373, 441] width 261 height 21
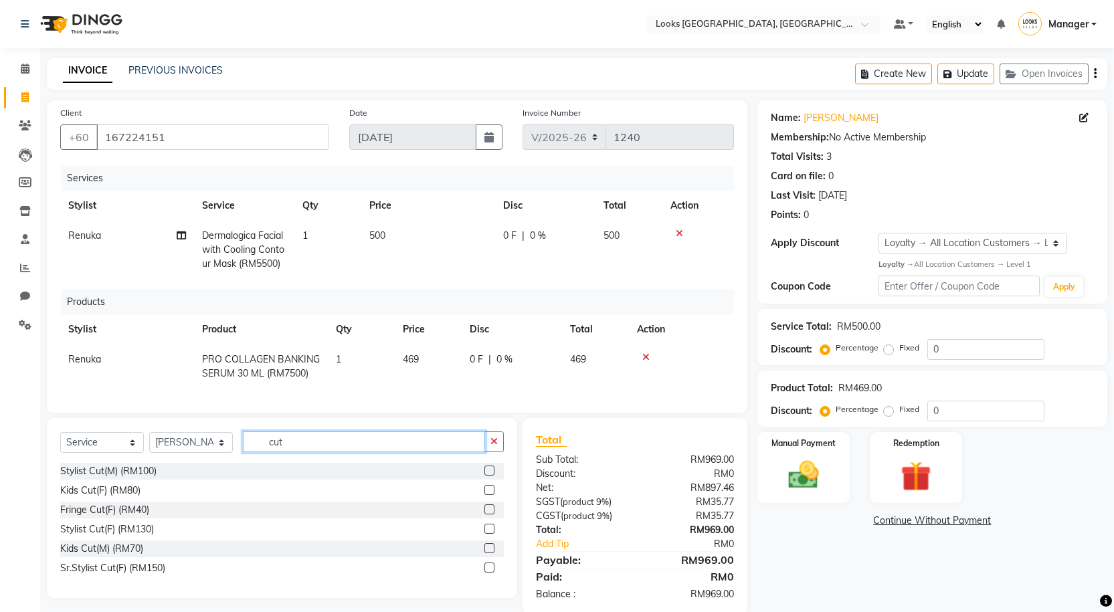
type input "cut"
click at [488, 534] on label at bounding box center [489, 529] width 10 height 10
click at [488, 534] on input "checkbox" at bounding box center [488, 529] width 9 height 9
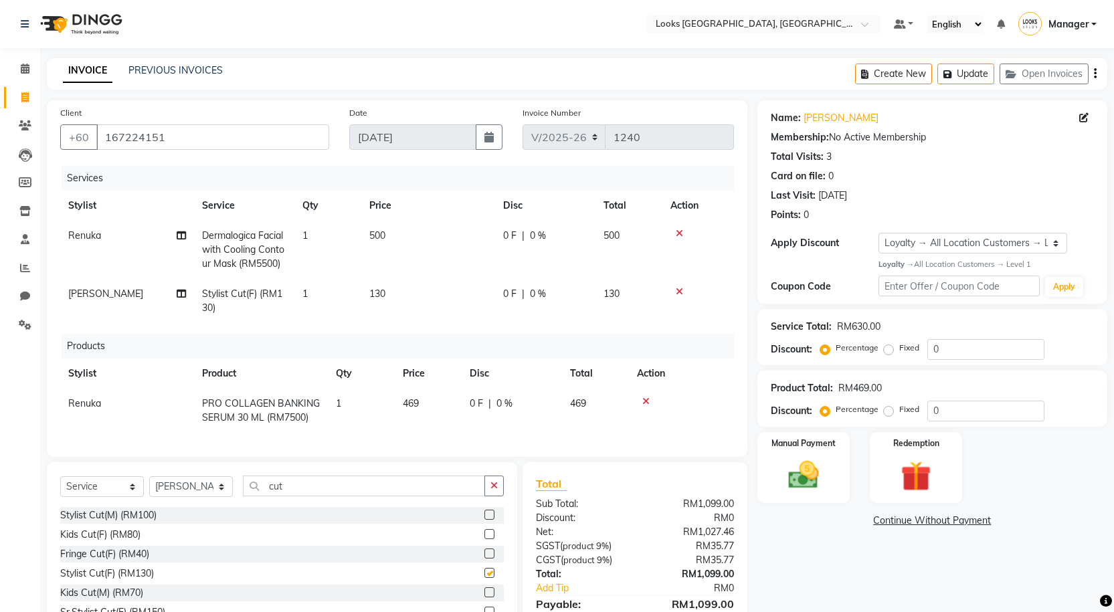
checkbox input "false"
click at [426, 298] on td "130" at bounding box center [428, 301] width 134 height 44
select select "75538"
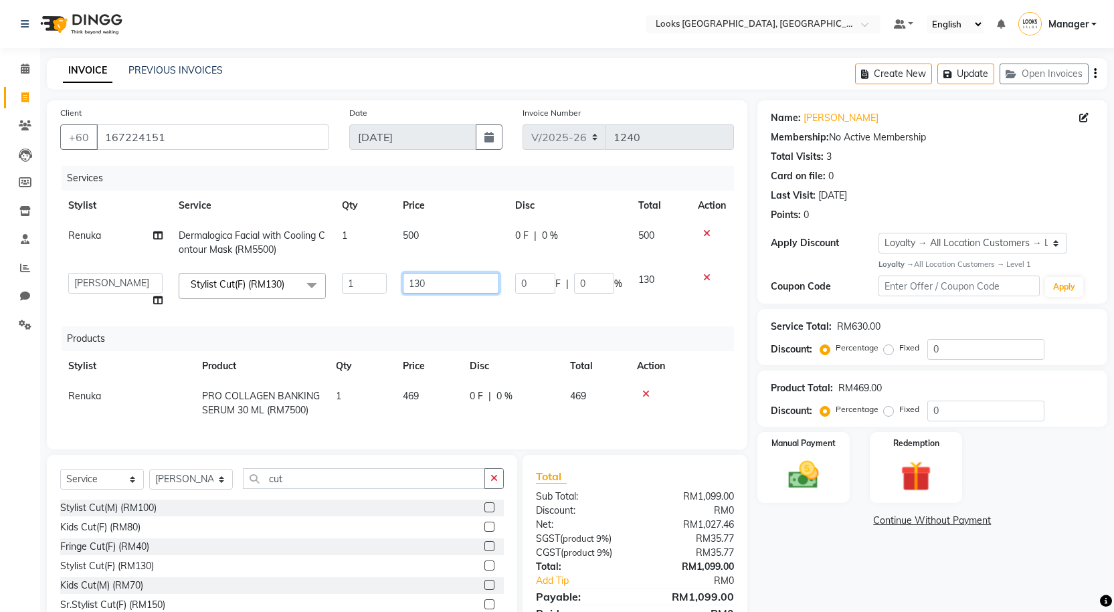
drag, startPoint x: 438, startPoint y: 287, endPoint x: 358, endPoint y: 273, distance: 80.8
click at [373, 298] on tr "Alvina_ pdct Awaiz_Mgr Beenish Counter_Sales Cynthia_pdct Devender_Pdct Faizal …" at bounding box center [397, 290] width 674 height 51
type input "120"
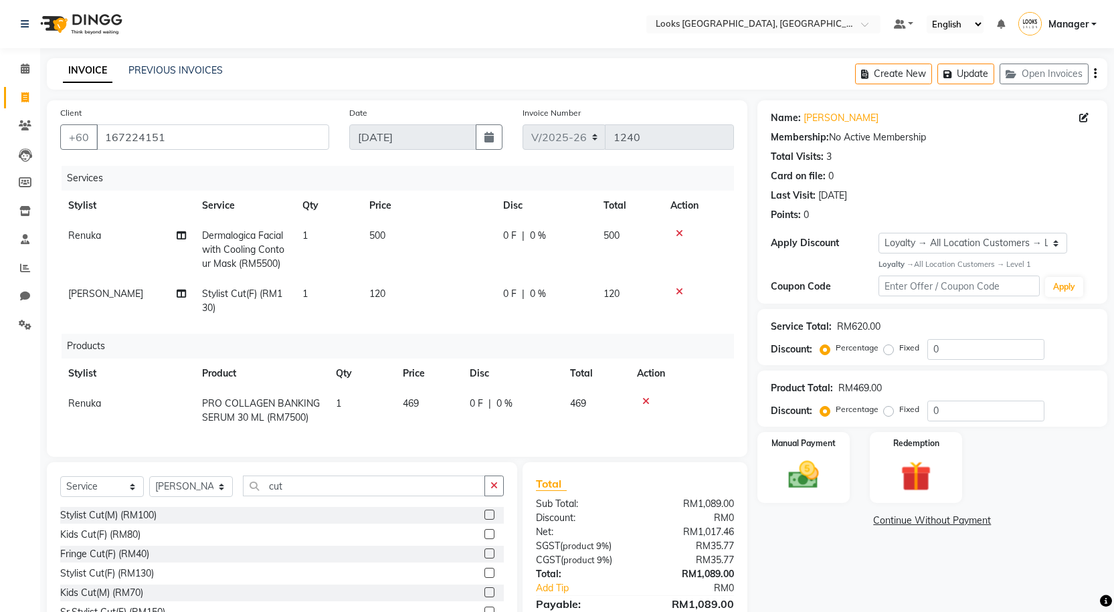
click at [545, 304] on td "0 F | 0 %" at bounding box center [545, 301] width 100 height 44
select select "75538"
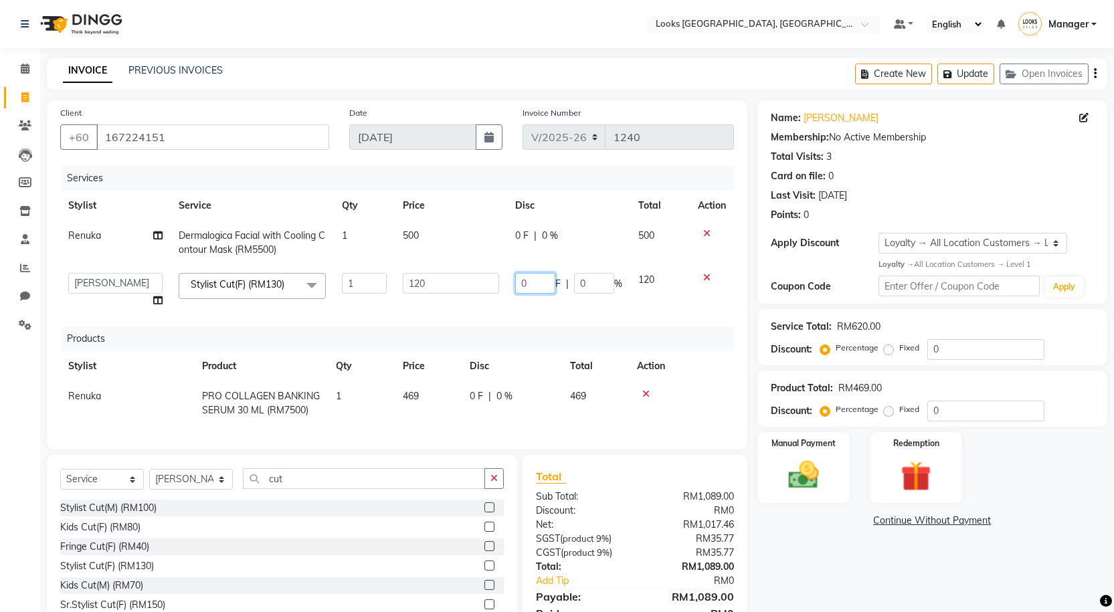
drag, startPoint x: 547, startPoint y: 285, endPoint x: 507, endPoint y: 289, distance: 40.3
click at [507, 289] on td "0 F | 0 %" at bounding box center [568, 290] width 123 height 51
type input "41"
click at [844, 577] on div "Name: Thana K Membership: No Active Membership Total Visits: 3 Card on file: 0 …" at bounding box center [937, 375] width 360 height 551
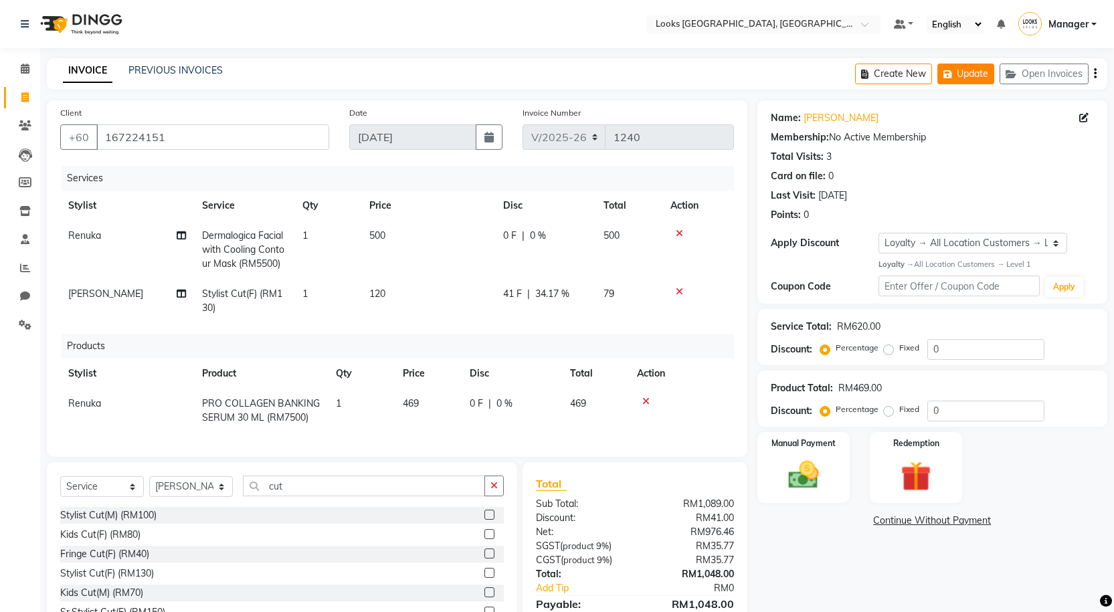
click at [985, 75] on button "Update" at bounding box center [965, 74] width 57 height 21
click at [14, 66] on span at bounding box center [24, 69] width 23 height 15
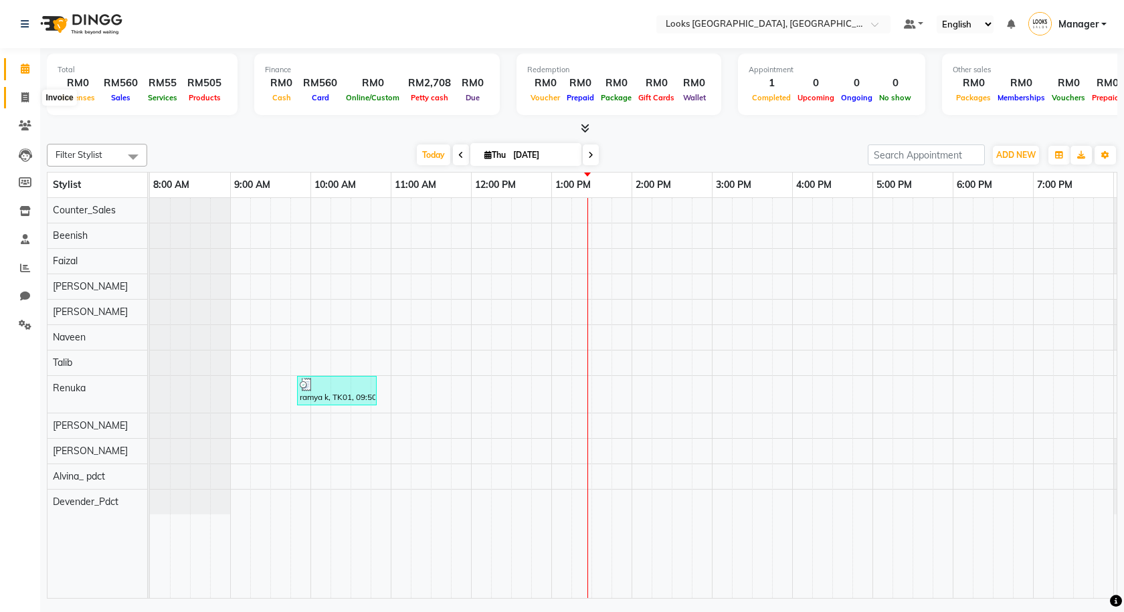
click at [29, 92] on icon at bounding box center [24, 97] width 7 height 10
select select "service"
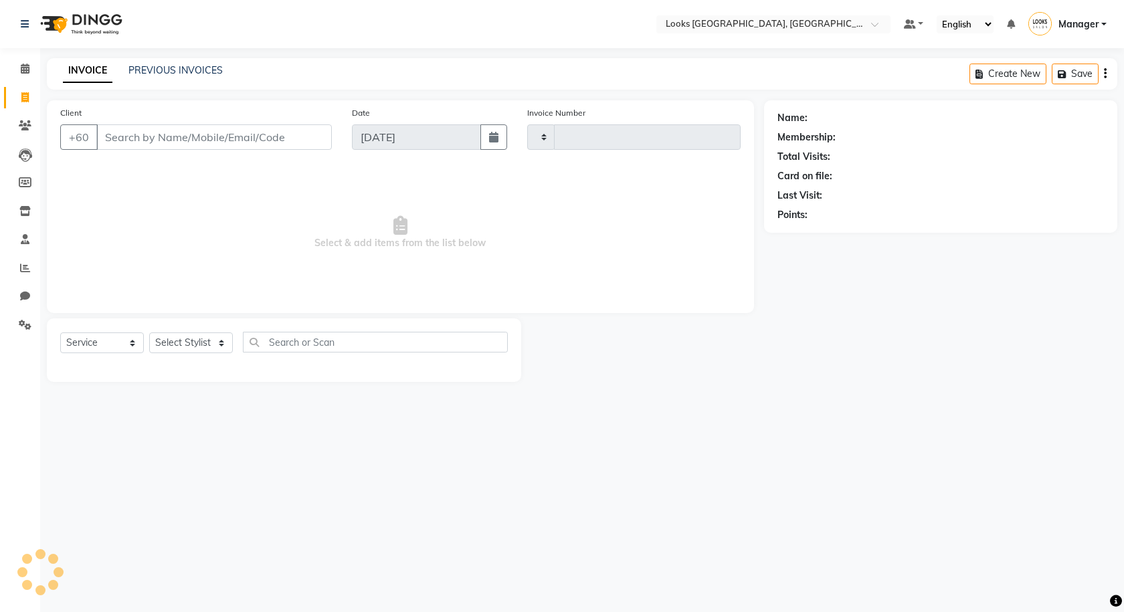
type input "1240"
select select "8109"
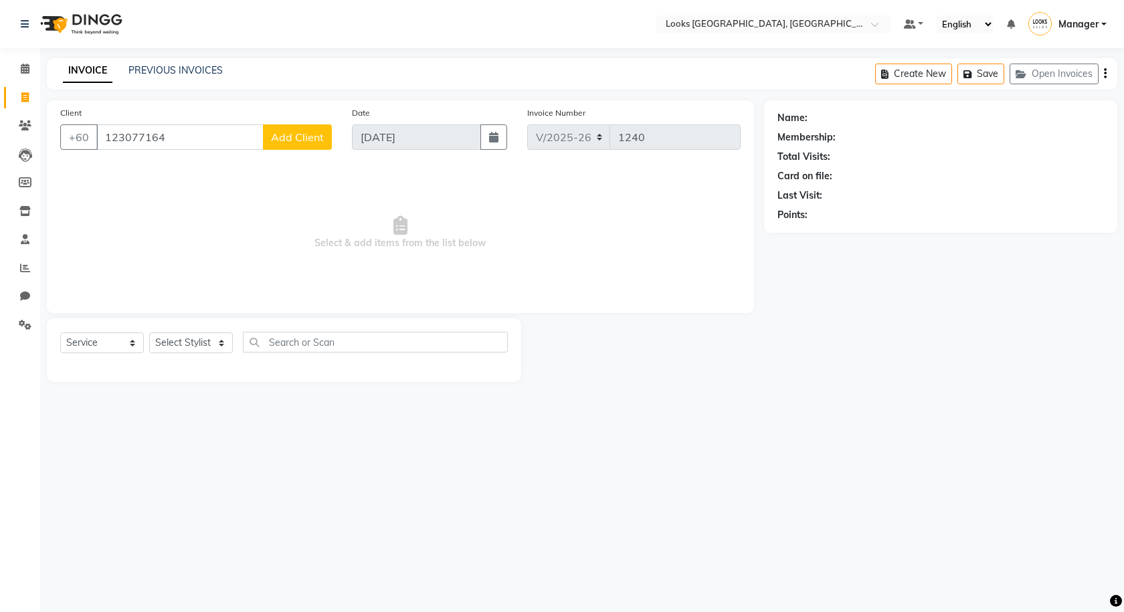
type input "123077164"
click at [318, 138] on span "Add Client" at bounding box center [297, 136] width 53 height 13
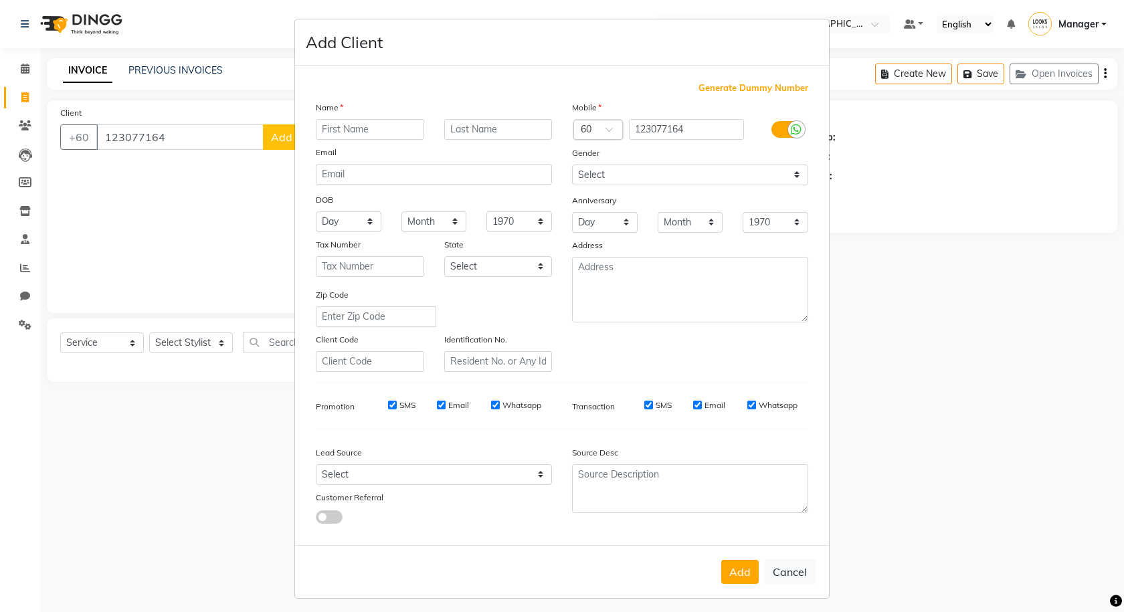
click at [777, 132] on label at bounding box center [786, 129] width 30 height 17
click at [0, 0] on input "checkbox" at bounding box center [0, 0] width 0 height 0
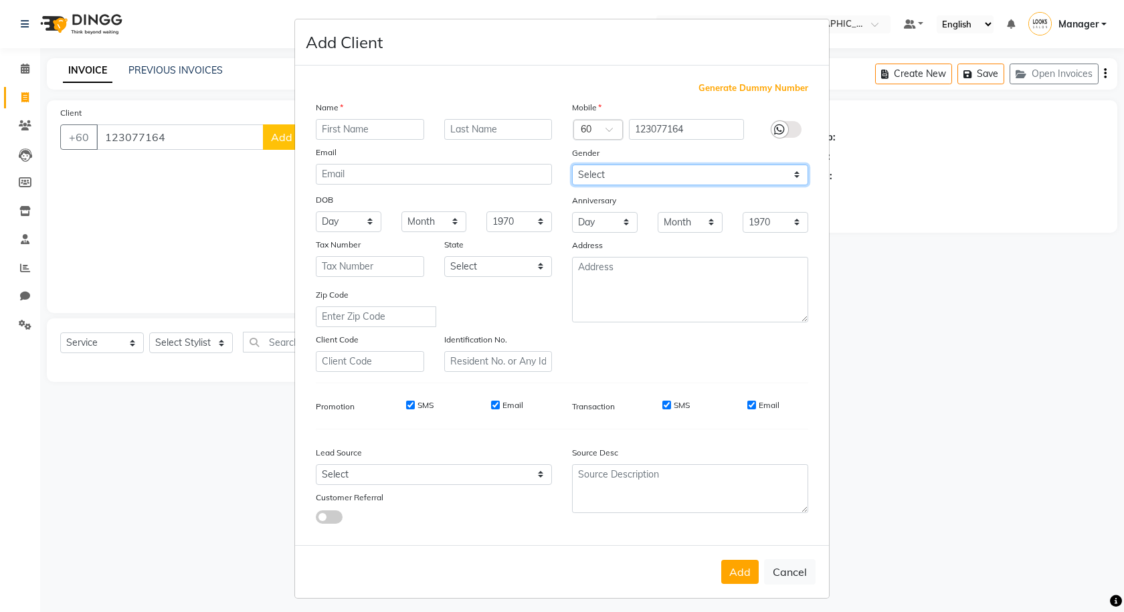
click at [757, 169] on select "Select Male Female Other Prefer Not To Say" at bounding box center [690, 175] width 236 height 21
select select "[DEMOGRAPHIC_DATA]"
click at [572, 165] on select "Select Male Female Other Prefer Not To Say" at bounding box center [690, 175] width 236 height 21
click at [390, 126] on input "text" at bounding box center [370, 129] width 108 height 21
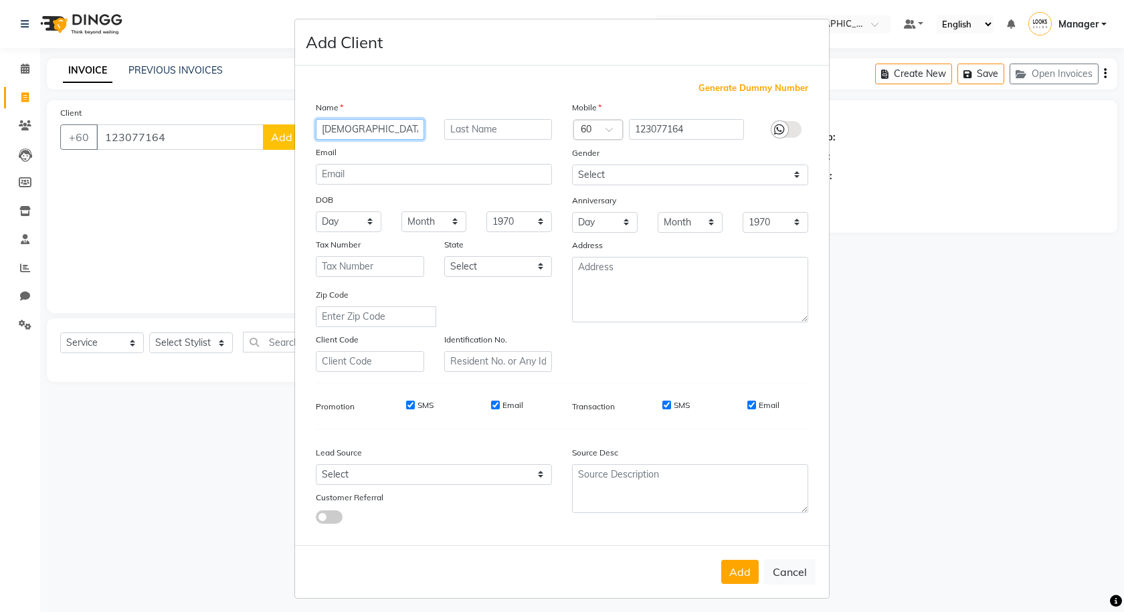
type input "JEEVAH"
click at [435, 480] on select "Select Walk-in Referral Internet Friend Word of Mouth Advertisement Facebook Ju…" at bounding box center [434, 474] width 236 height 21
select select "53789"
click at [316, 464] on select "Select Walk-in Referral Internet Friend Word of Mouth Advertisement Facebook Ju…" at bounding box center [434, 474] width 236 height 21
click at [737, 571] on button "Add" at bounding box center [739, 572] width 37 height 24
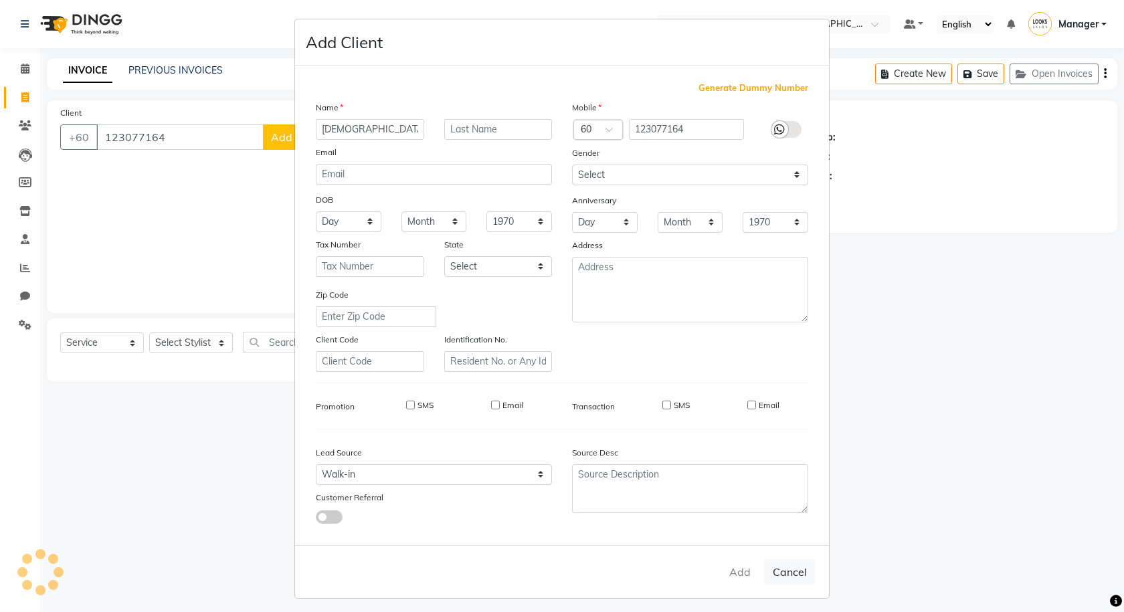
select select
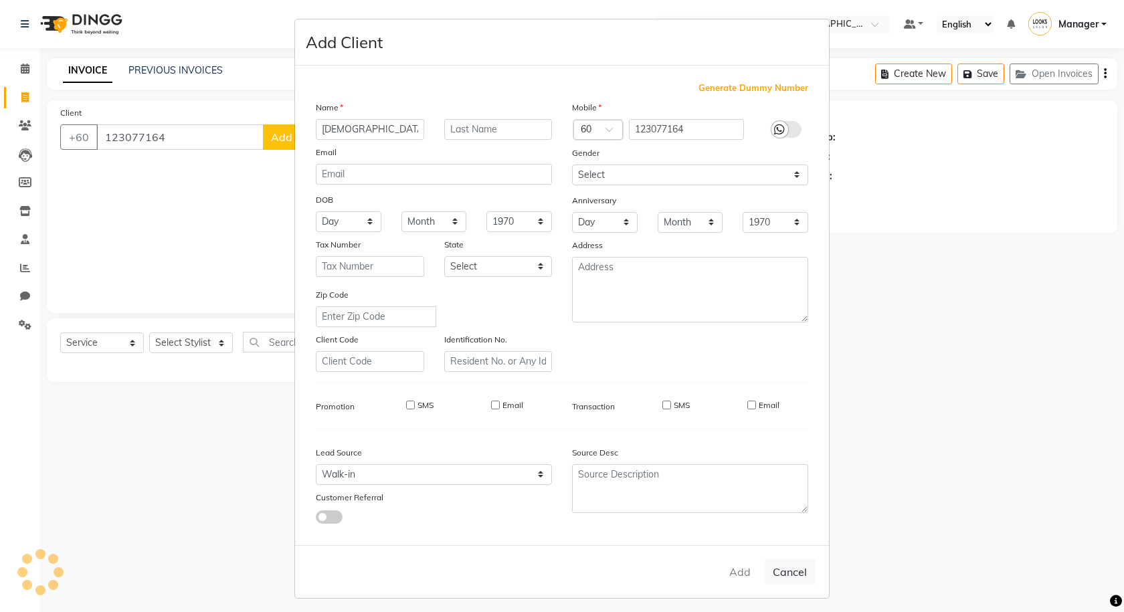
select select
checkbox input "false"
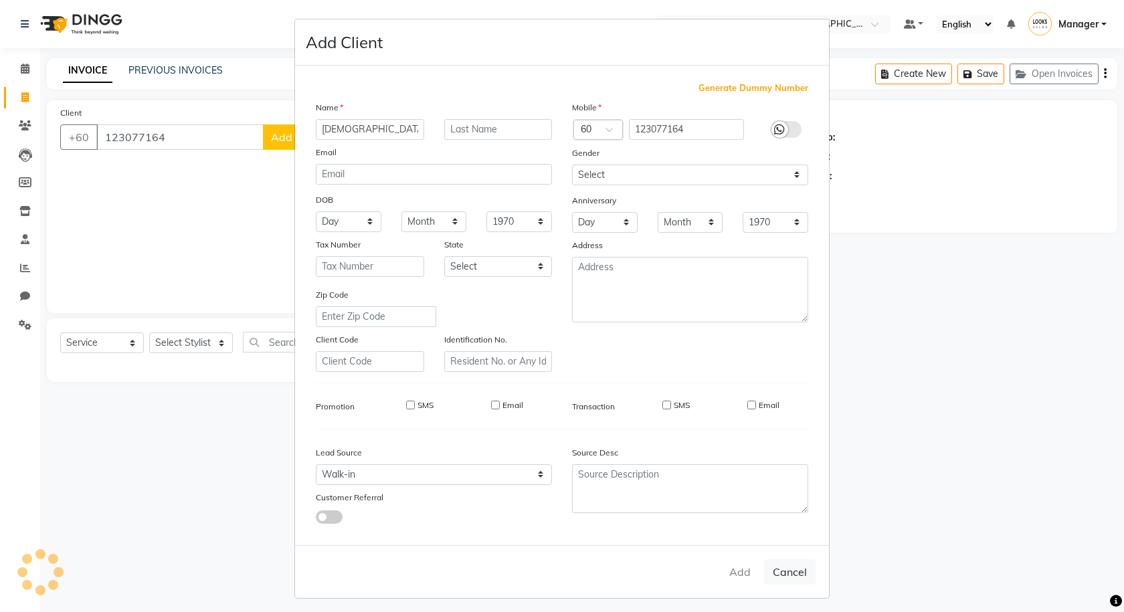
checkbox input "false"
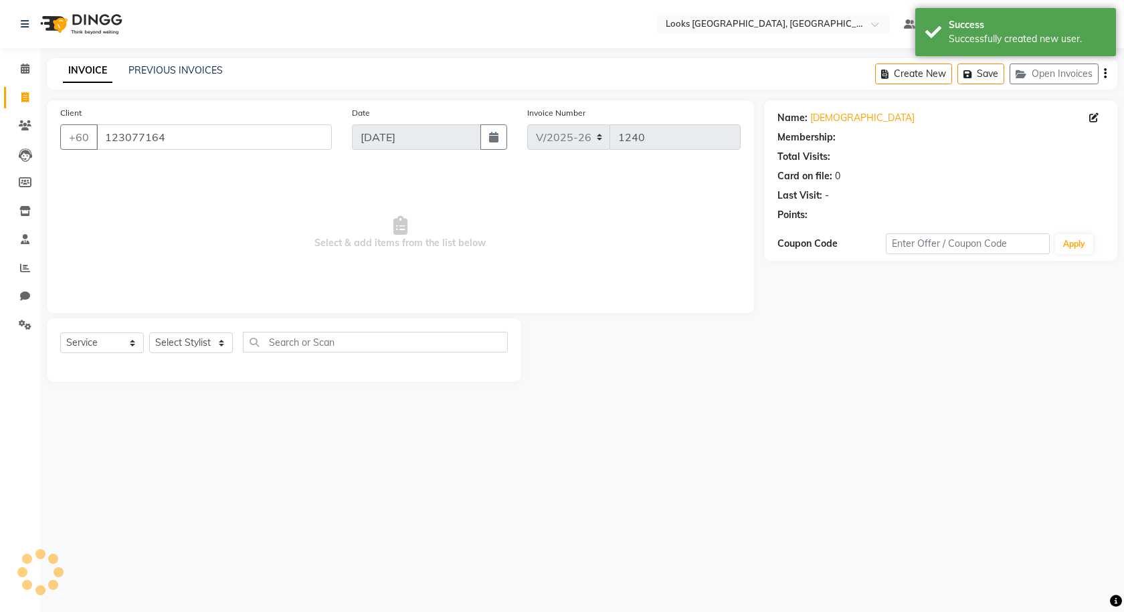
select select "1: Object"
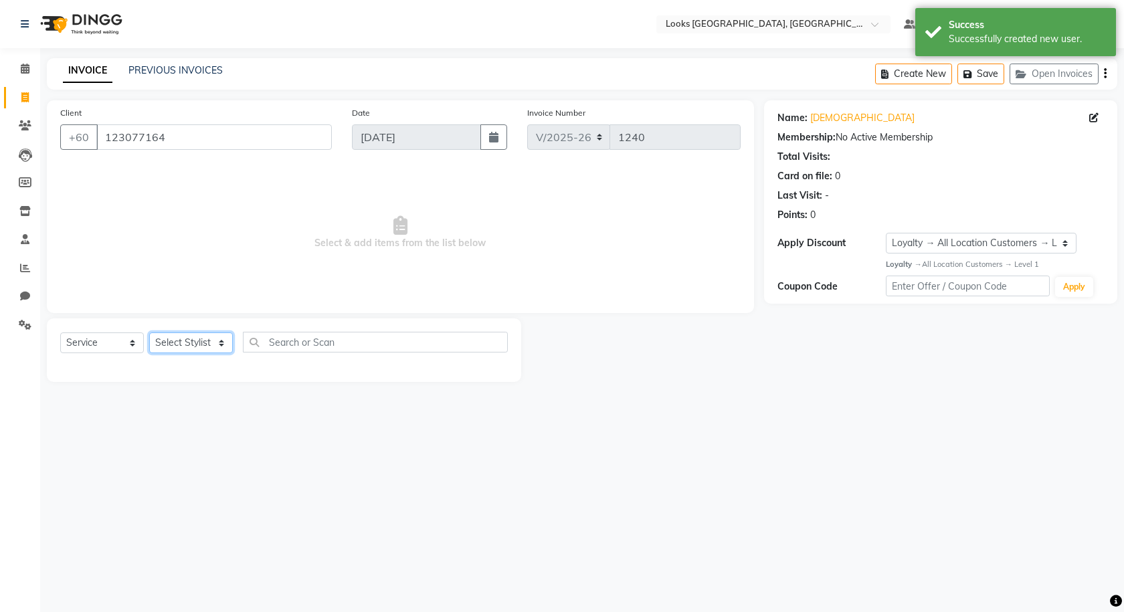
click at [176, 336] on select "Select Stylist Alvina_ pdct Awaiz_Mgr Beenish Counter_Sales [PERSON_NAME] Deven…" at bounding box center [191, 342] width 84 height 21
select select "89277"
click at [149, 332] on select "Select Stylist Alvina_ pdct Awaiz_Mgr Beenish Counter_Sales [PERSON_NAME] Deven…" at bounding box center [191, 342] width 84 height 21
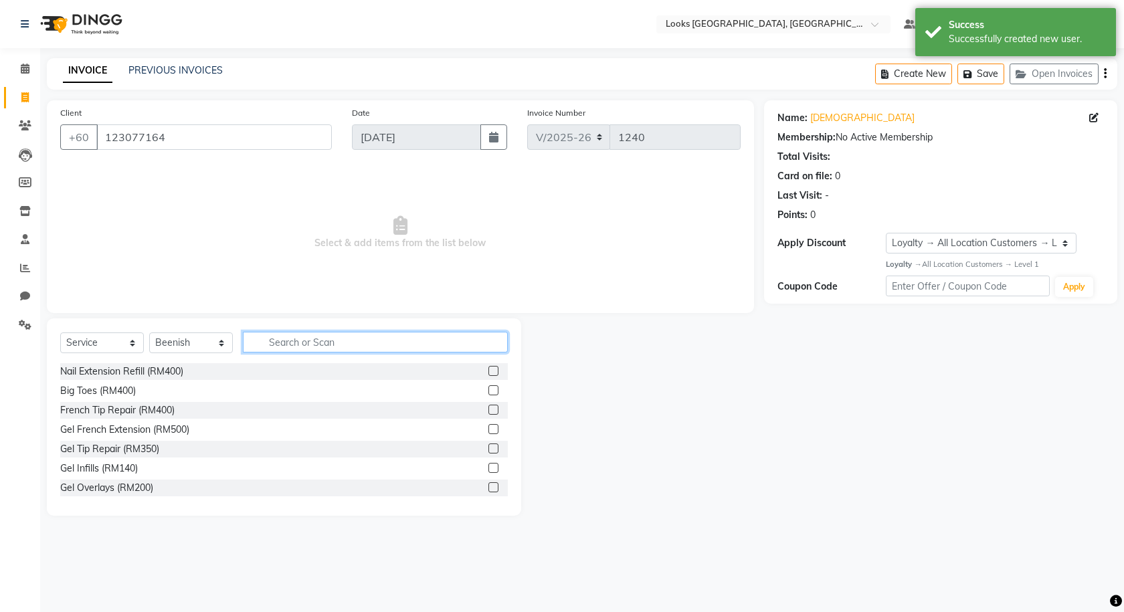
click at [322, 341] on input "text" at bounding box center [375, 342] width 265 height 21
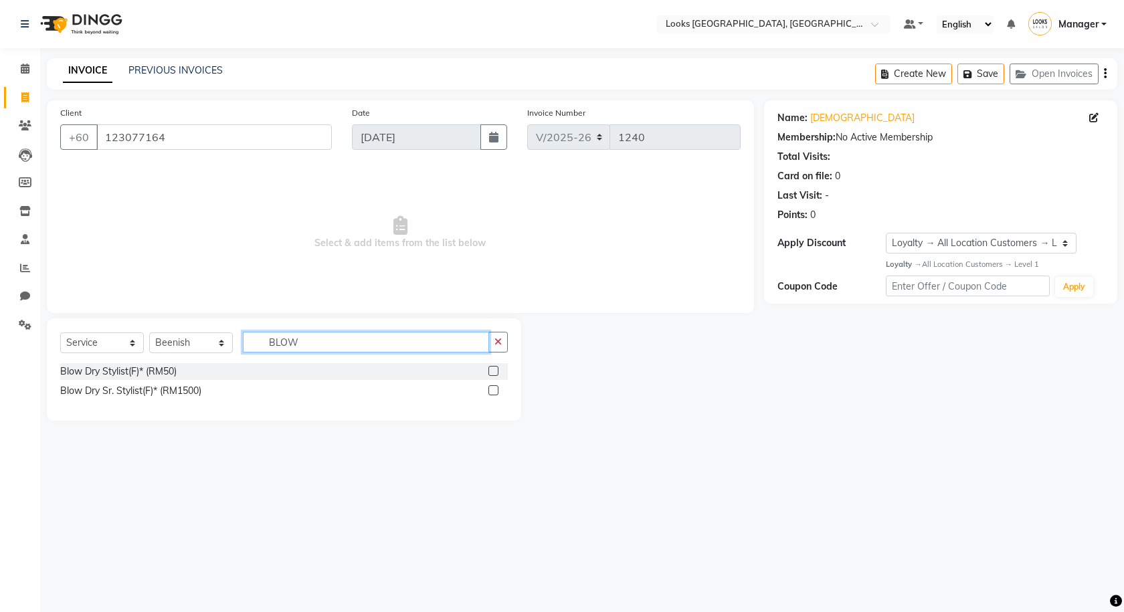
type input "BLOW"
click at [498, 368] on label at bounding box center [493, 371] width 10 height 10
click at [497, 368] on input "checkbox" at bounding box center [492, 371] width 9 height 9
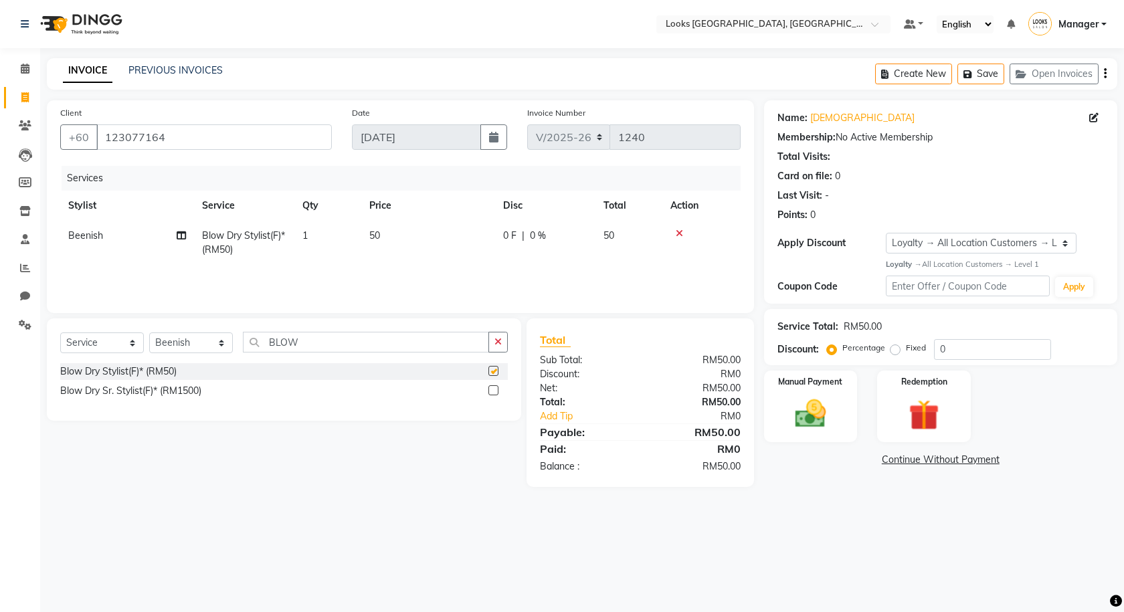
checkbox input "false"
click at [434, 263] on td "50" at bounding box center [428, 243] width 134 height 44
select select "89277"
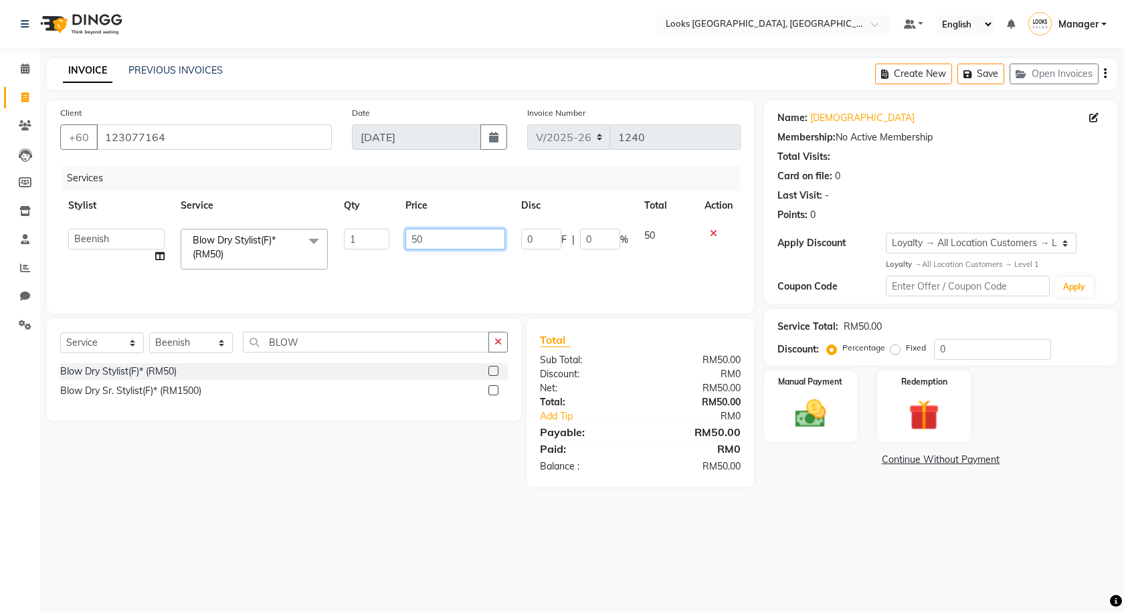
drag, startPoint x: 452, startPoint y: 236, endPoint x: 382, endPoint y: 244, distance: 70.6
click at [382, 244] on tr "Alvina_ pdct Awaiz_Mgr Beenish Counter_Sales Cynthia_pdct Devender_Pdct Faizal …" at bounding box center [400, 249] width 680 height 57
type input "70"
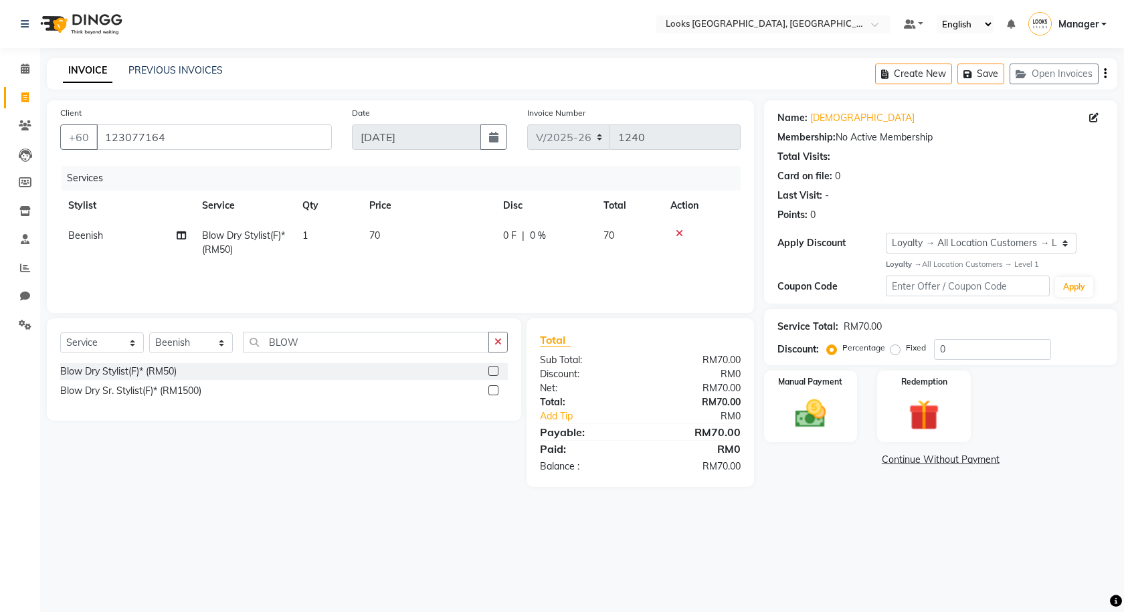
click at [544, 251] on td "0 F | 0 %" at bounding box center [545, 243] width 100 height 44
select select "89277"
drag, startPoint x: 535, startPoint y: 243, endPoint x: 499, endPoint y: 223, distance: 41.3
click at [502, 232] on tr "Alvina_ pdct Awaiz_Mgr Beenish Counter_Sales Cynthia_pdct Devender_Pdct Faizal …" at bounding box center [400, 249] width 680 height 57
type input "11"
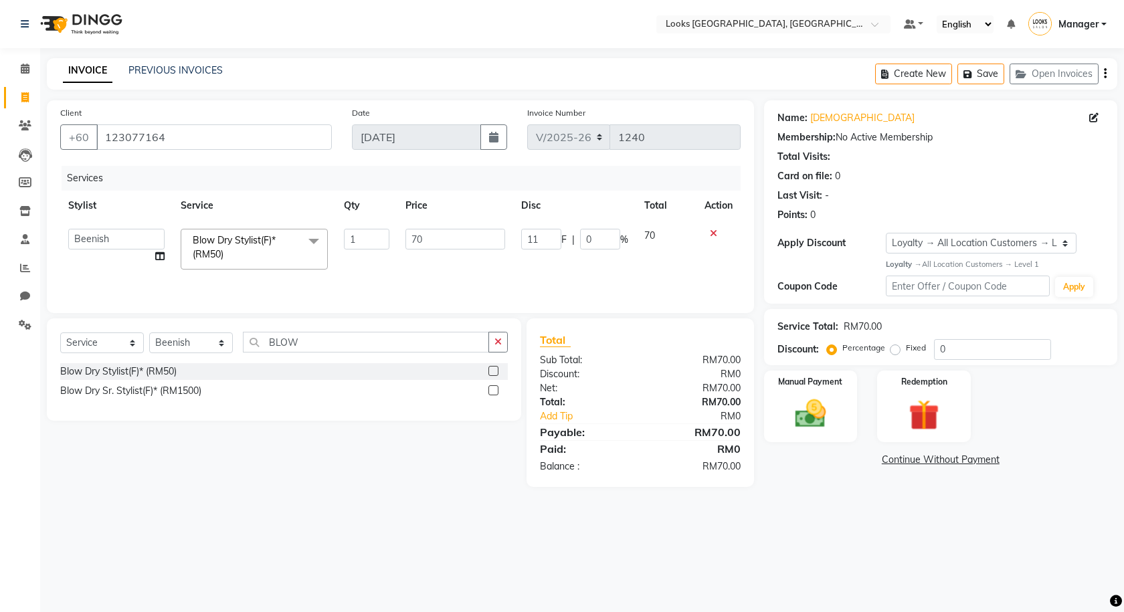
click at [450, 483] on div "Select Service Product Membership Package Voucher Prepaid Gift Card Select Styl…" at bounding box center [279, 402] width 484 height 169
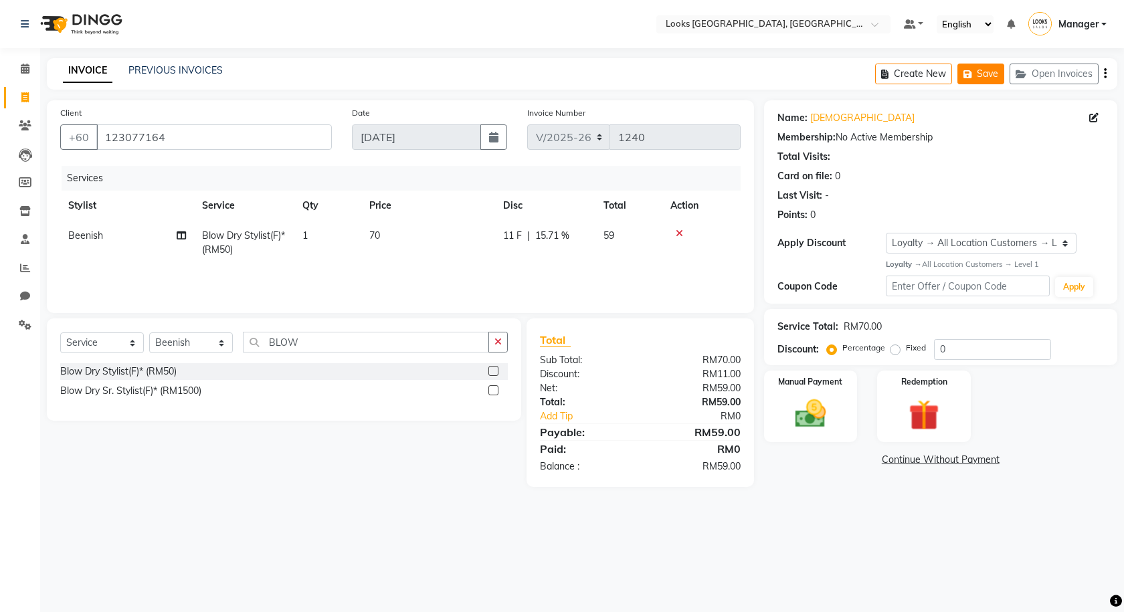
click at [962, 75] on button "Save" at bounding box center [980, 74] width 47 height 21
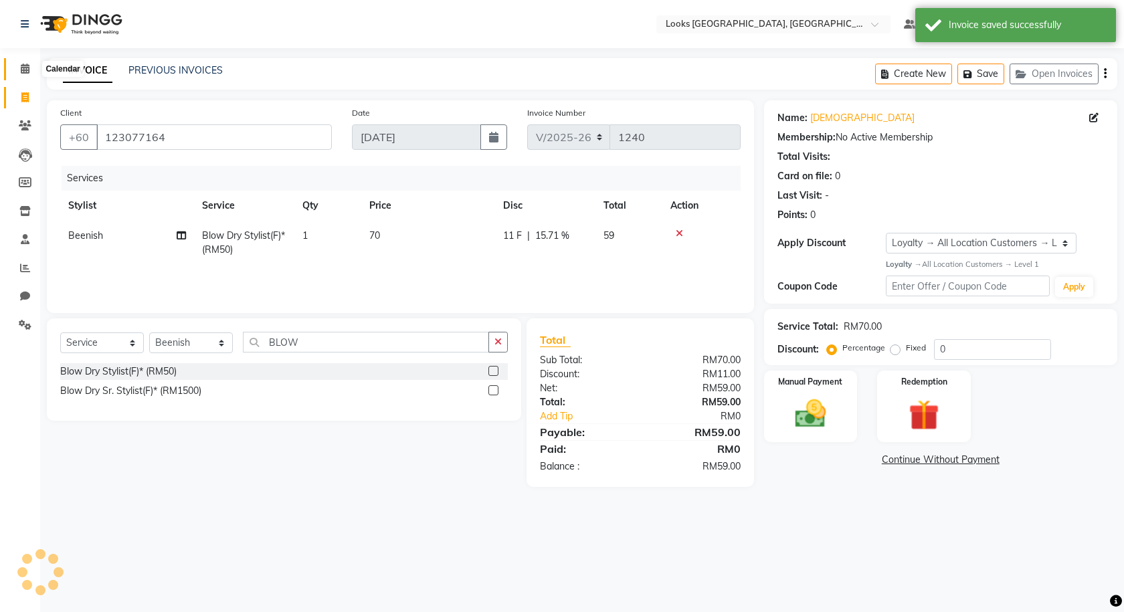
click at [22, 68] on icon at bounding box center [25, 69] width 9 height 10
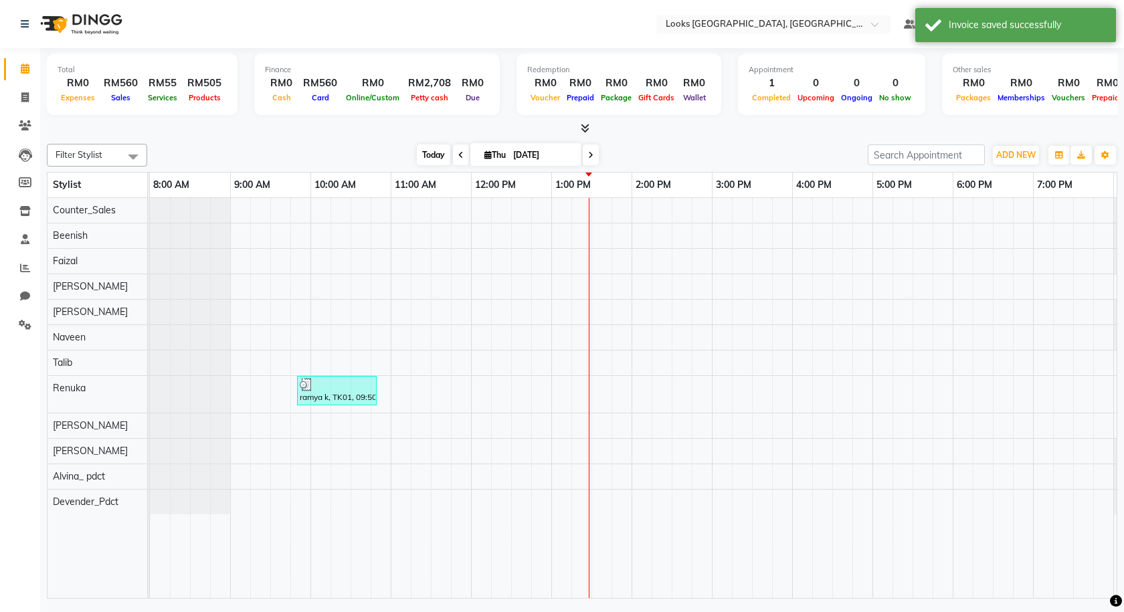
click at [437, 163] on span "Today" at bounding box center [433, 154] width 33 height 21
click at [20, 100] on span at bounding box center [24, 97] width 23 height 15
select select "service"
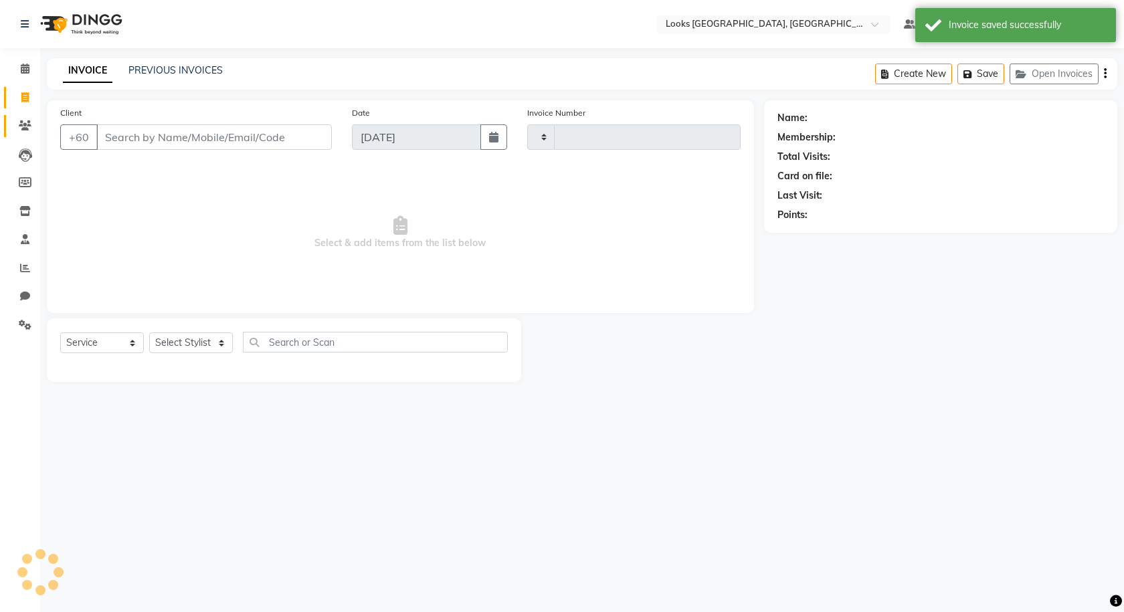
type input "1240"
select select "8109"
click at [15, 72] on span at bounding box center [24, 69] width 23 height 15
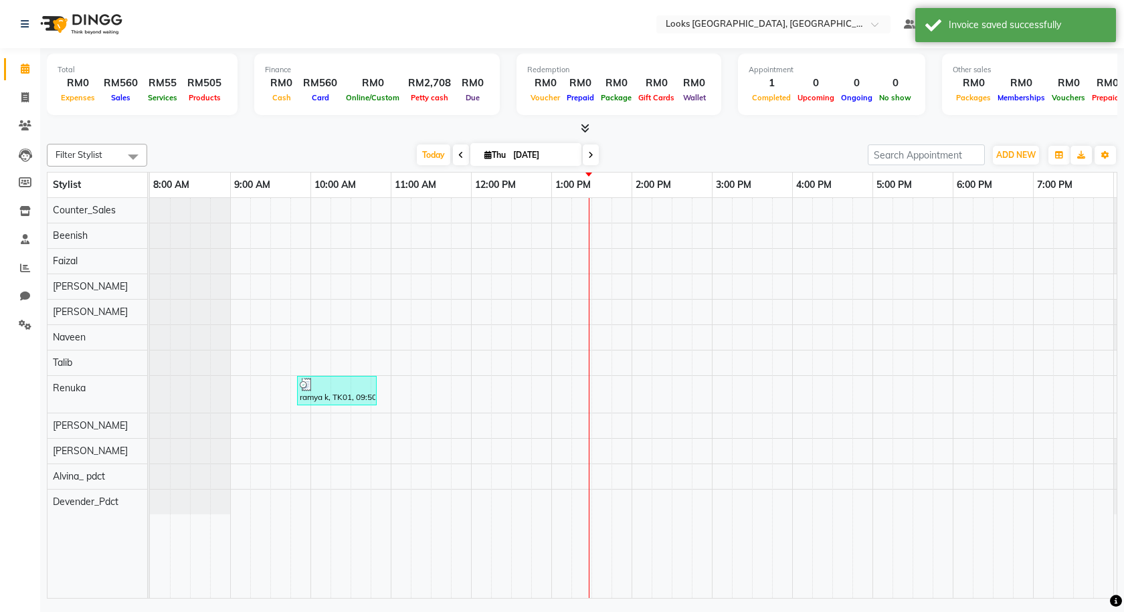
click at [584, 125] on icon at bounding box center [585, 128] width 9 height 10
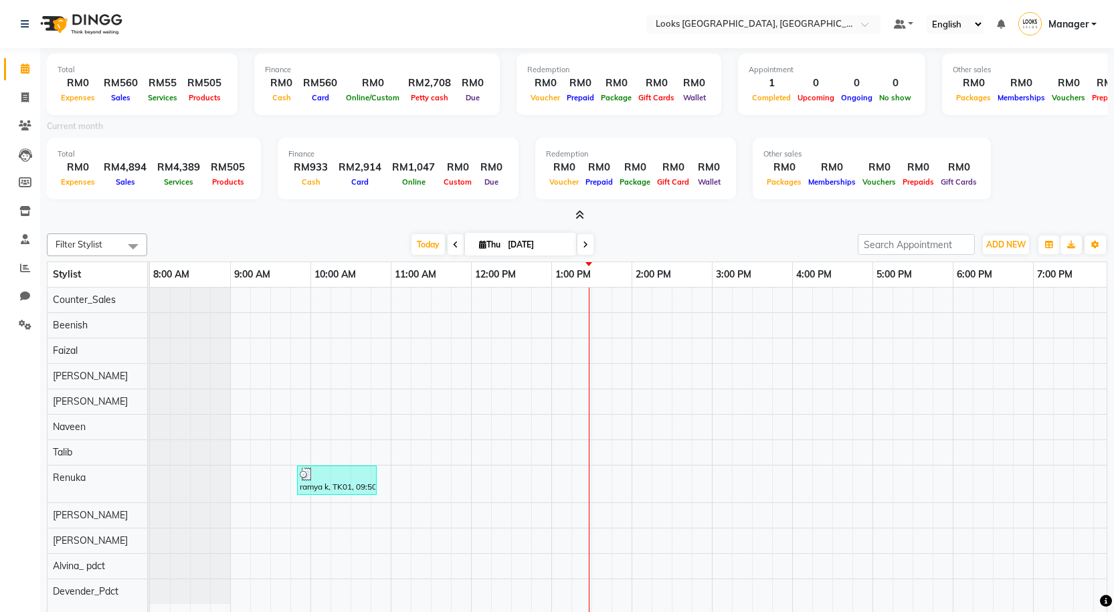
click at [581, 216] on icon at bounding box center [579, 215] width 9 height 10
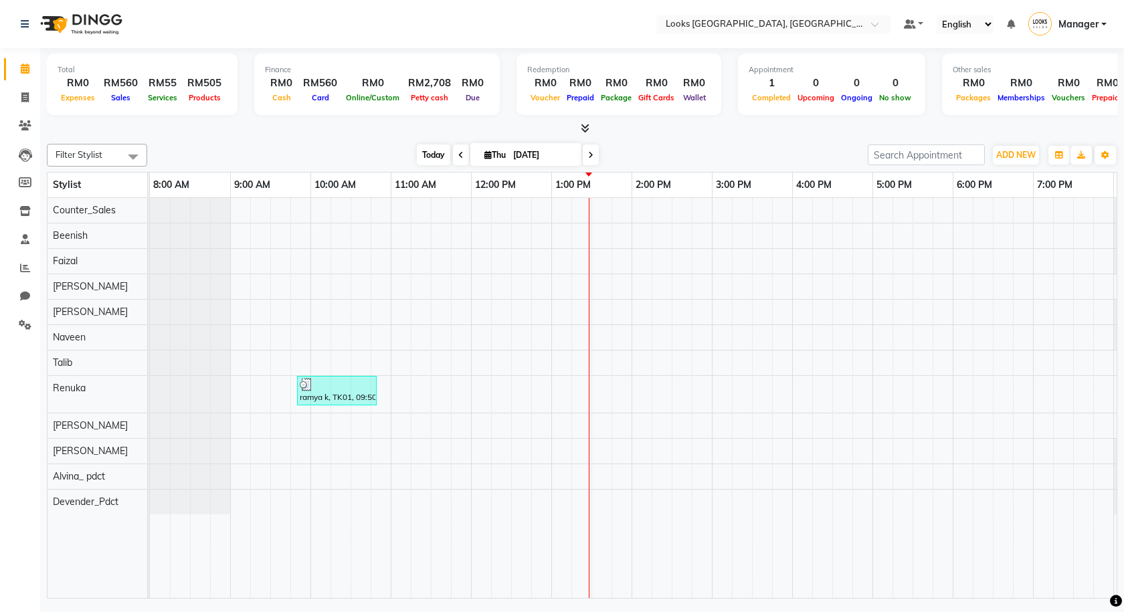
click at [424, 155] on span "Today" at bounding box center [433, 154] width 33 height 21
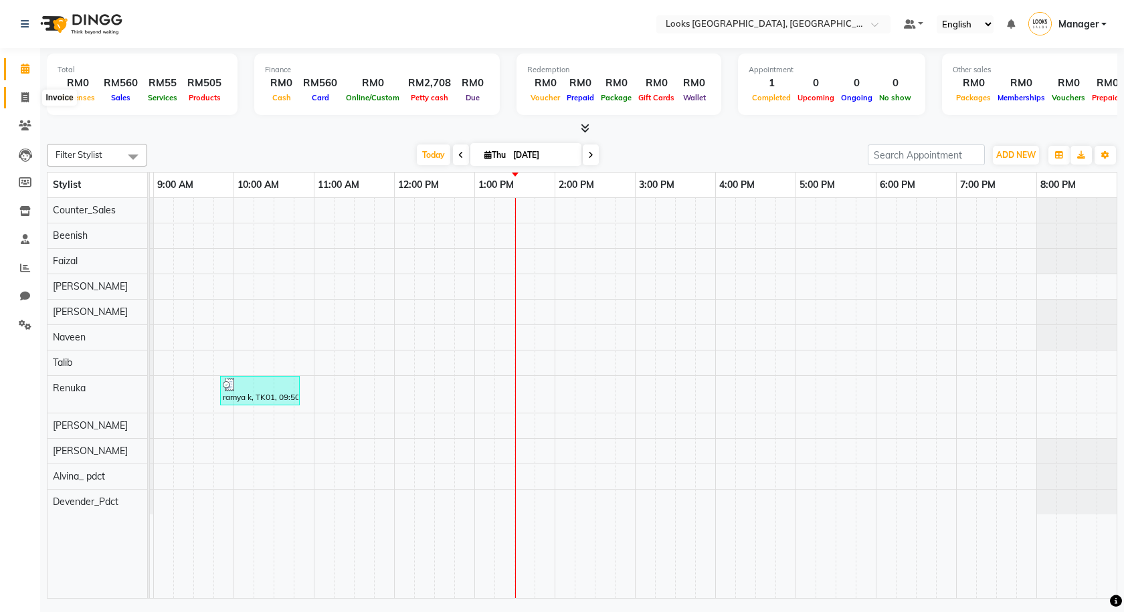
click at [21, 99] on icon at bounding box center [24, 97] width 7 height 10
select select "service"
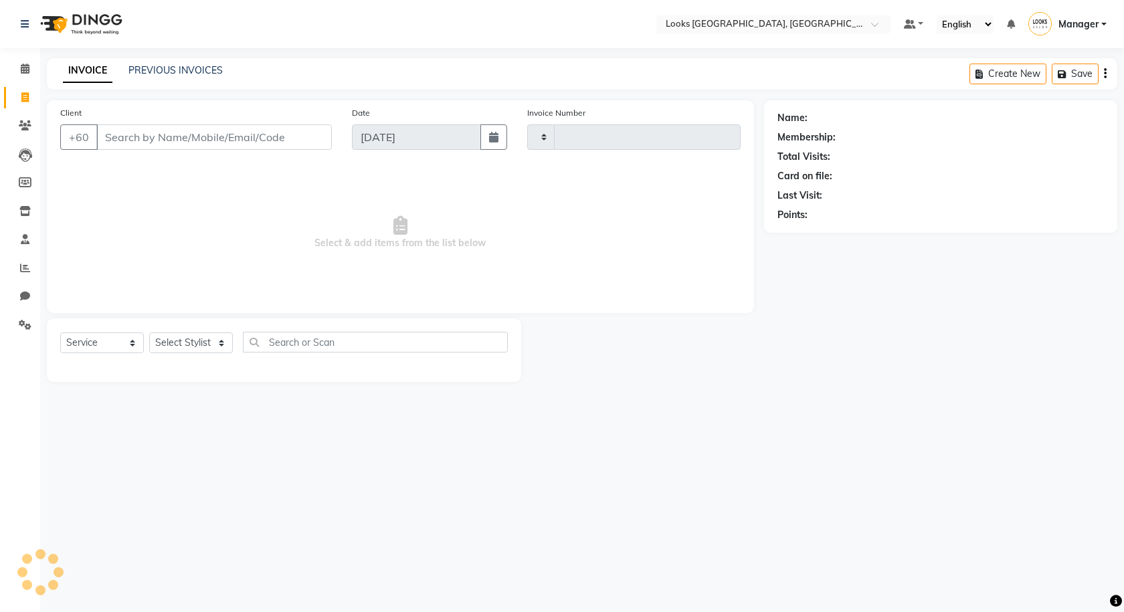
type input "1240"
select select "8109"
click at [21, 66] on icon at bounding box center [25, 69] width 9 height 10
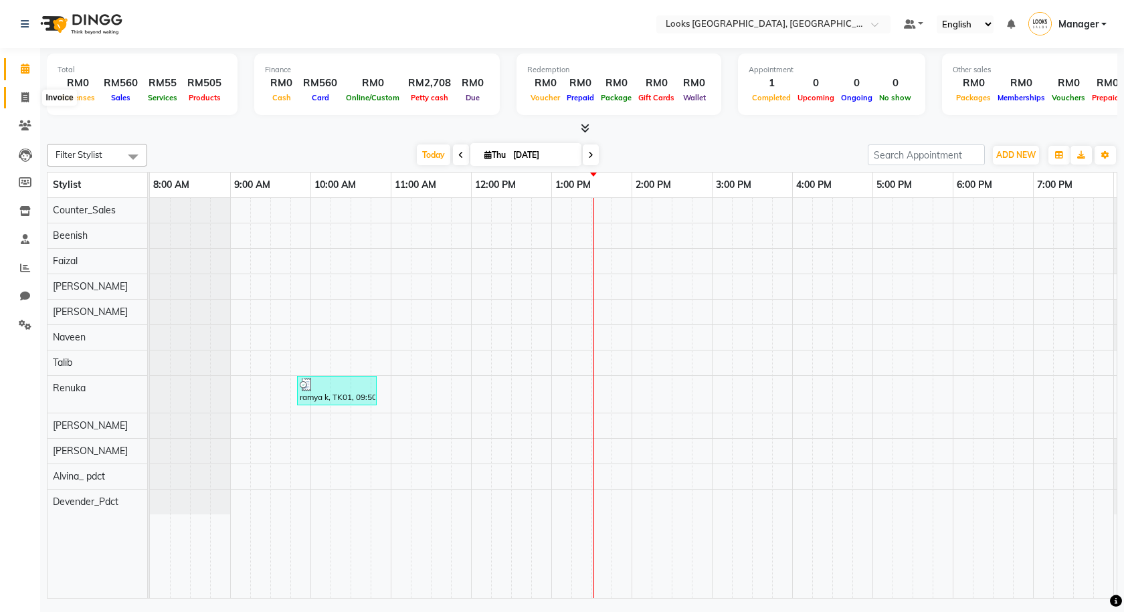
click at [20, 100] on span at bounding box center [24, 97] width 23 height 15
select select "service"
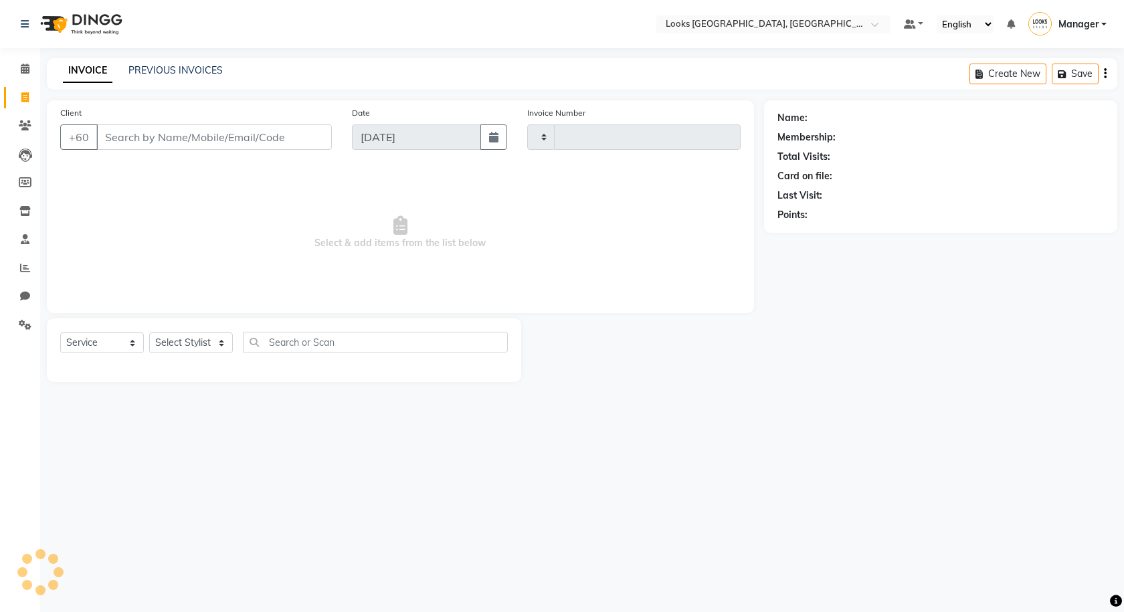
type input "1240"
select select "8109"
click at [1076, 72] on button "Open Invoices" at bounding box center [1053, 74] width 89 height 21
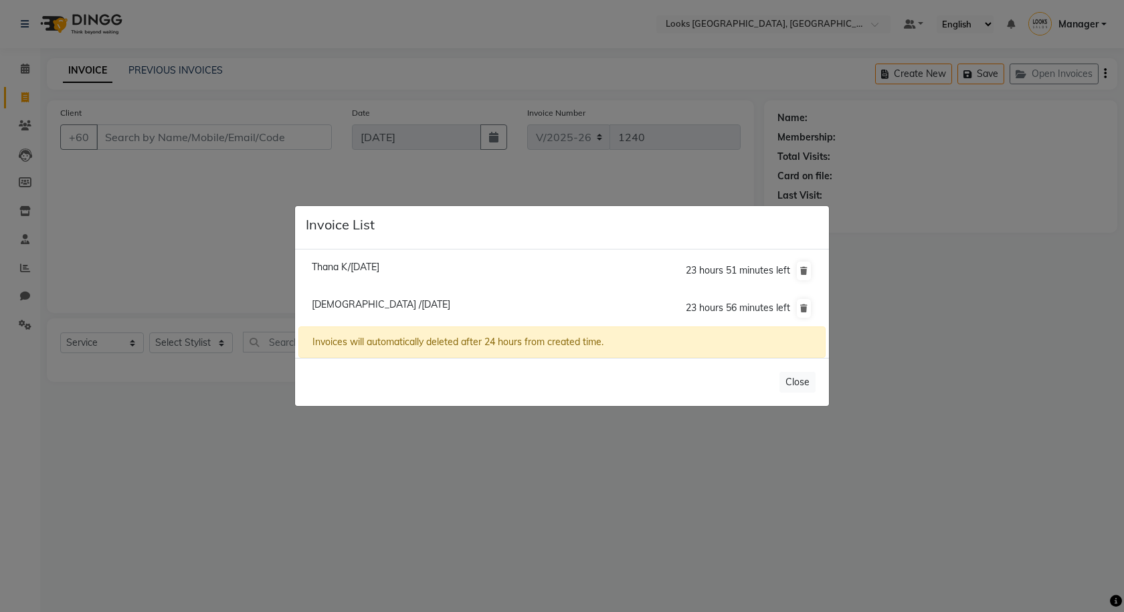
click at [377, 269] on span "Thana K/04 September 2025" at bounding box center [346, 267] width 68 height 12
type input "167224151"
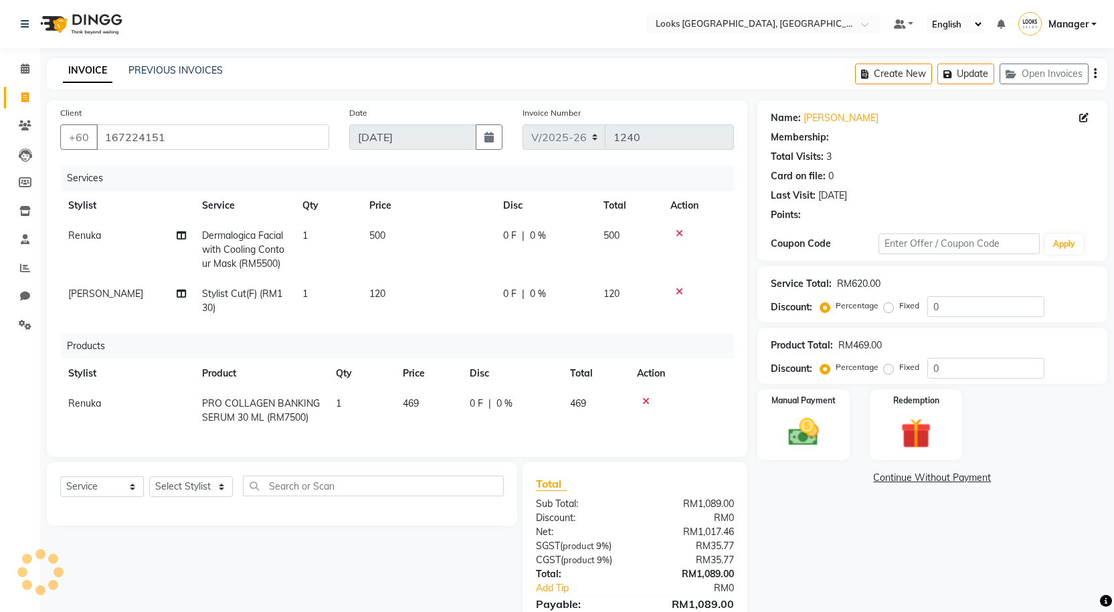
select select "1: Object"
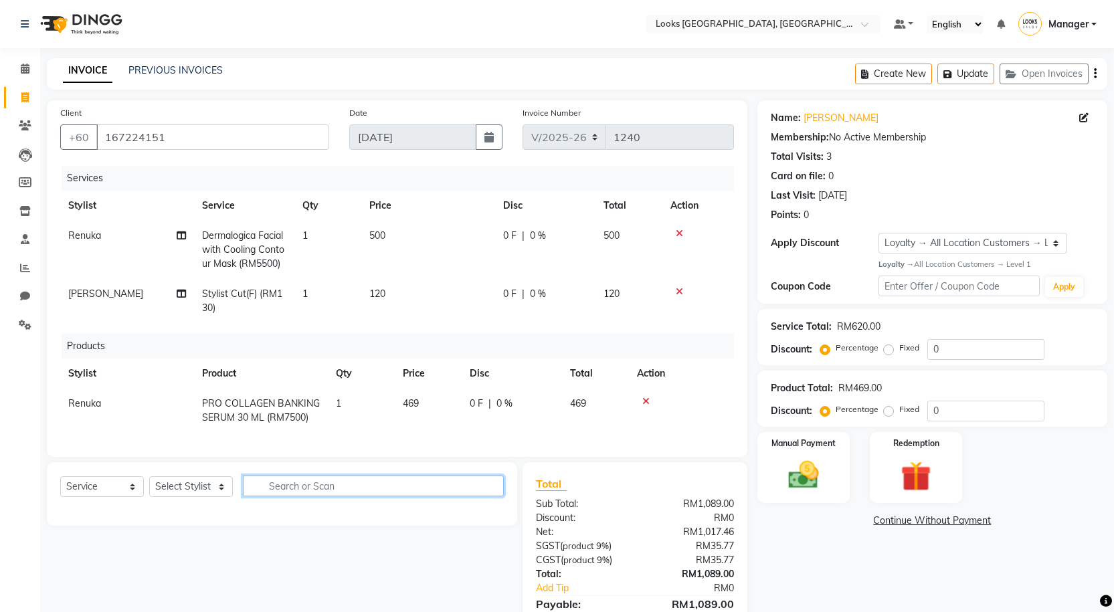
click at [347, 493] on input "text" at bounding box center [373, 486] width 261 height 21
click at [209, 497] on select "Select Stylist Alvina_ pdct Awaiz_Mgr Beenish Counter_Sales [PERSON_NAME] Deven…" at bounding box center [191, 486] width 84 height 21
select select "75538"
click at [149, 486] on select "Select Stylist Alvina_ pdct Awaiz_Mgr Beenish Counter_Sales [PERSON_NAME] Deven…" at bounding box center [191, 486] width 84 height 21
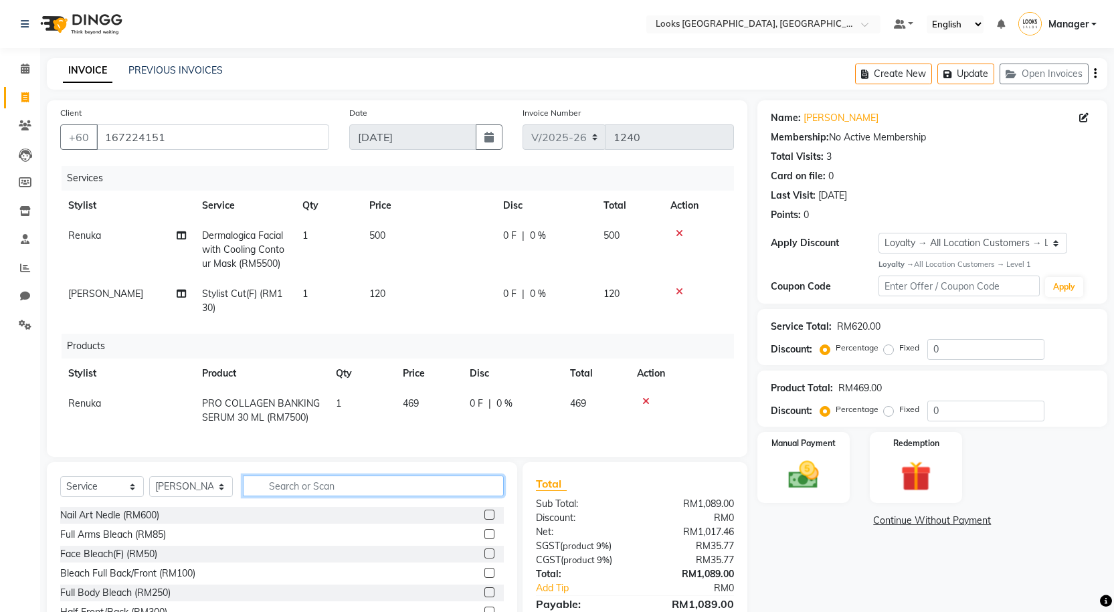
click at [293, 496] on input "text" at bounding box center [373, 486] width 261 height 21
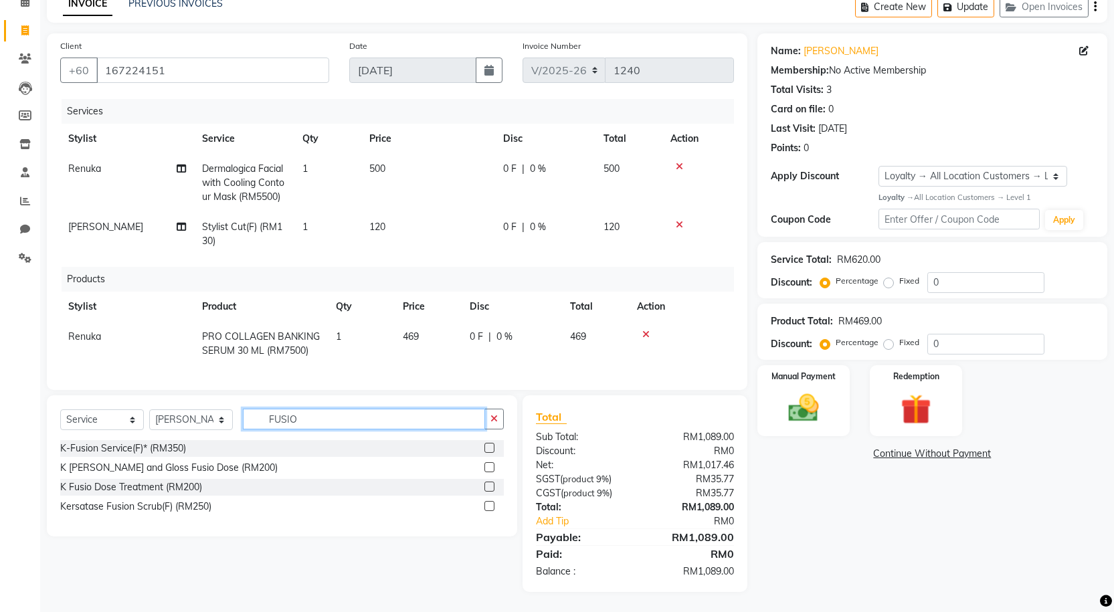
scroll to position [77, 0]
type input "FUSIO"
click at [493, 486] on label at bounding box center [489, 487] width 10 height 10
click at [493, 486] on input "checkbox" at bounding box center [488, 487] width 9 height 9
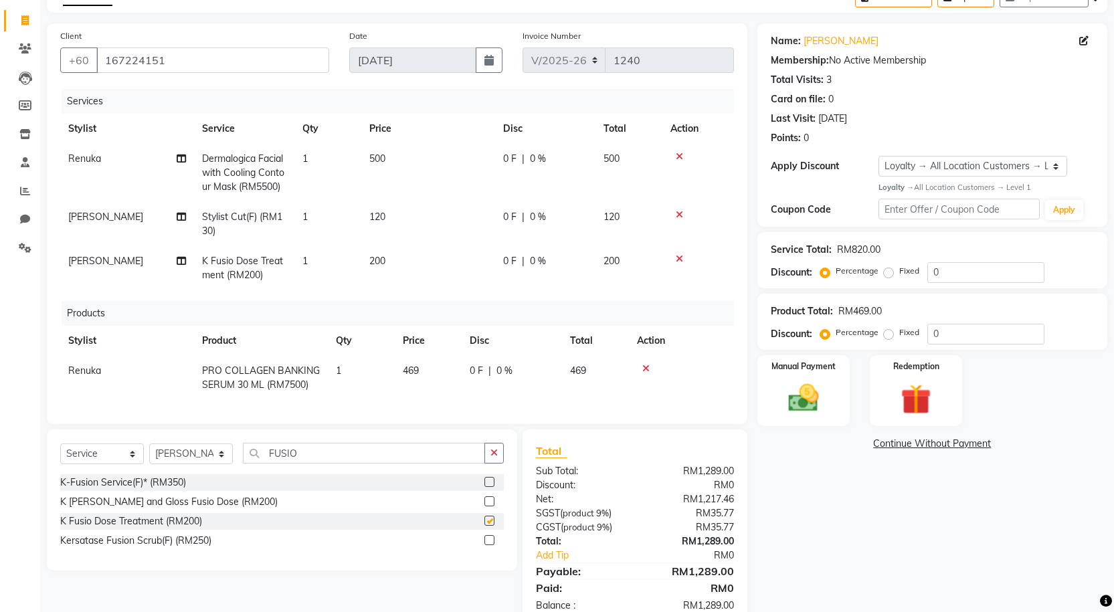
checkbox input "false"
click at [516, 215] on div "0 F | 0 %" at bounding box center [545, 217] width 84 height 14
select select "75538"
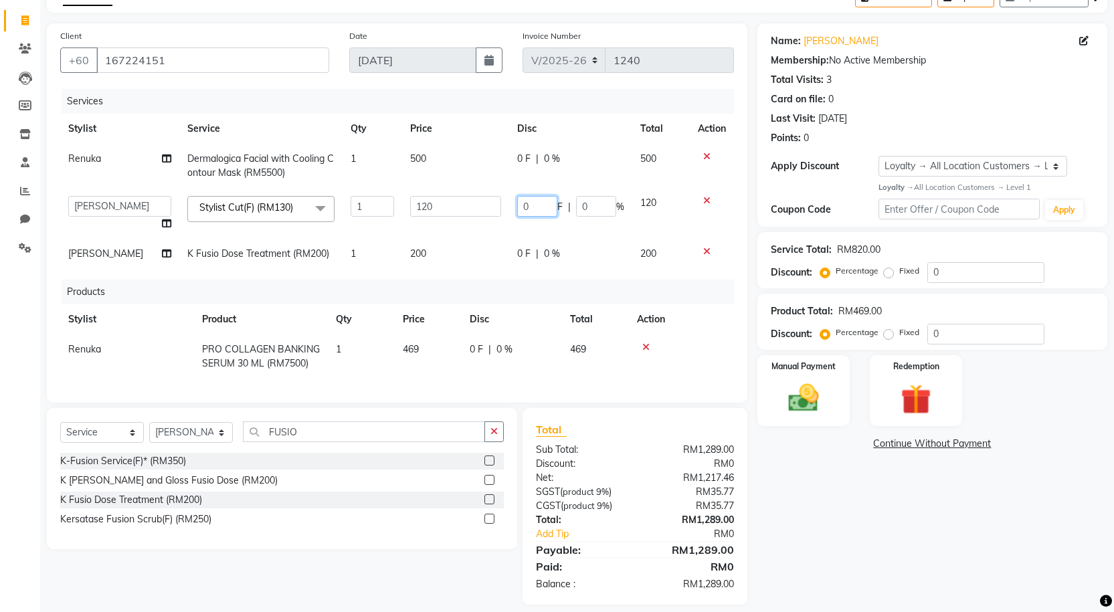
drag, startPoint x: 541, startPoint y: 211, endPoint x: 499, endPoint y: 204, distance: 42.0
click at [499, 204] on tr "Alvina_ pdct Awaiz_Mgr Beenish Counter_Sales Cynthia_pdct Devender_Pdct Faizal …" at bounding box center [397, 213] width 674 height 51
type input "5"
type input "41"
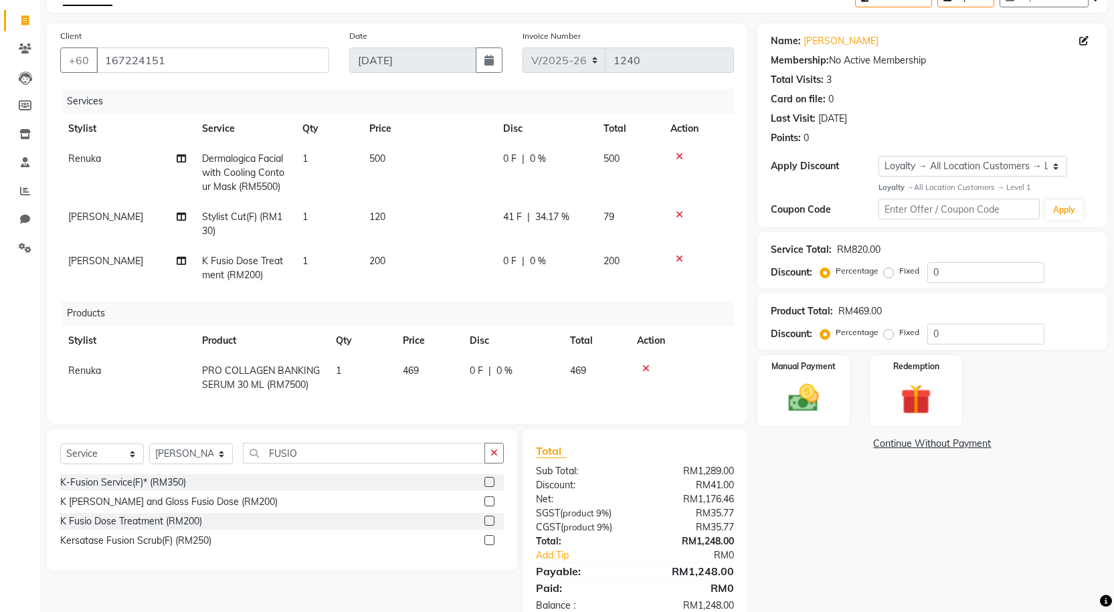
click at [850, 533] on div "Name: Thana K Membership: No Active Membership Total Visits: 3 Card on file: 0 …" at bounding box center [937, 324] width 360 height 603
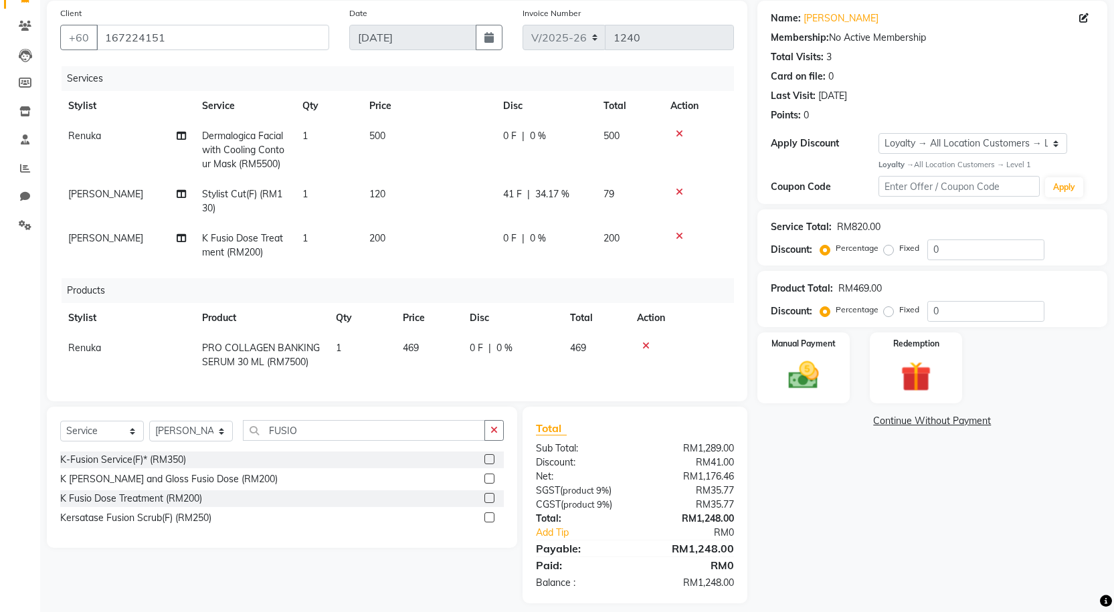
scroll to position [121, 0]
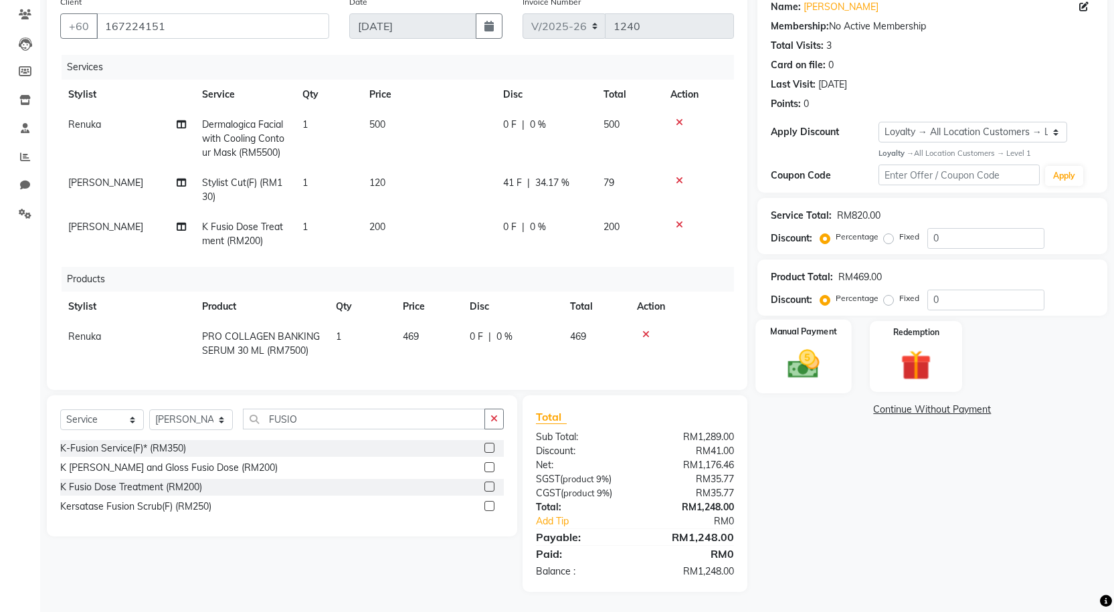
click at [823, 333] on div "Manual Payment" at bounding box center [803, 357] width 96 height 74
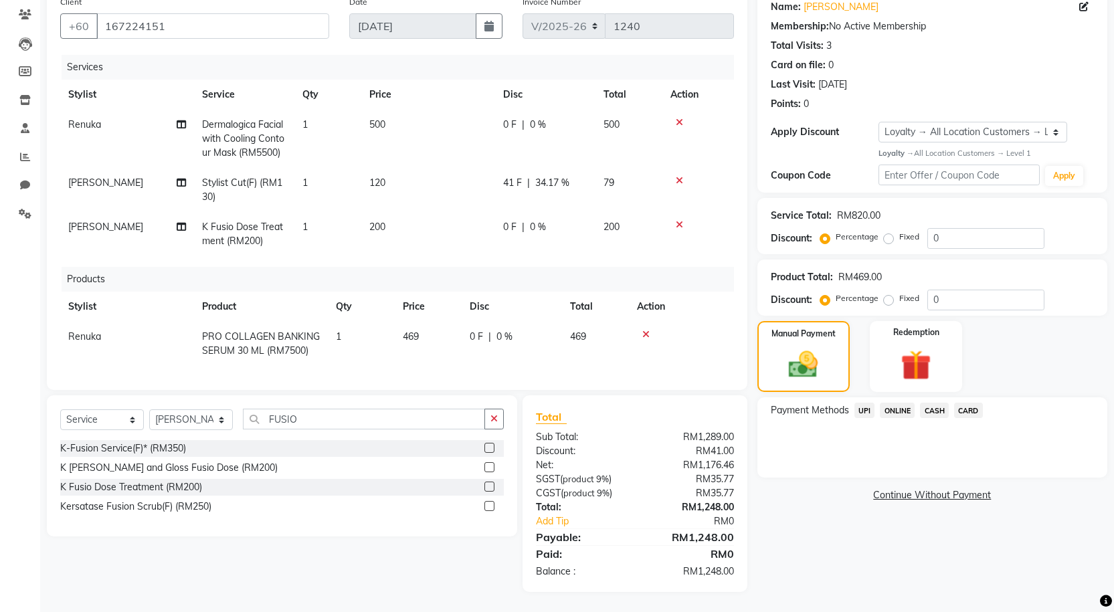
click at [904, 403] on span "ONLINE" at bounding box center [897, 410] width 35 height 15
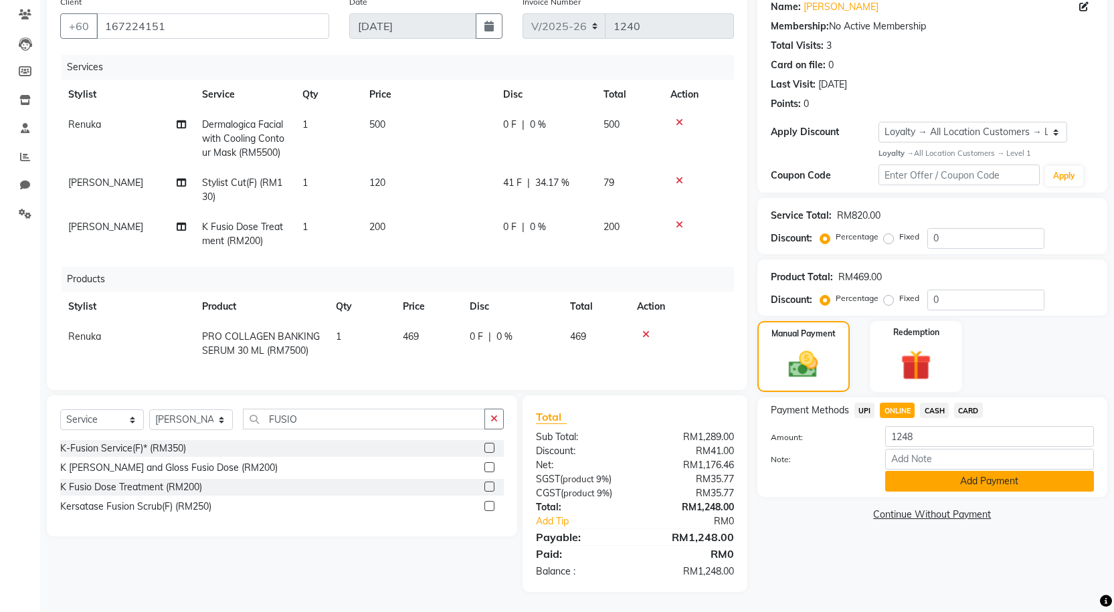
click at [953, 471] on button "Add Payment" at bounding box center [989, 481] width 209 height 21
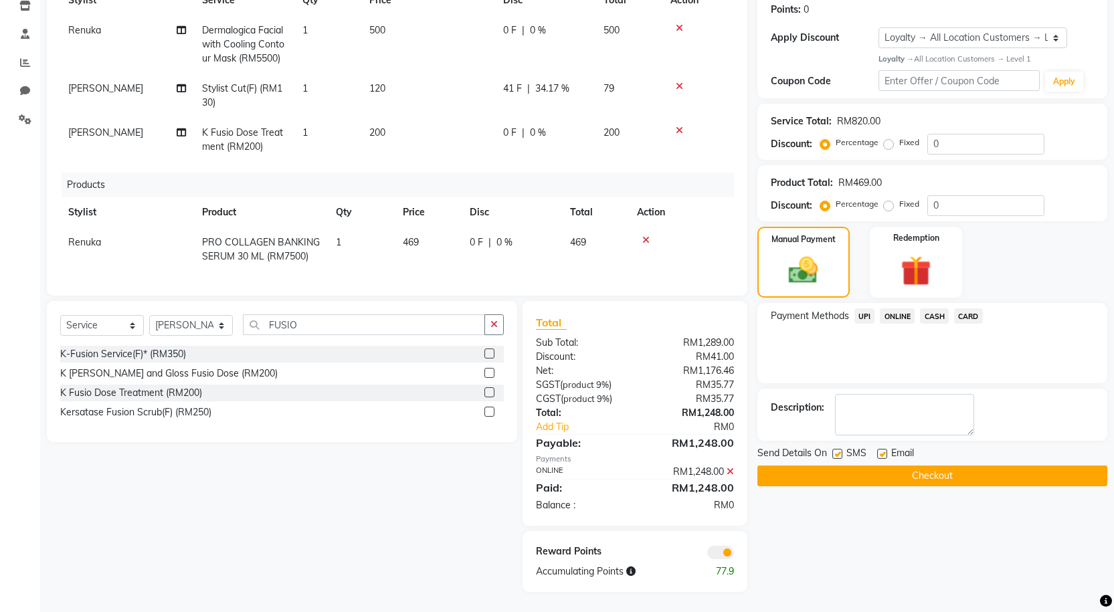
scroll to position [215, 0]
click at [724, 552] on span at bounding box center [720, 552] width 27 height 13
click at [734, 555] on input "checkbox" at bounding box center [734, 555] width 0 height 0
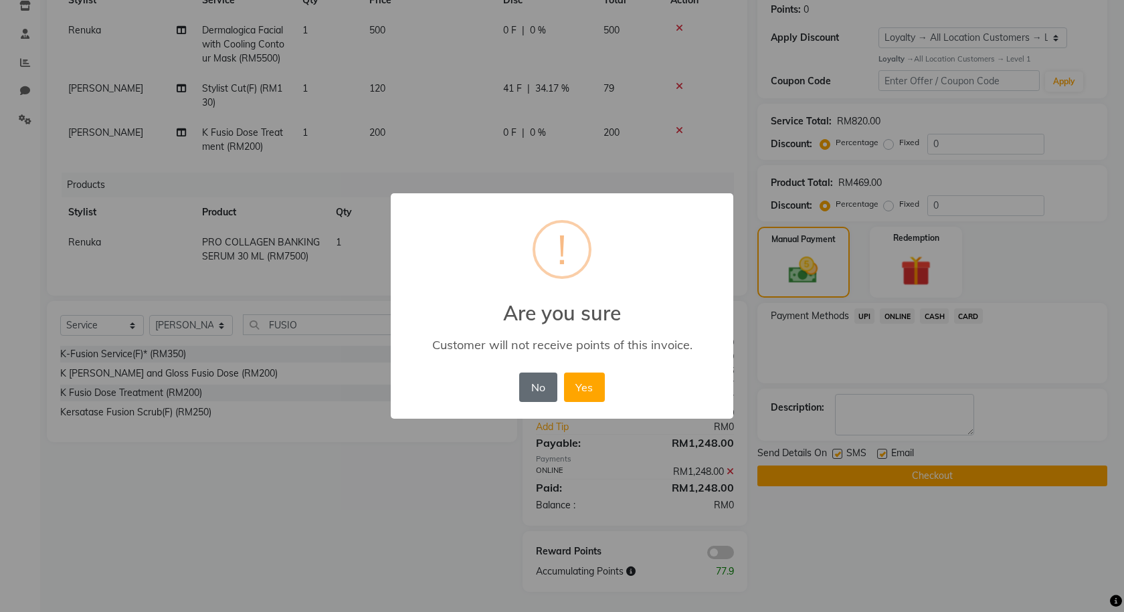
click at [548, 389] on button "No" at bounding box center [537, 387] width 37 height 29
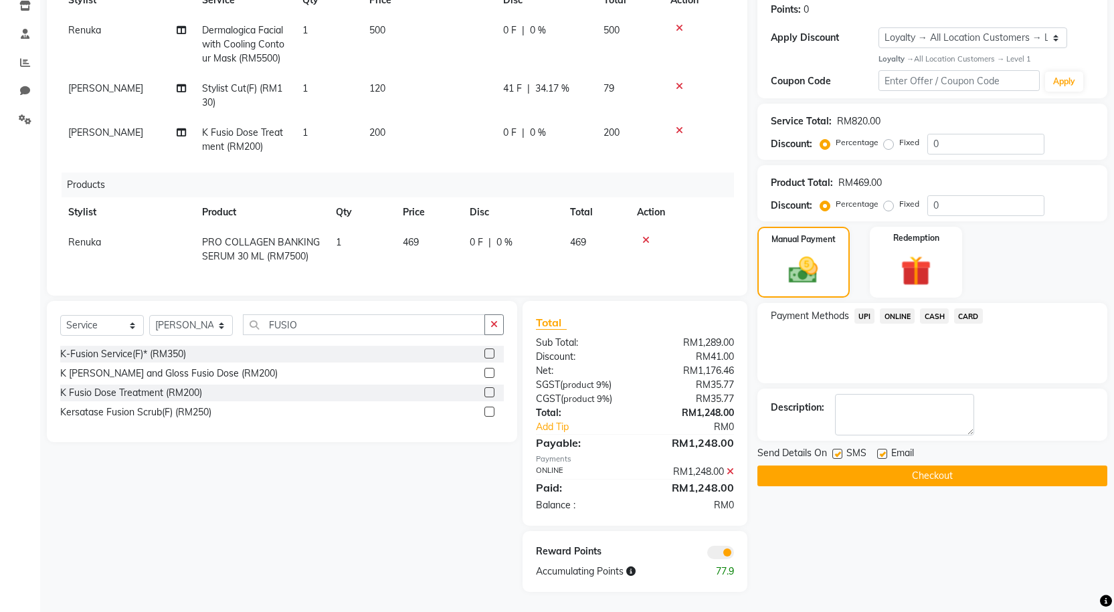
click at [811, 466] on button "Checkout" at bounding box center [932, 476] width 350 height 21
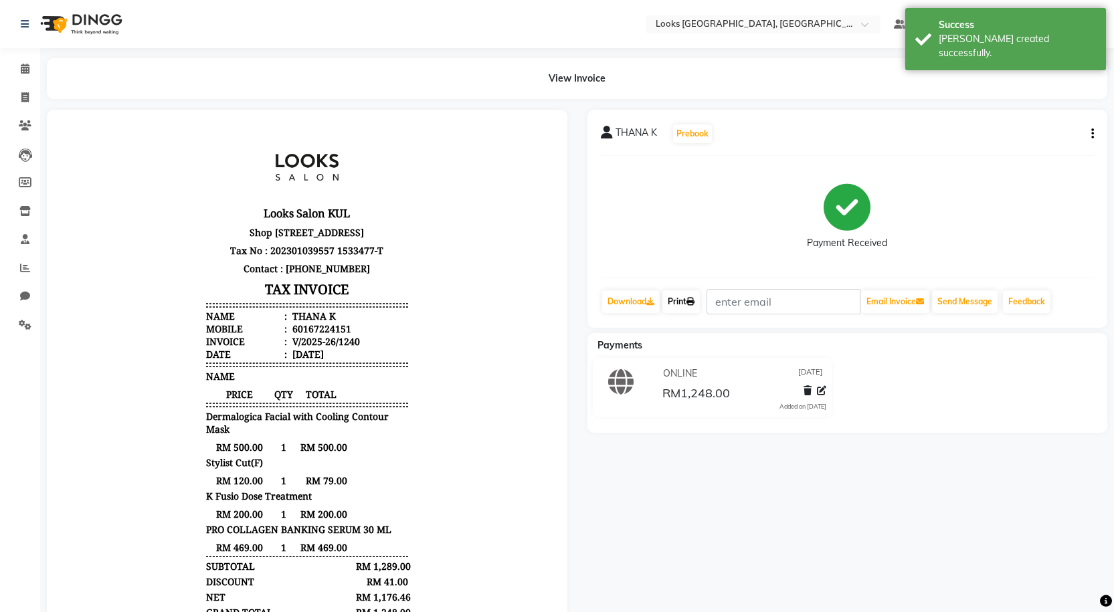
click at [687, 306] on link "Print" at bounding box center [680, 301] width 37 height 23
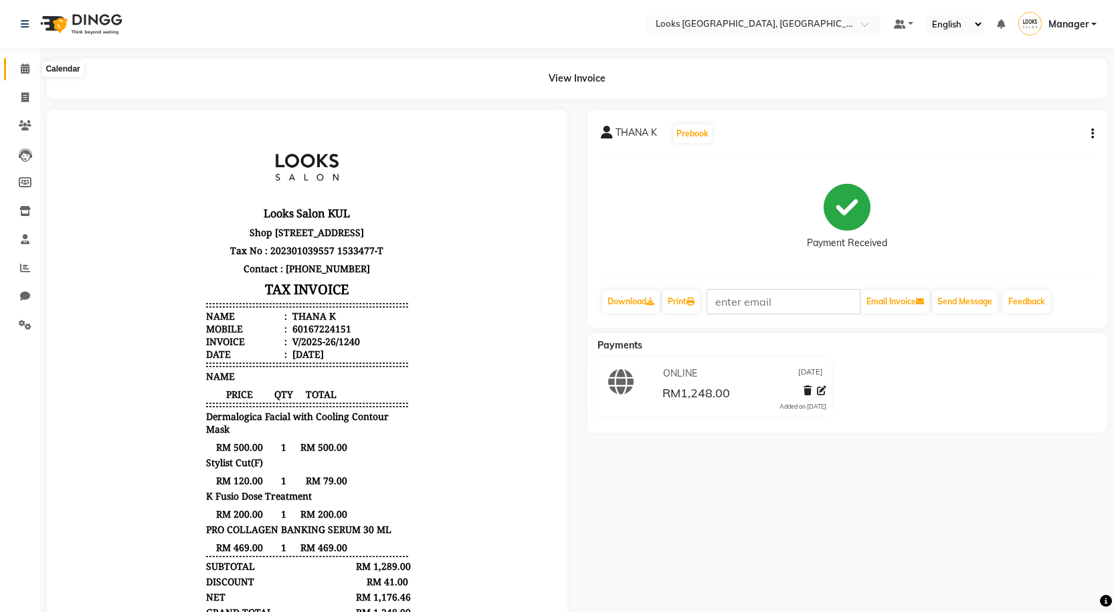
click at [22, 74] on span at bounding box center [24, 69] width 23 height 15
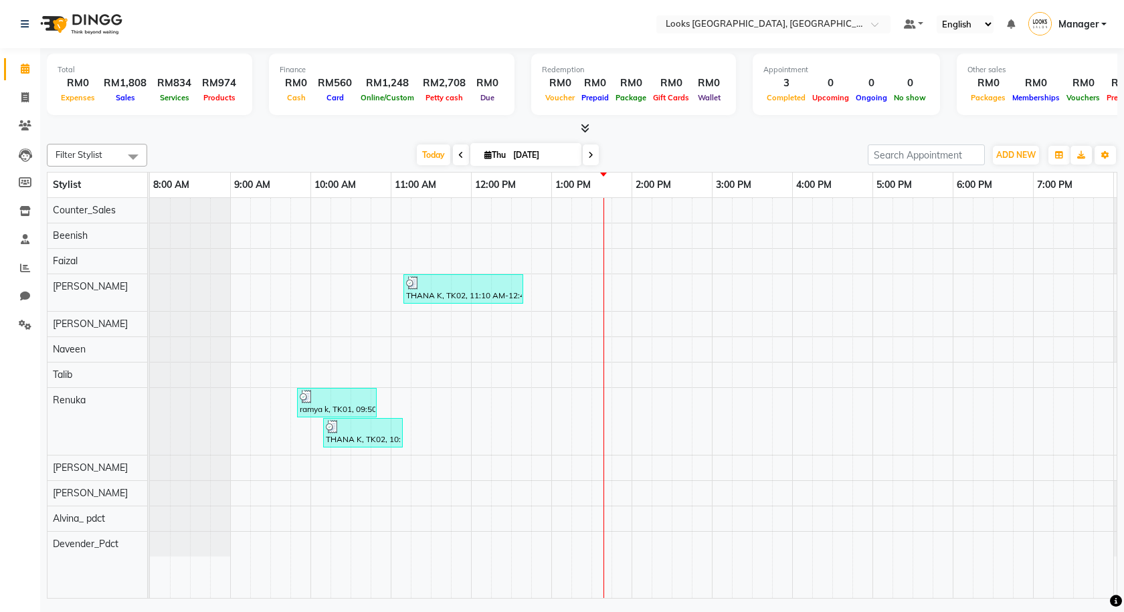
click at [22, 86] on li "Invoice" at bounding box center [20, 98] width 40 height 29
click at [32, 92] on span at bounding box center [24, 97] width 23 height 15
select select "service"
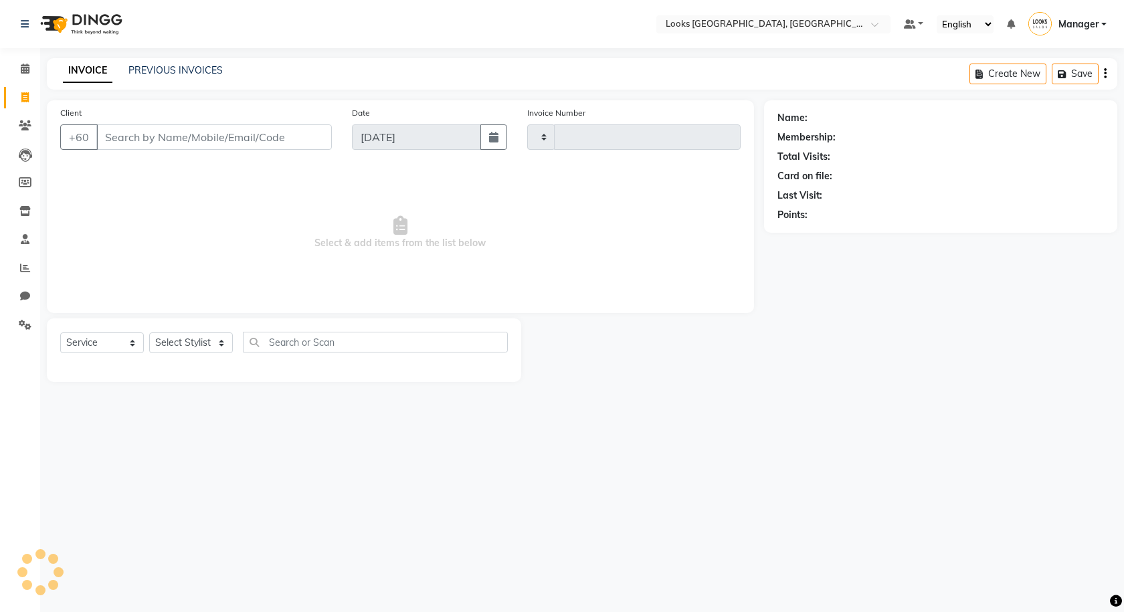
type input "1241"
select select "8109"
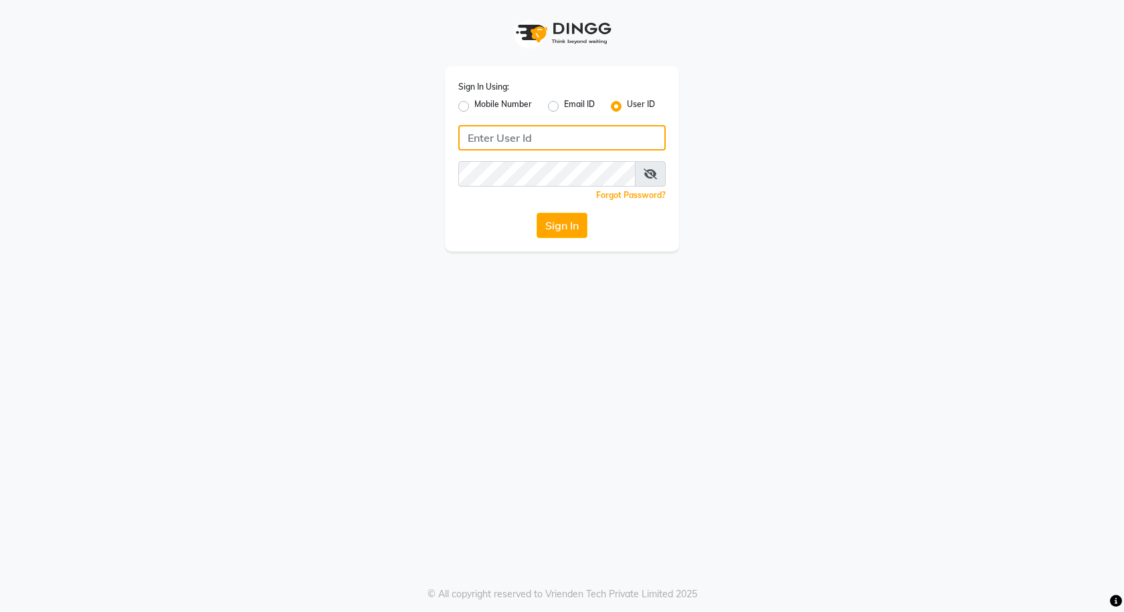
type input "e3591-01"
